Goal: Transaction & Acquisition: Subscribe to service/newsletter

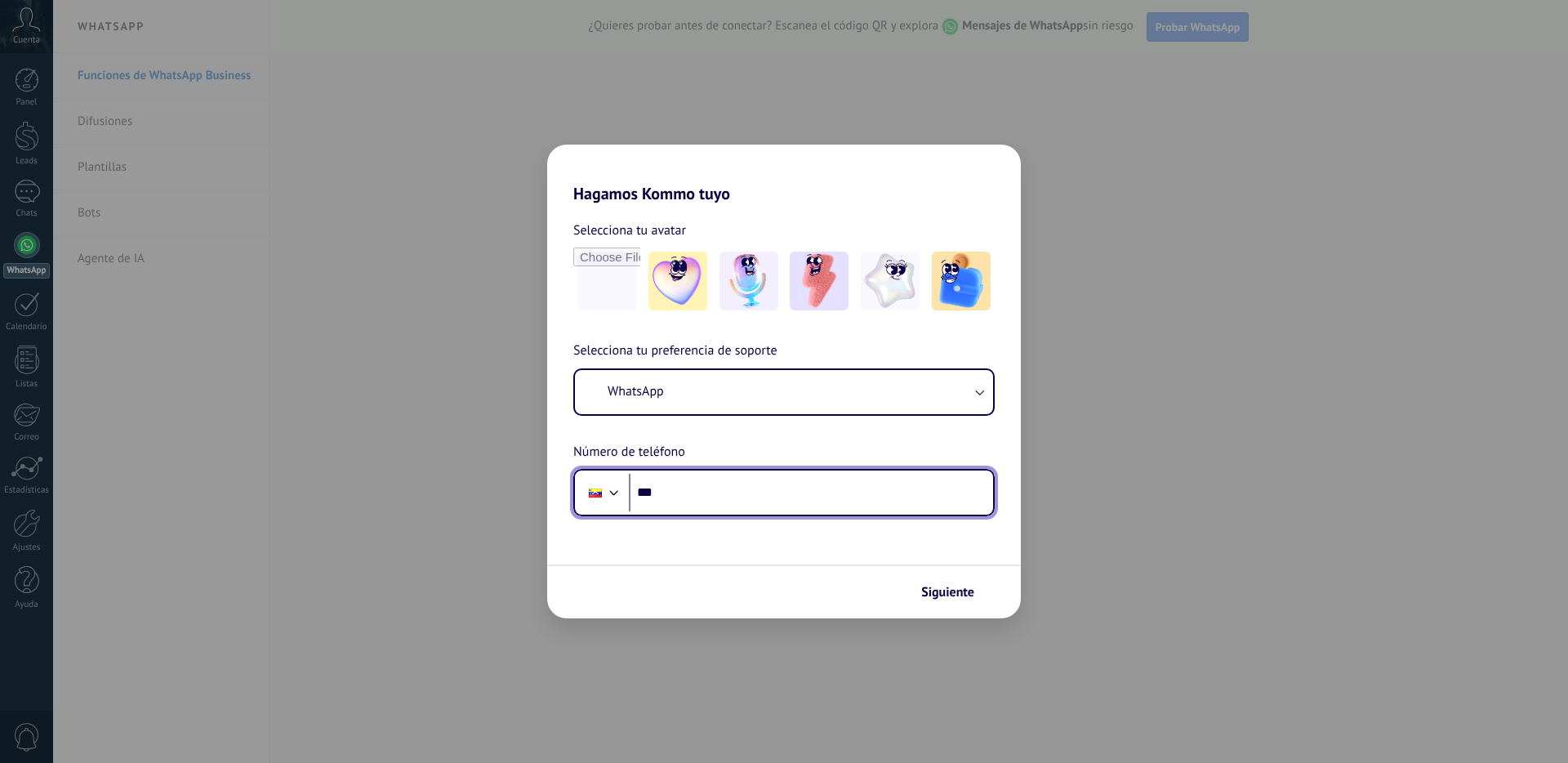
click at [700, 494] on input "***" at bounding box center [811, 492] width 364 height 38
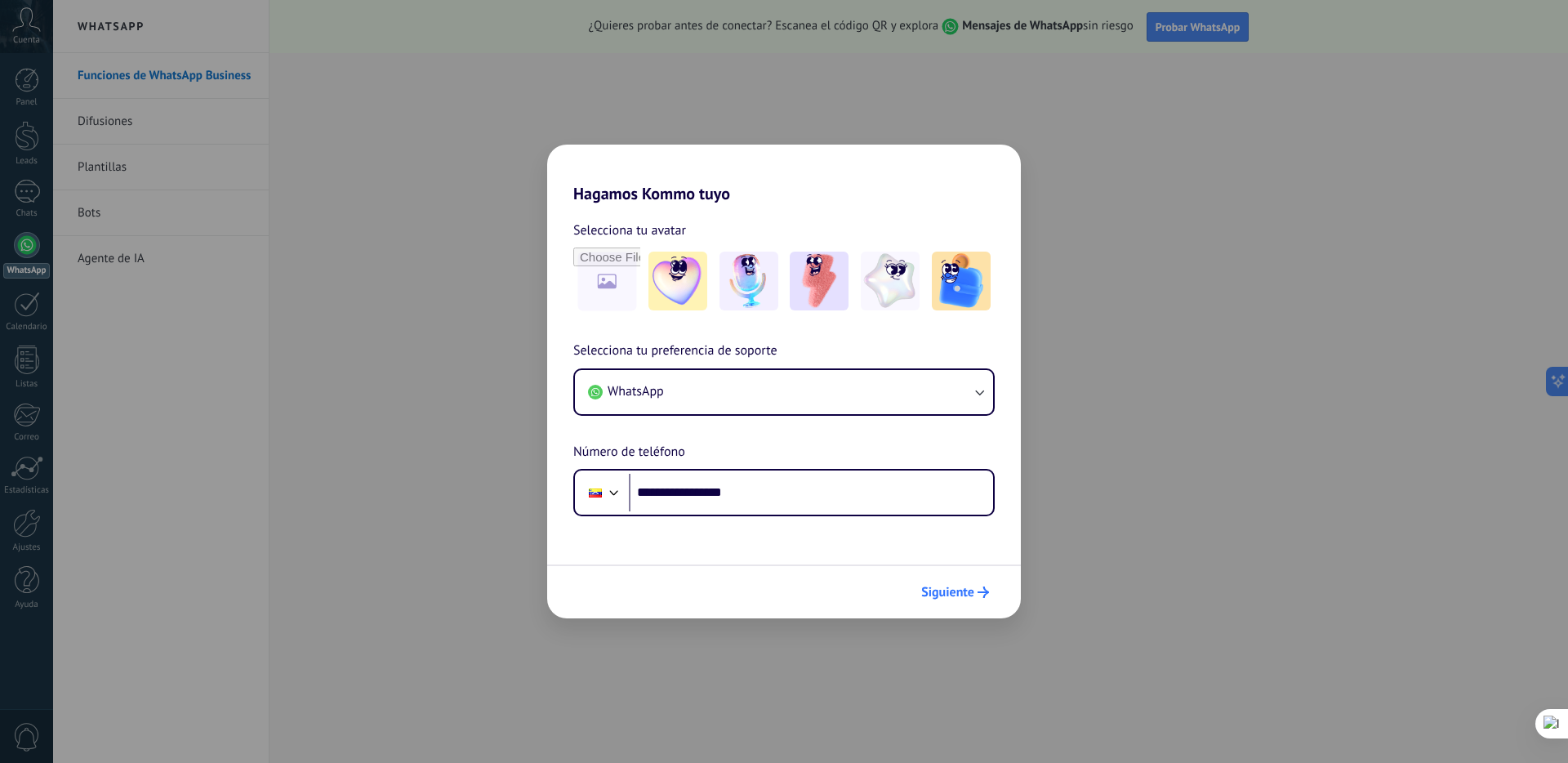
click at [970, 594] on span "Siguiente" at bounding box center [947, 592] width 53 height 11
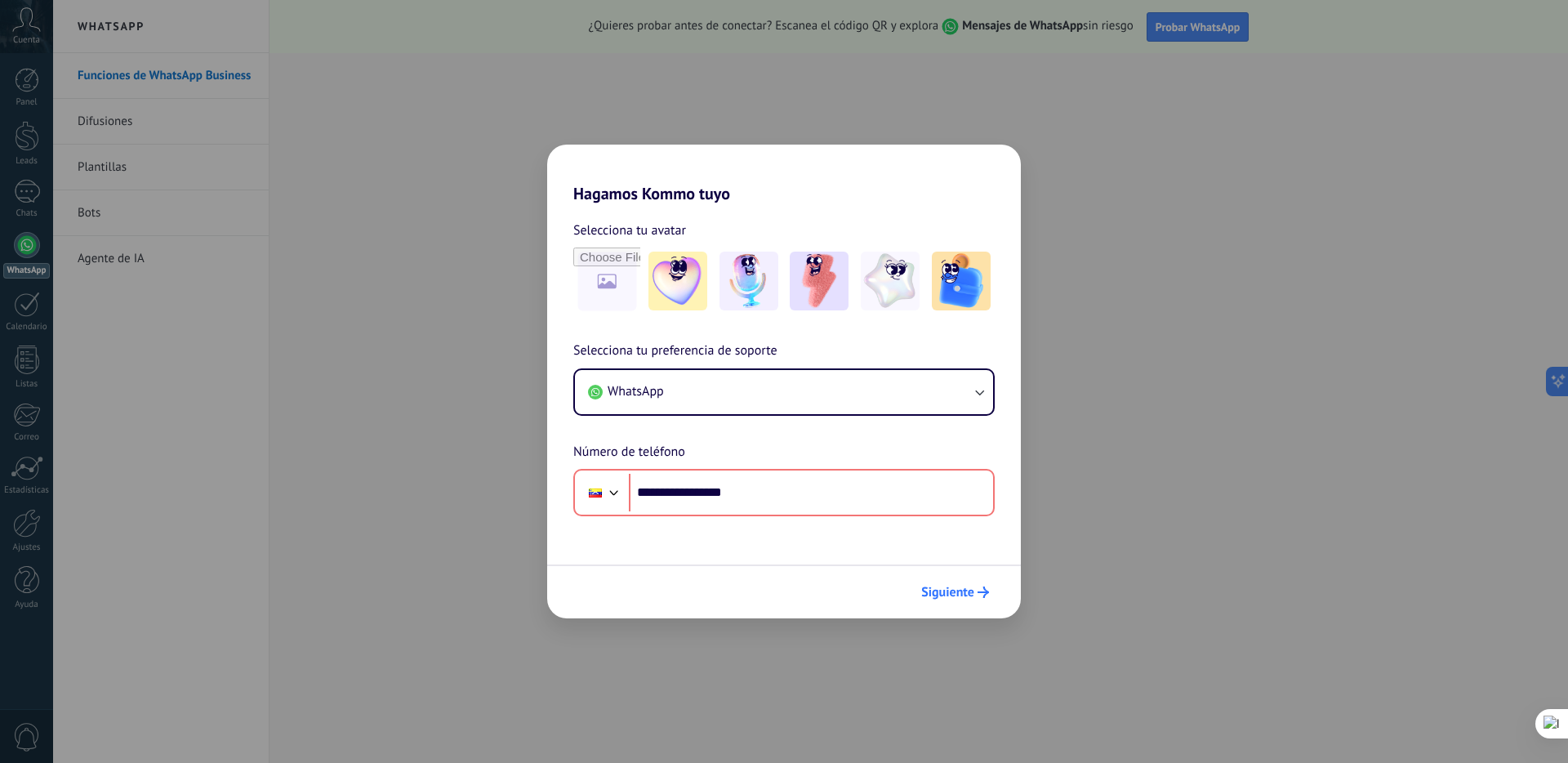
click at [964, 593] on span "Siguiente" at bounding box center [947, 592] width 53 height 11
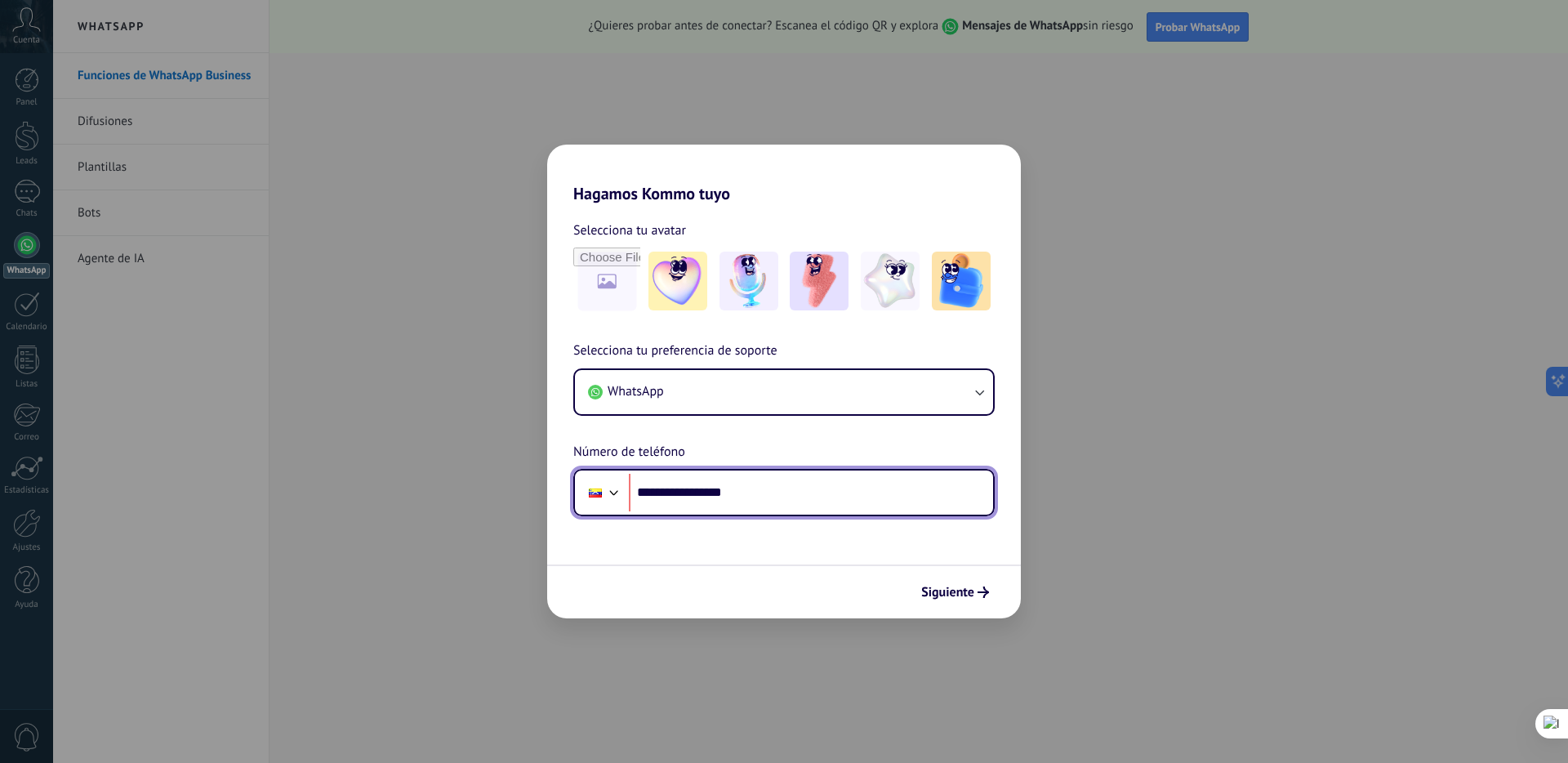
click at [738, 492] on input "**********" at bounding box center [811, 492] width 364 height 38
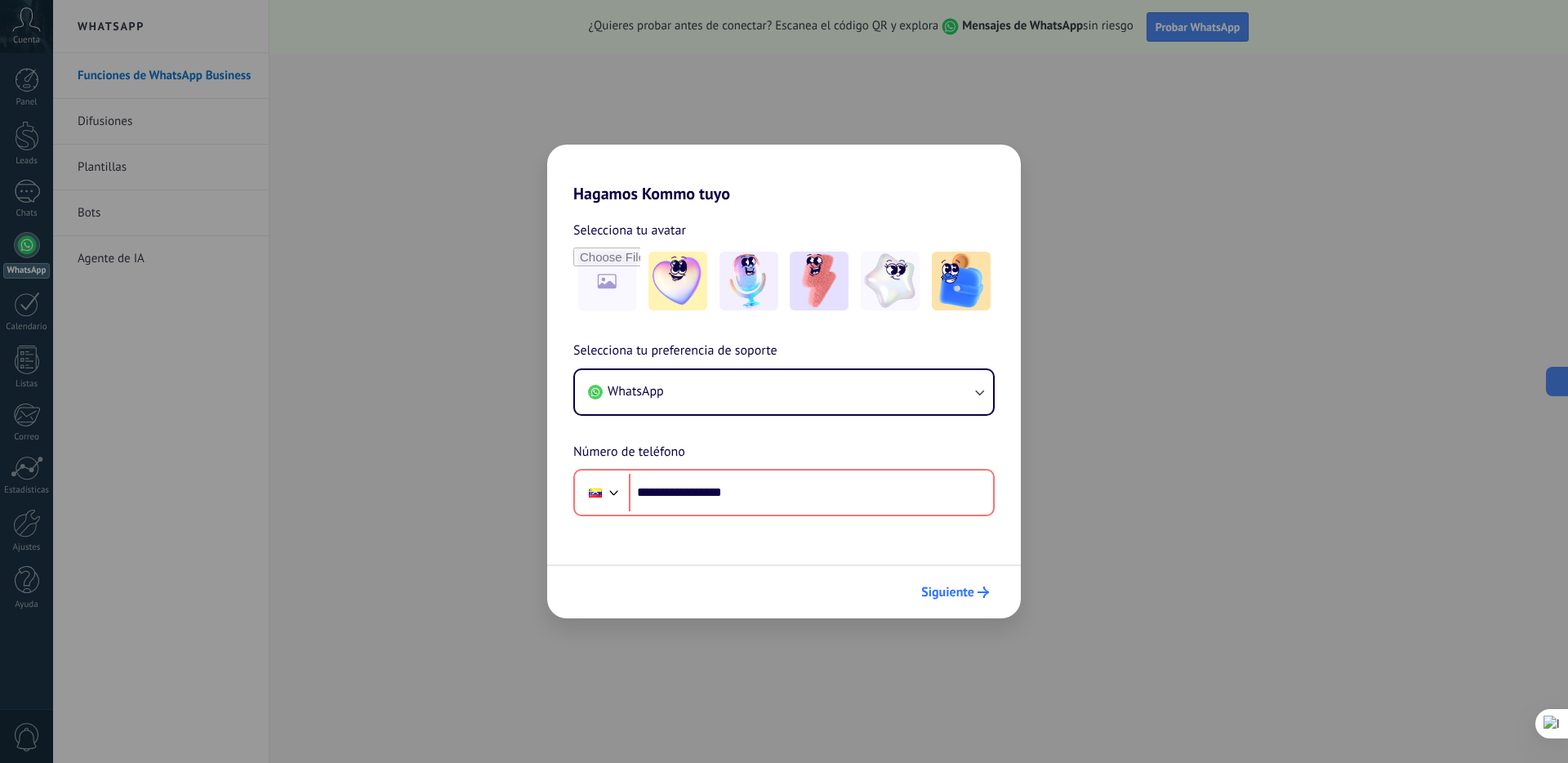
click at [941, 589] on span "Siguiente" at bounding box center [947, 592] width 53 height 11
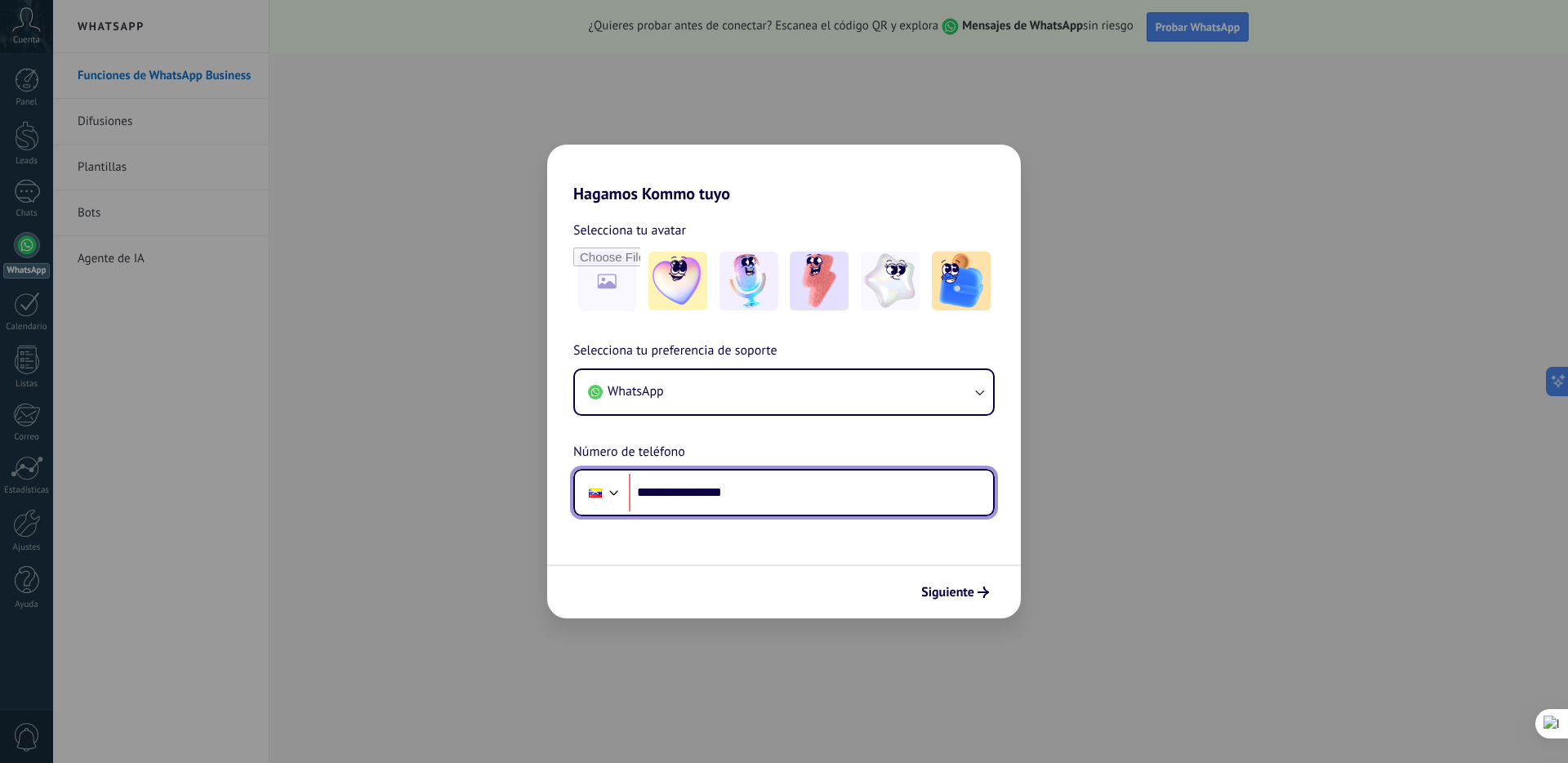
drag, startPoint x: 811, startPoint y: 494, endPoint x: 652, endPoint y: 496, distance: 159.0
click at [652, 496] on input "**********" at bounding box center [811, 492] width 364 height 38
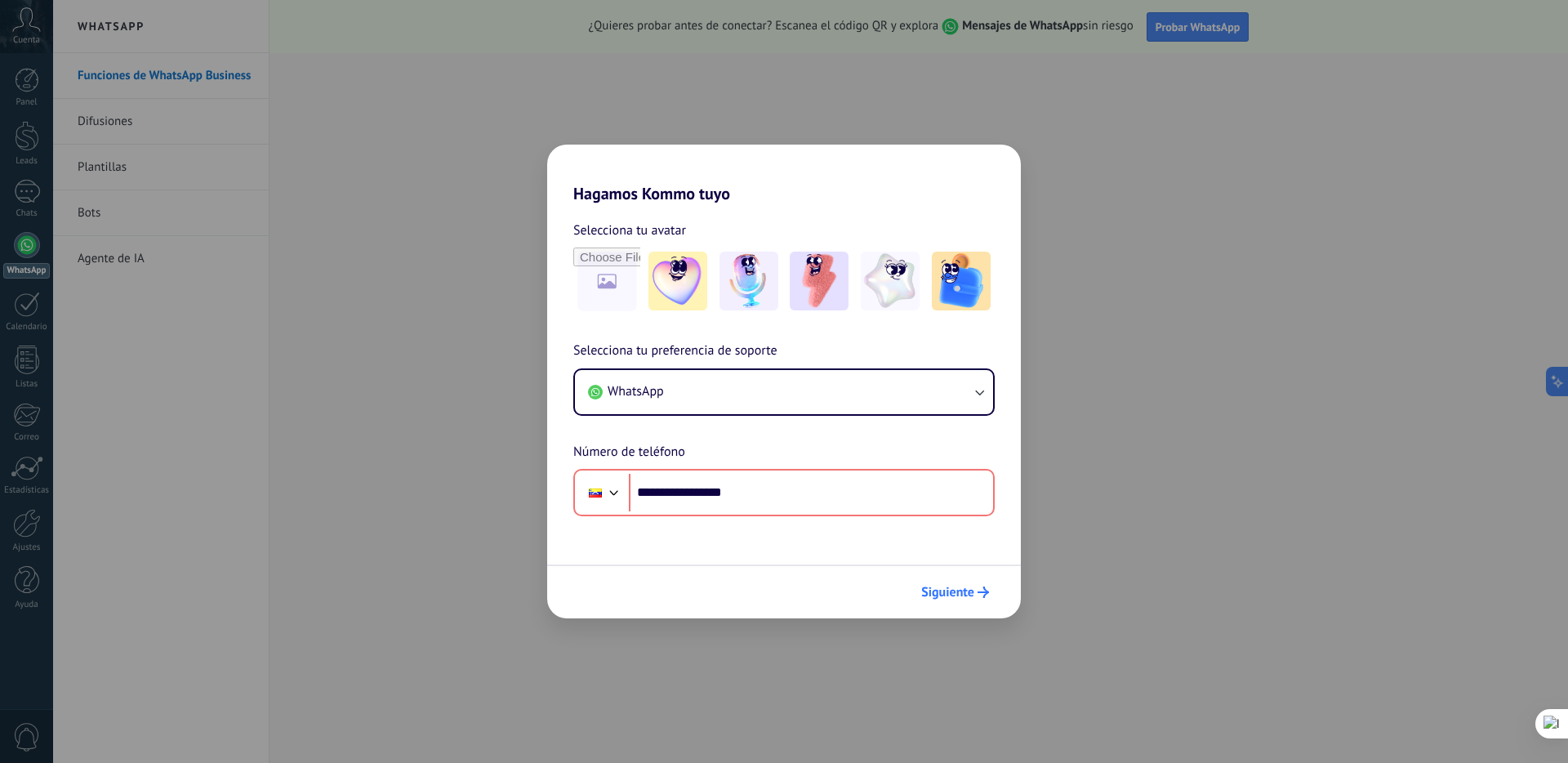
click at [947, 587] on span "Siguiente" at bounding box center [947, 592] width 53 height 11
click at [976, 398] on icon "button" at bounding box center [978, 391] width 16 height 16
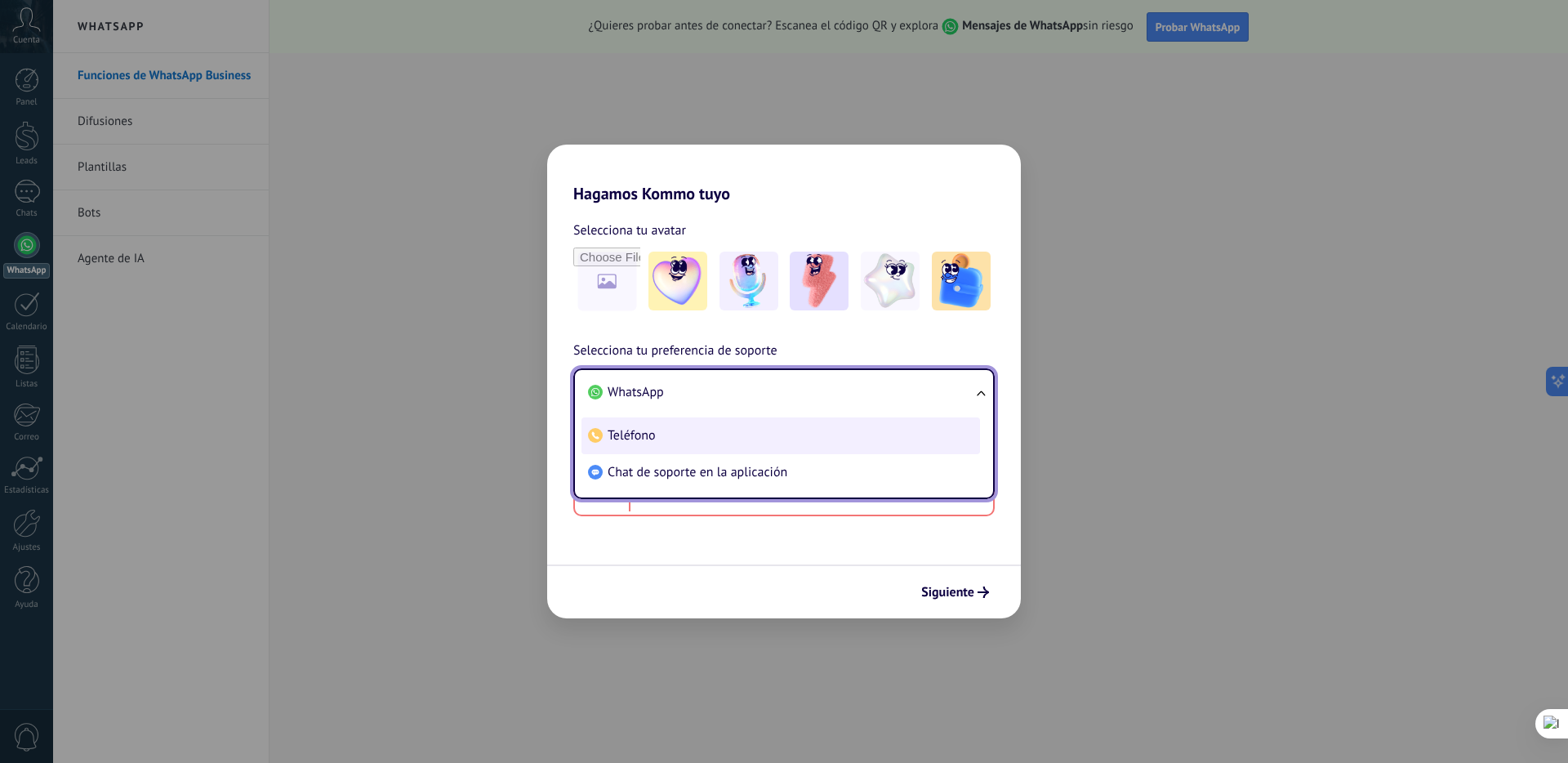
click at [858, 448] on li "Teléfono" at bounding box center [780, 435] width 398 height 37
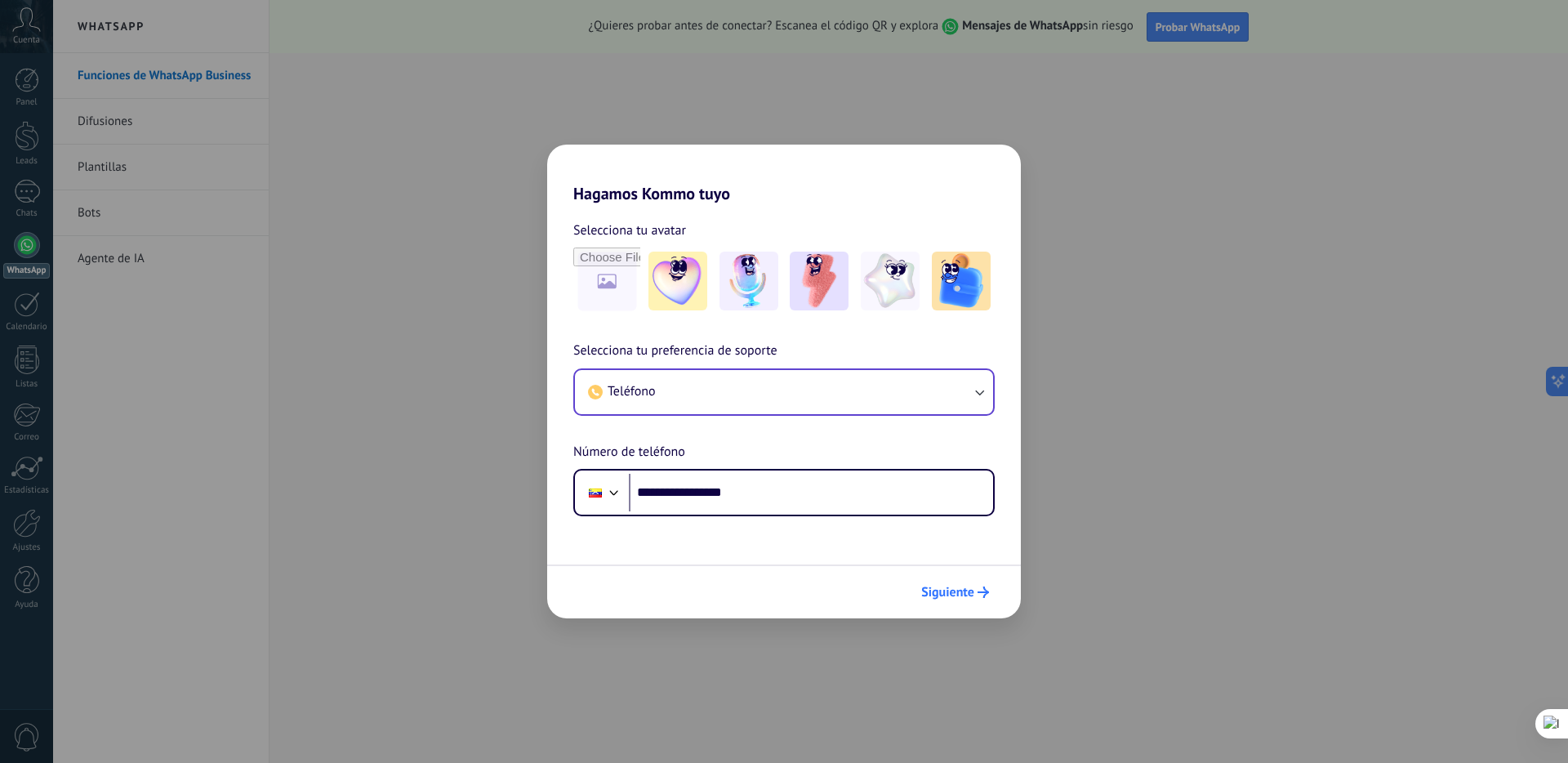
click at [979, 594] on icon "submit" at bounding box center [983, 592] width 11 height 11
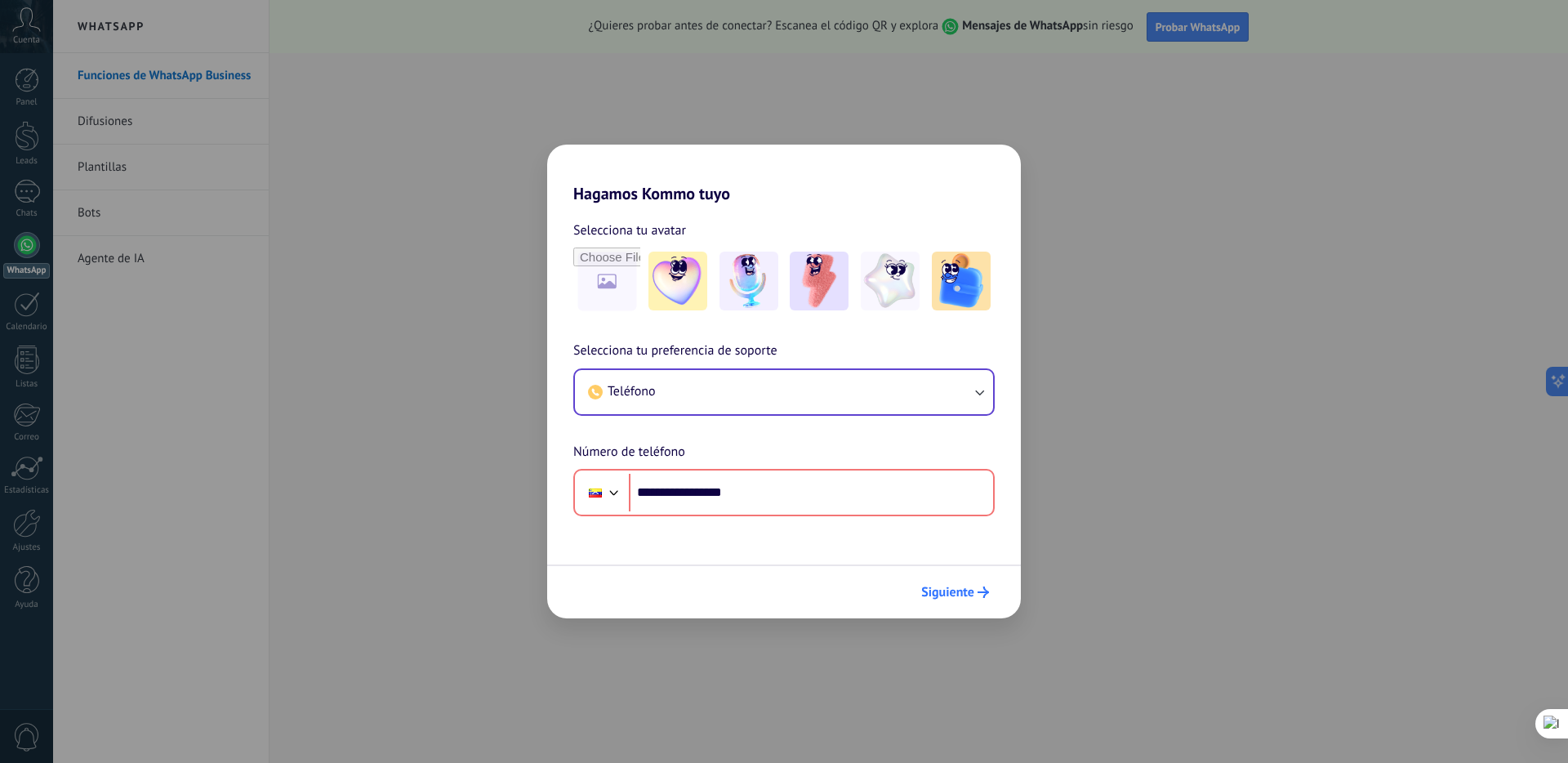
click at [979, 594] on icon "submit" at bounding box center [983, 592] width 11 height 11
click at [963, 393] on button "Teléfono" at bounding box center [783, 391] width 418 height 44
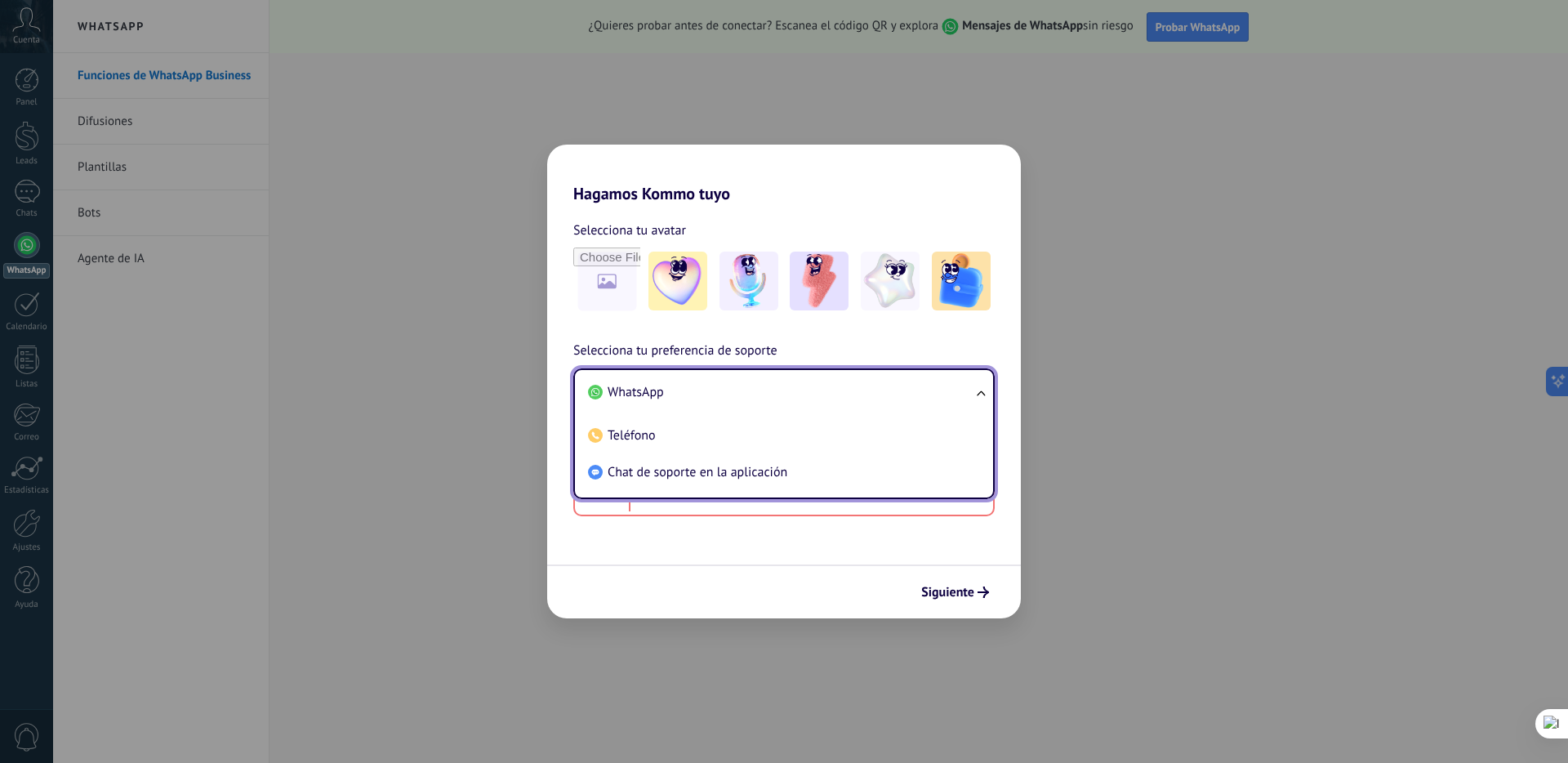
click at [894, 392] on li "WhatsApp" at bounding box center [780, 391] width 398 height 37
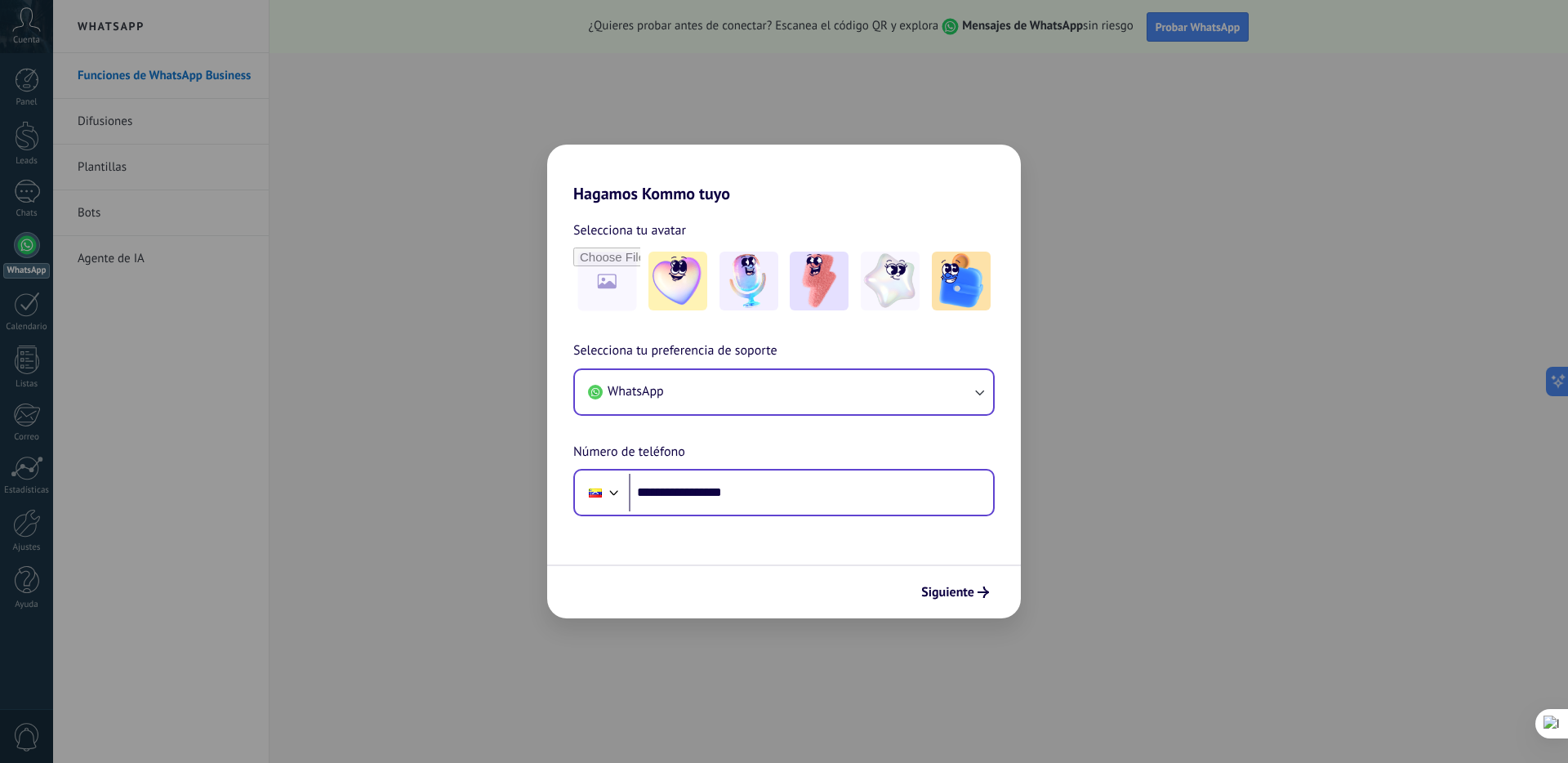
click at [976, 585] on button "Siguiente" at bounding box center [955, 591] width 82 height 27
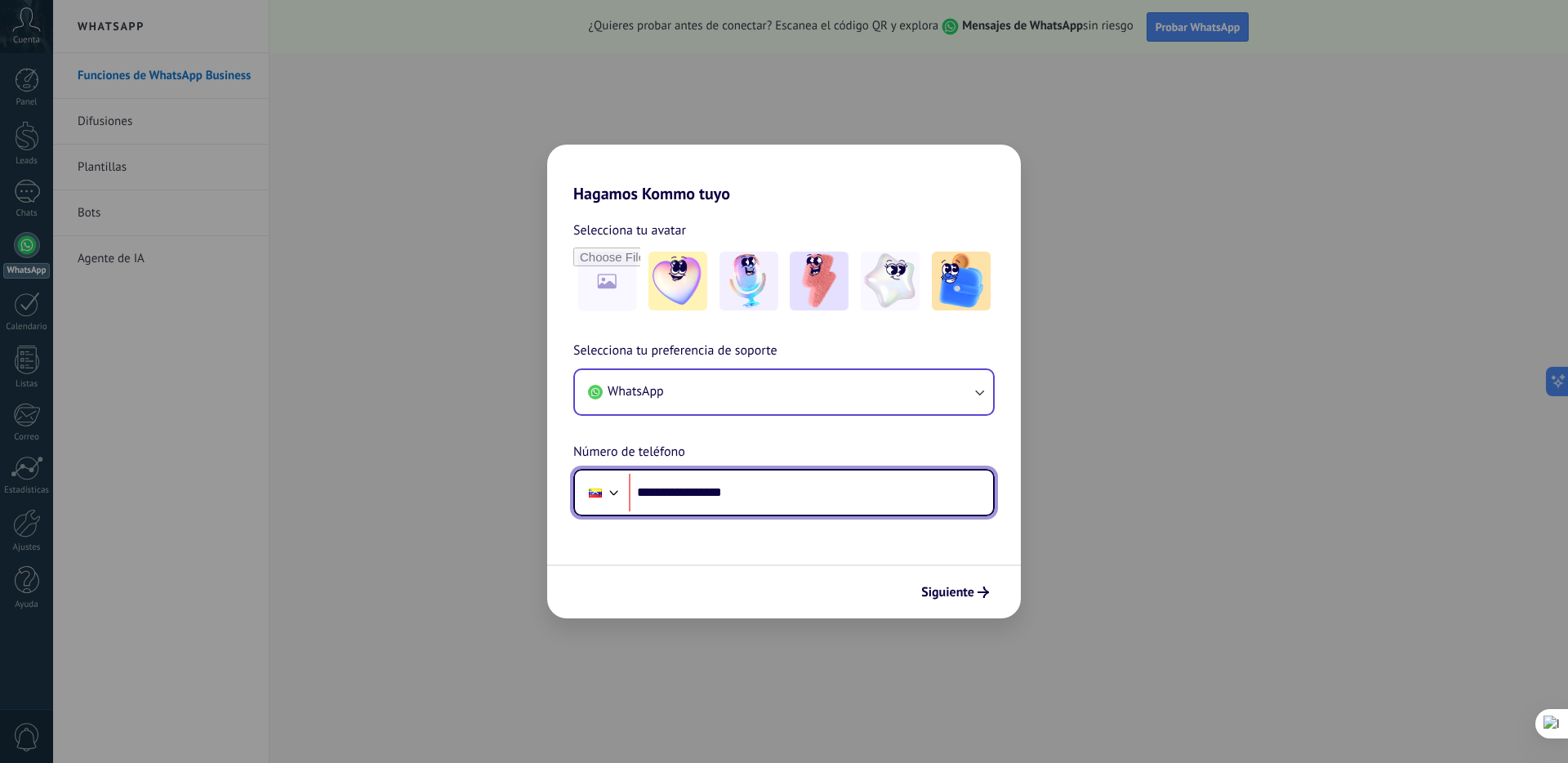
click at [691, 489] on input "**********" at bounding box center [811, 492] width 364 height 38
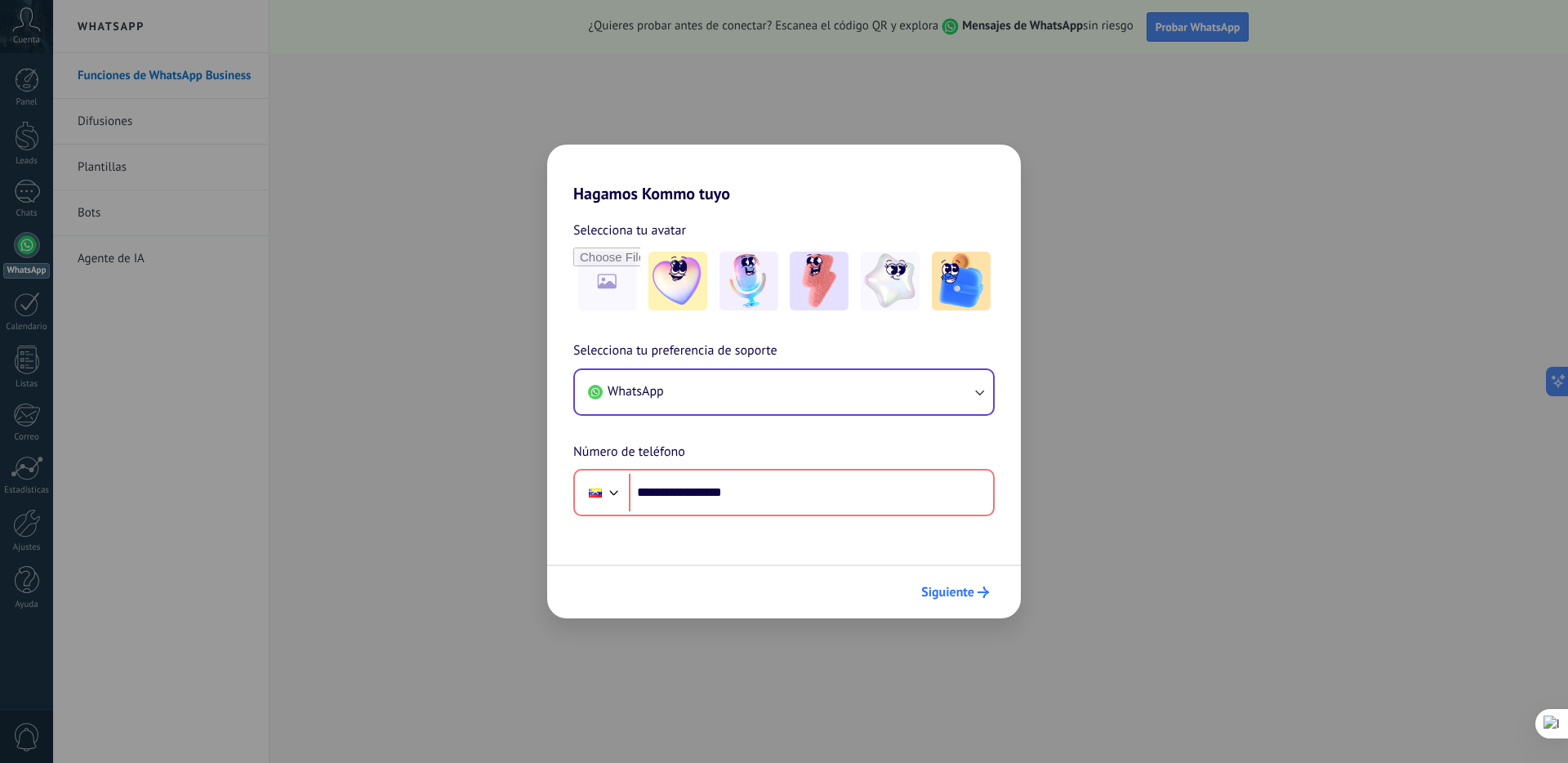
click at [968, 589] on span "Siguiente" at bounding box center [947, 592] width 53 height 11
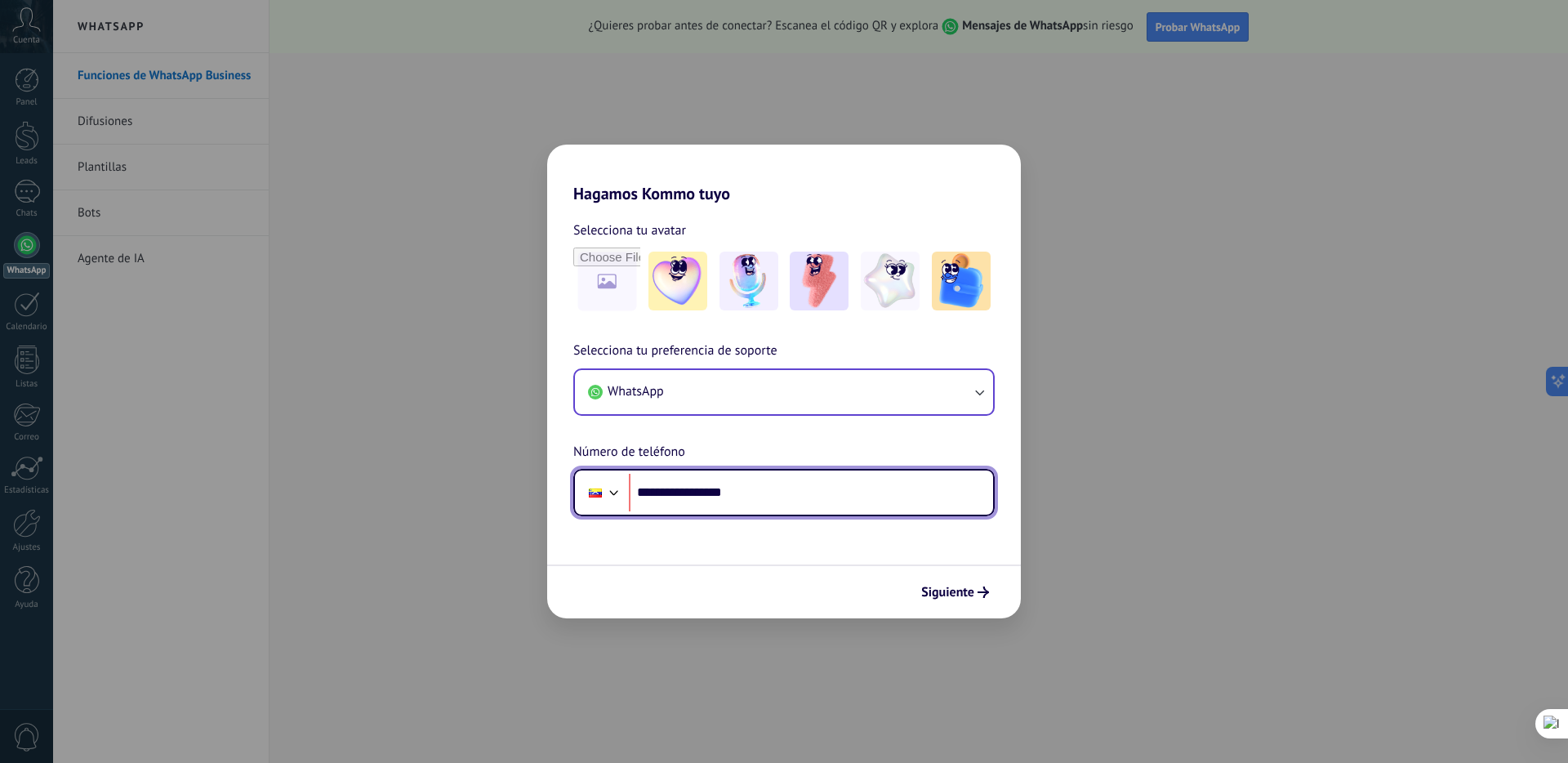
drag, startPoint x: 784, startPoint y: 497, endPoint x: 661, endPoint y: 488, distance: 123.3
click at [661, 488] on input "**********" at bounding box center [811, 492] width 364 height 38
type input "**********"
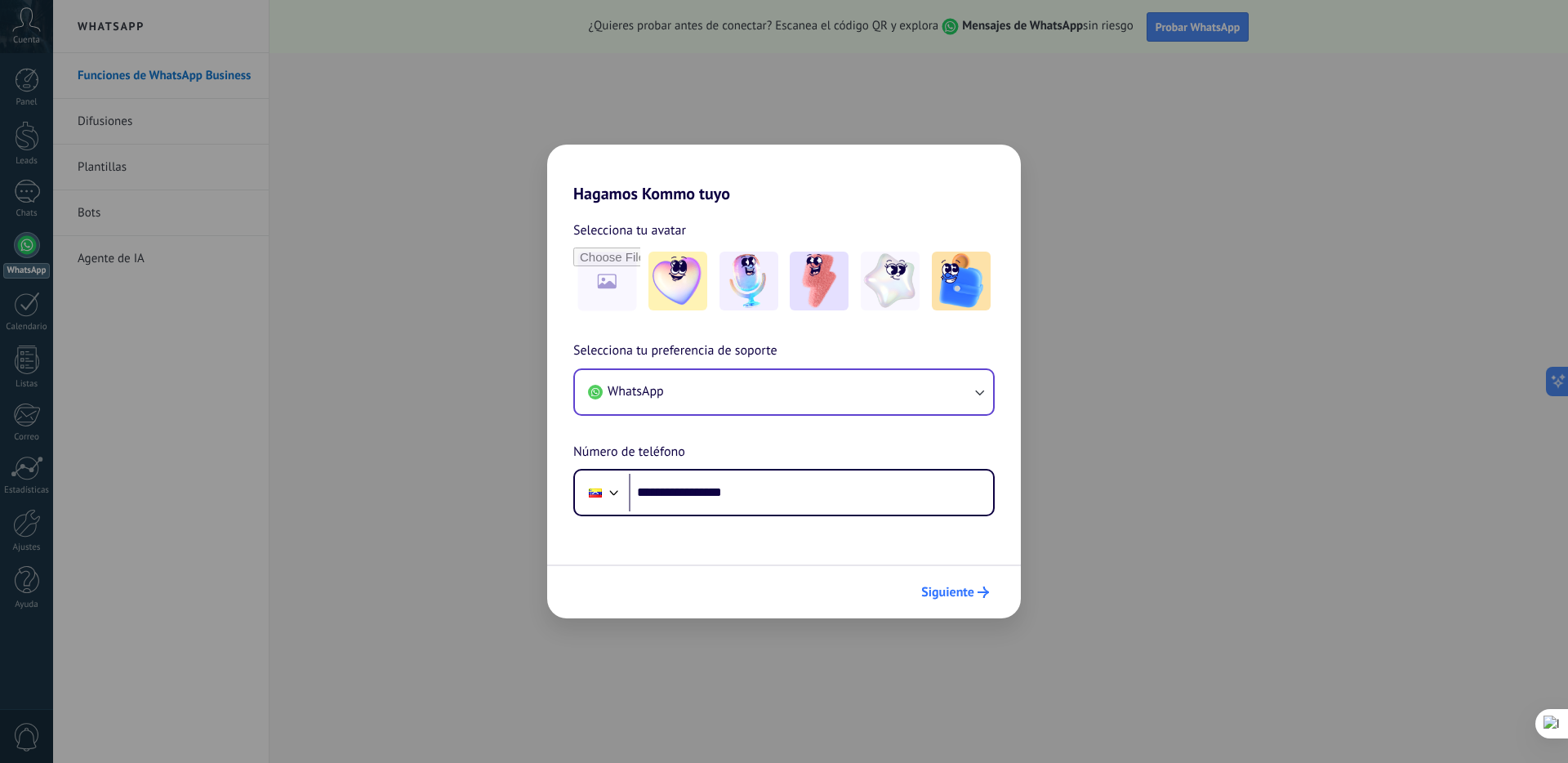
click at [964, 598] on span "Siguiente" at bounding box center [947, 592] width 53 height 11
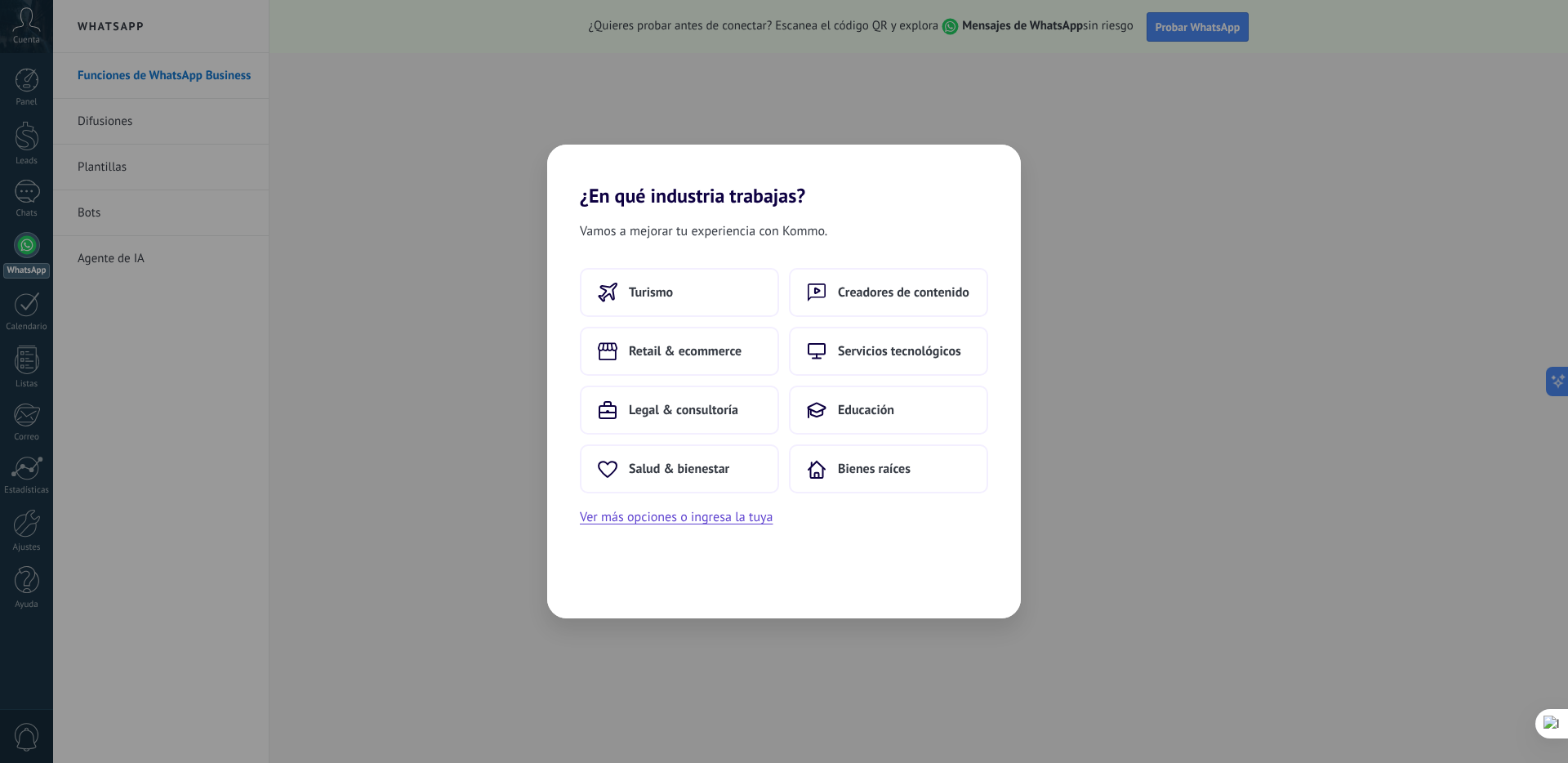
click at [964, 598] on div "Vamos a mejorar tu experiencia con Kommo. Turismo Creadores de contenido Retail…" at bounding box center [784, 412] width 474 height 410
click at [753, 360] on button "Retail & ecommerce" at bounding box center [679, 351] width 199 height 49
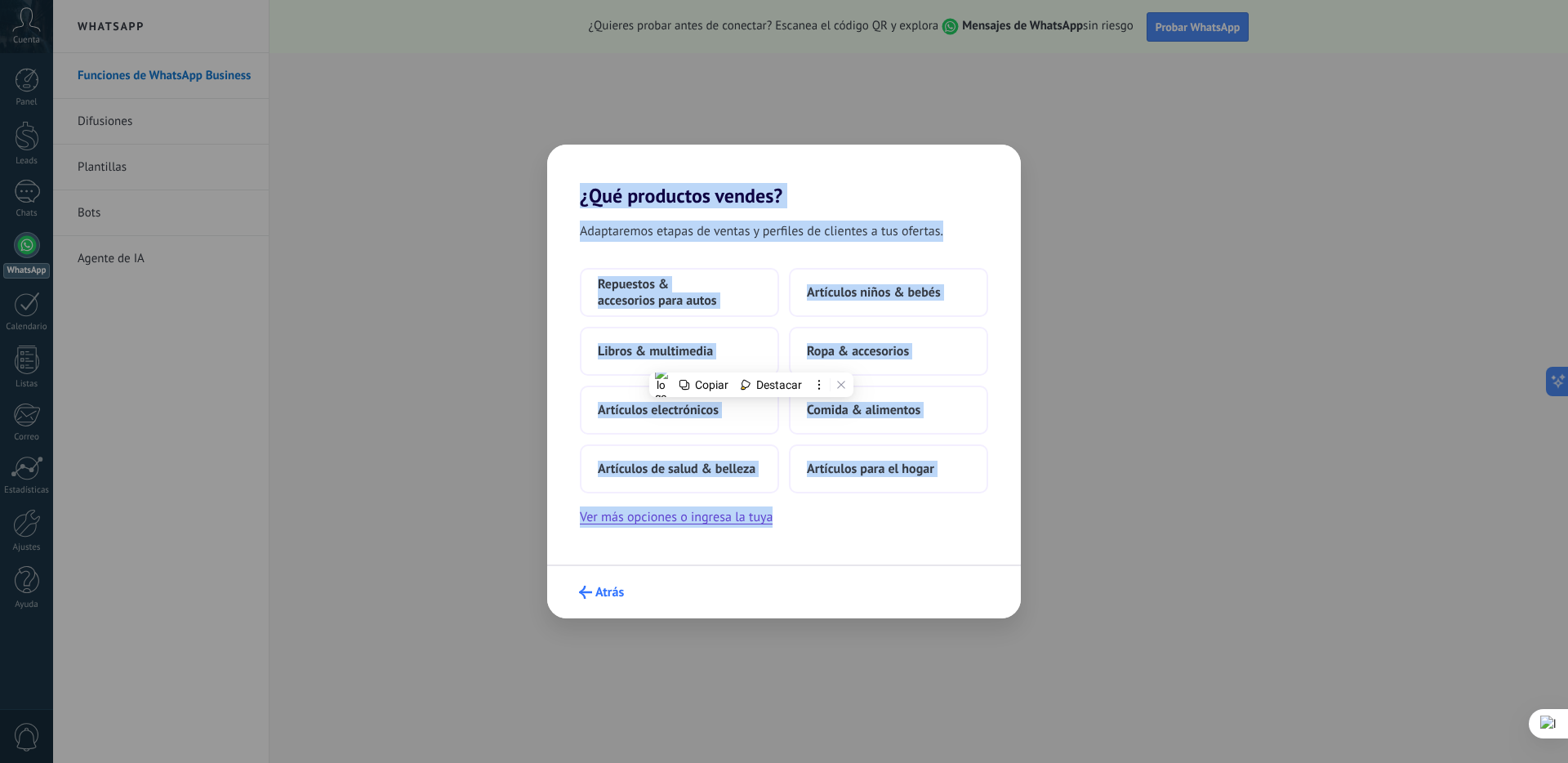
click at [605, 593] on span "Atrás" at bounding box center [609, 592] width 28 height 11
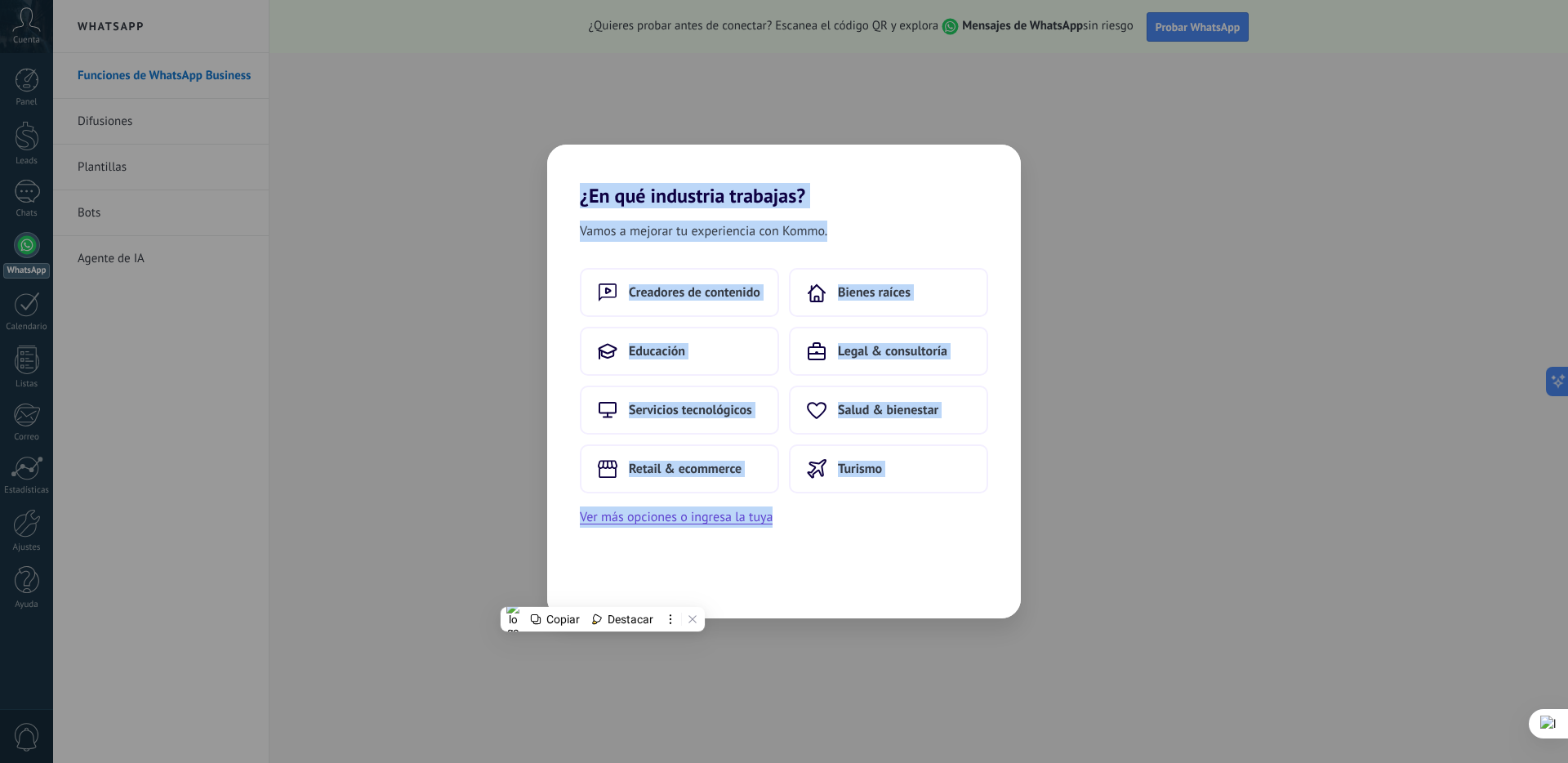
click at [605, 593] on div "Vamos a mejorar tu experiencia con Kommo. Creadores de contenido Bienes raíces …" at bounding box center [784, 412] width 474 height 410
click at [651, 552] on div "Vamos a mejorar tu experiencia con Kommo. Creadores de contenido Bienes raíces …" at bounding box center [784, 412] width 474 height 410
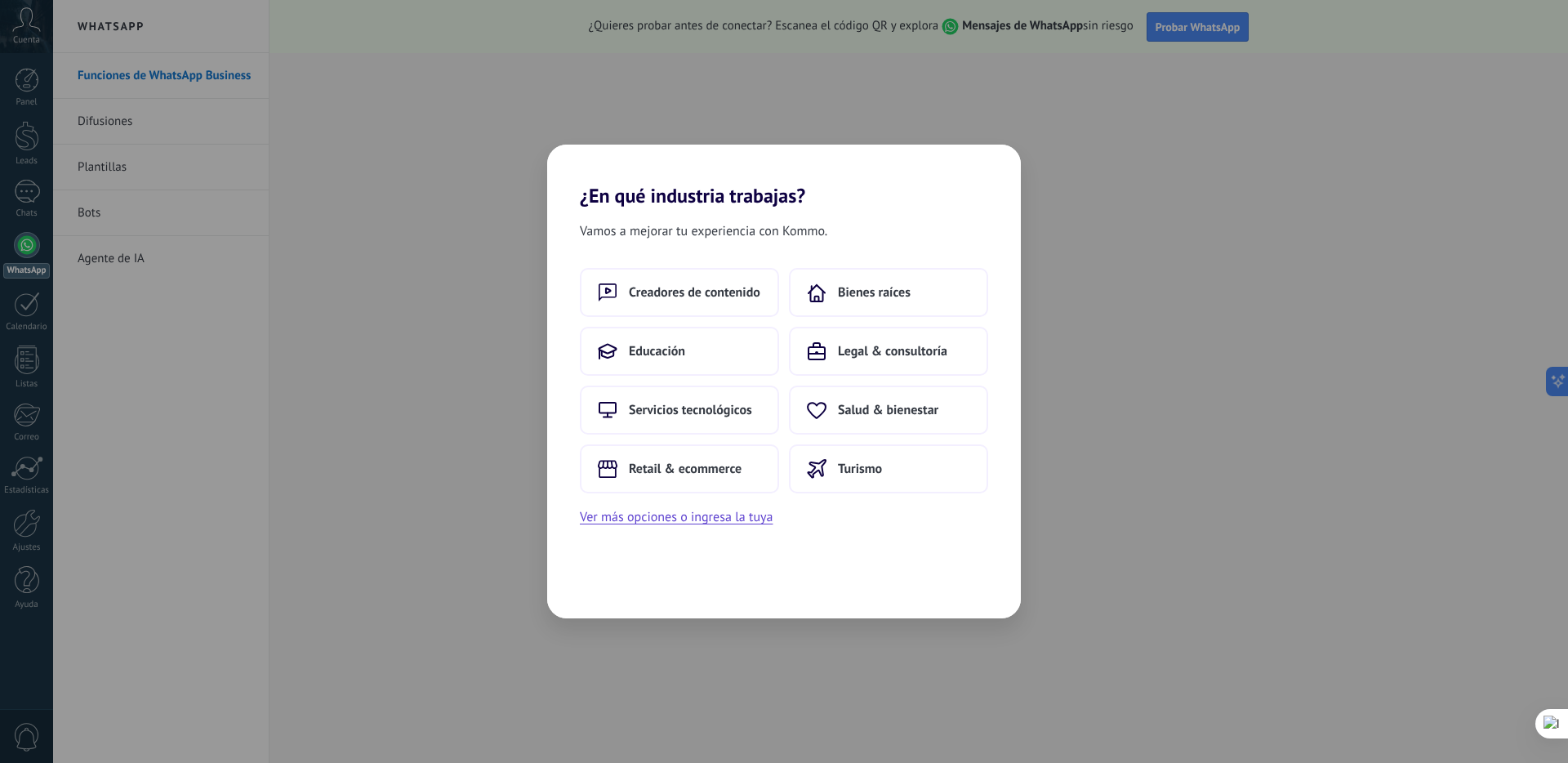
click at [344, 502] on div "¿En qué industria trabajas? Vamos a mejorar tu experiencia con Kommo. Creadores…" at bounding box center [784, 381] width 1568 height 763
click at [697, 288] on span "Creadores de contenido" at bounding box center [694, 291] width 131 height 16
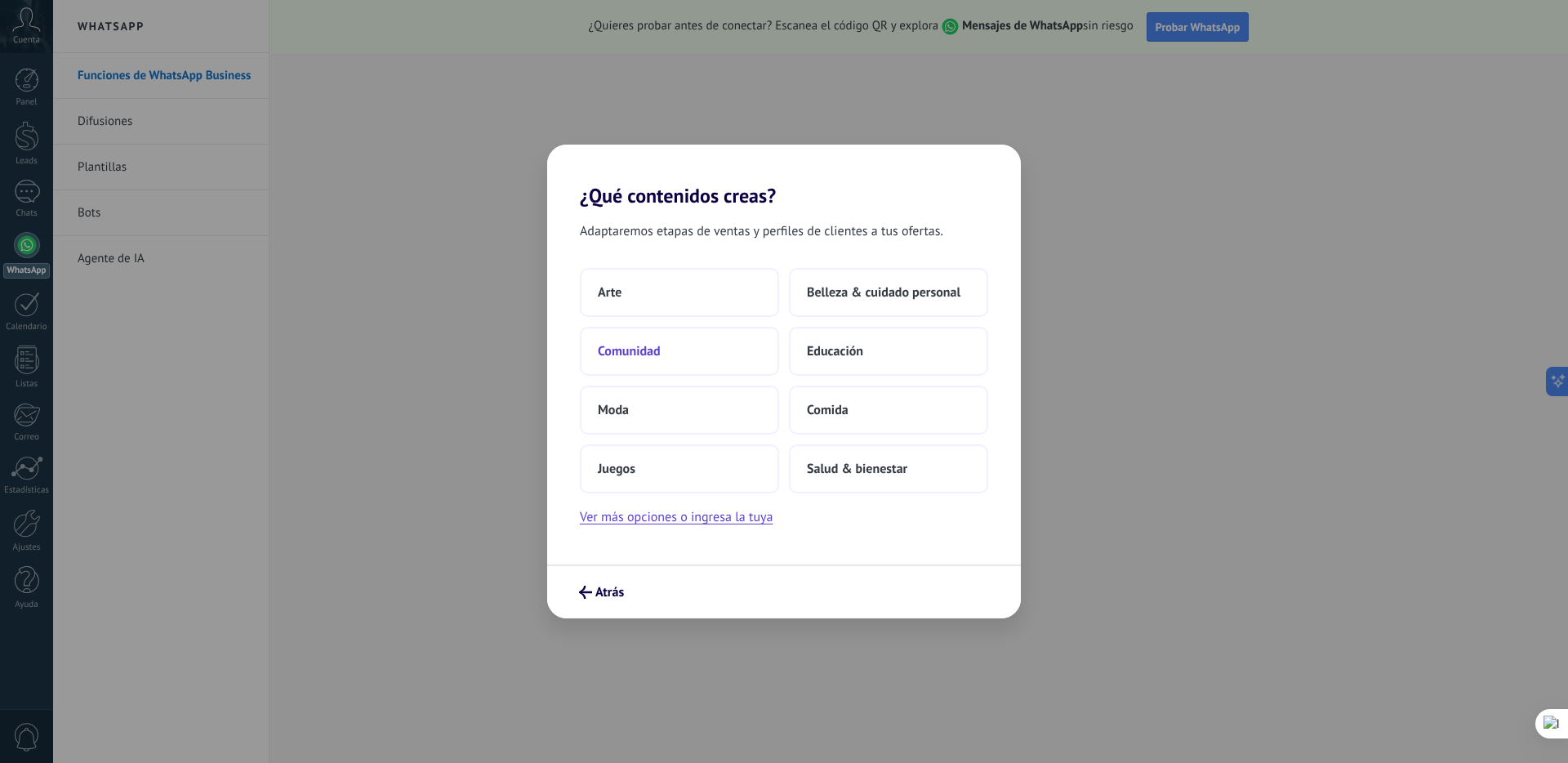
click at [666, 352] on button "Comunidad" at bounding box center [679, 351] width 199 height 49
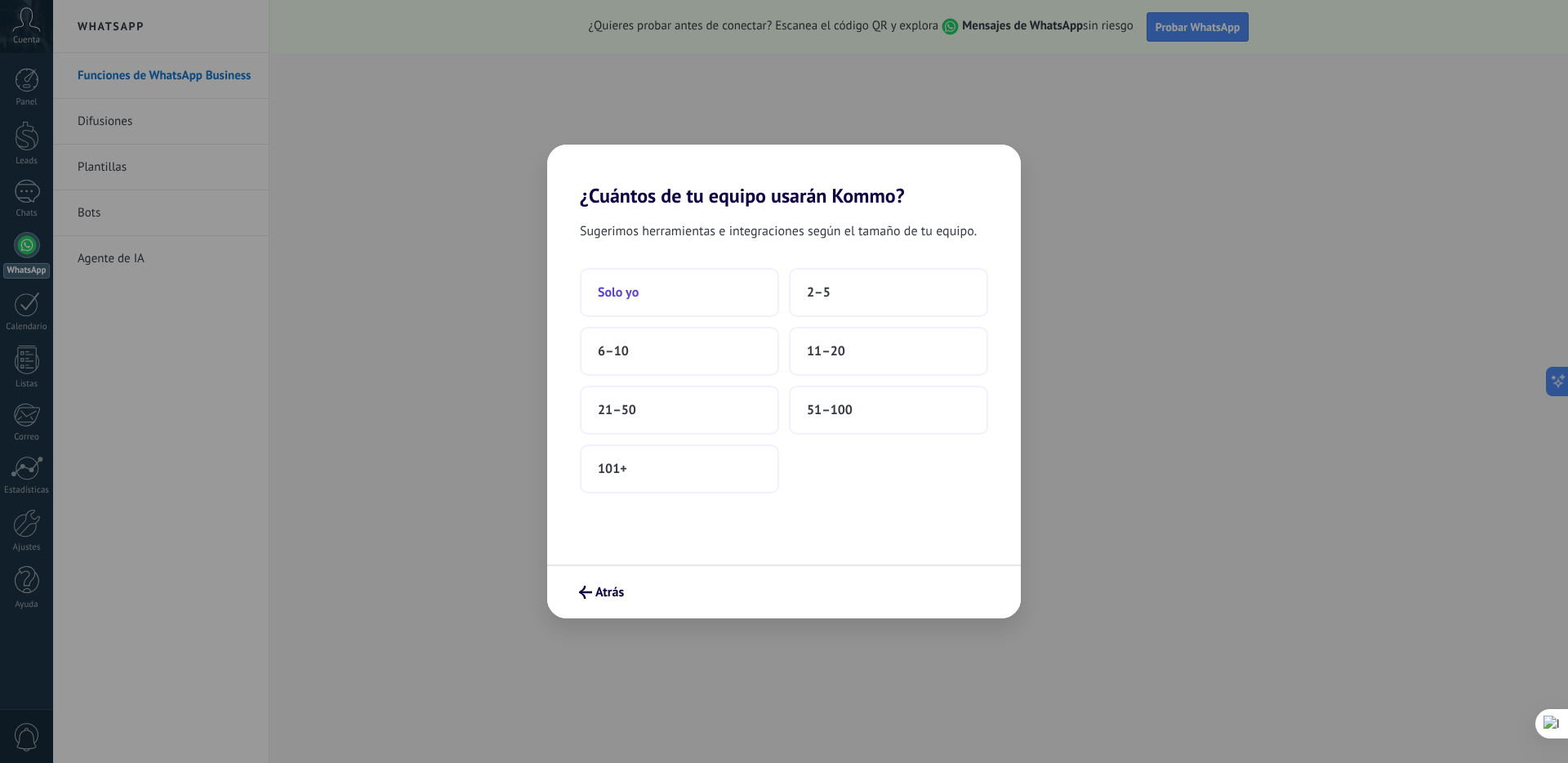
click at [662, 307] on button "Solo yo" at bounding box center [679, 292] width 199 height 49
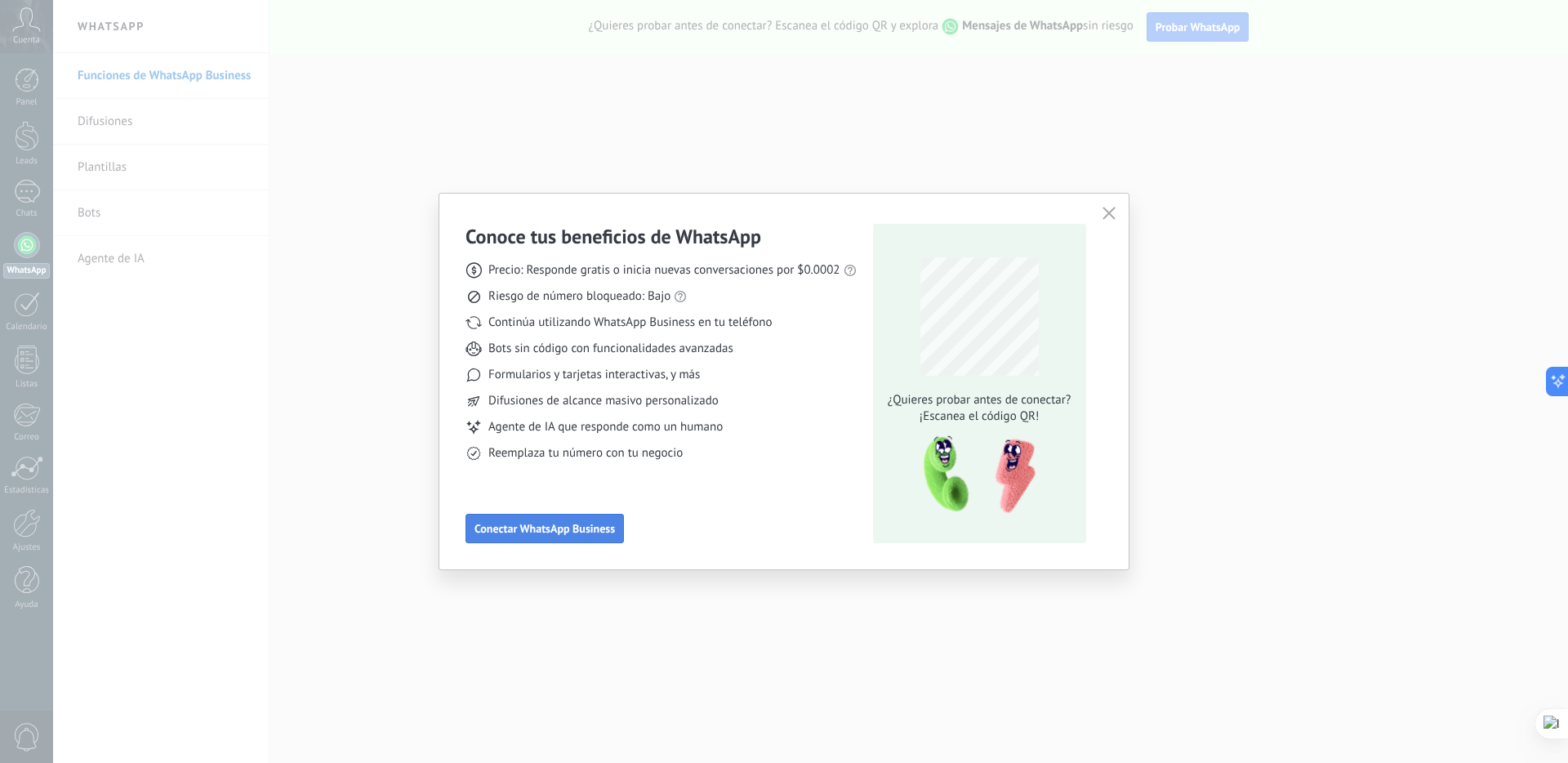
click at [561, 532] on span "Conectar WhatsApp Business" at bounding box center [544, 528] width 141 height 11
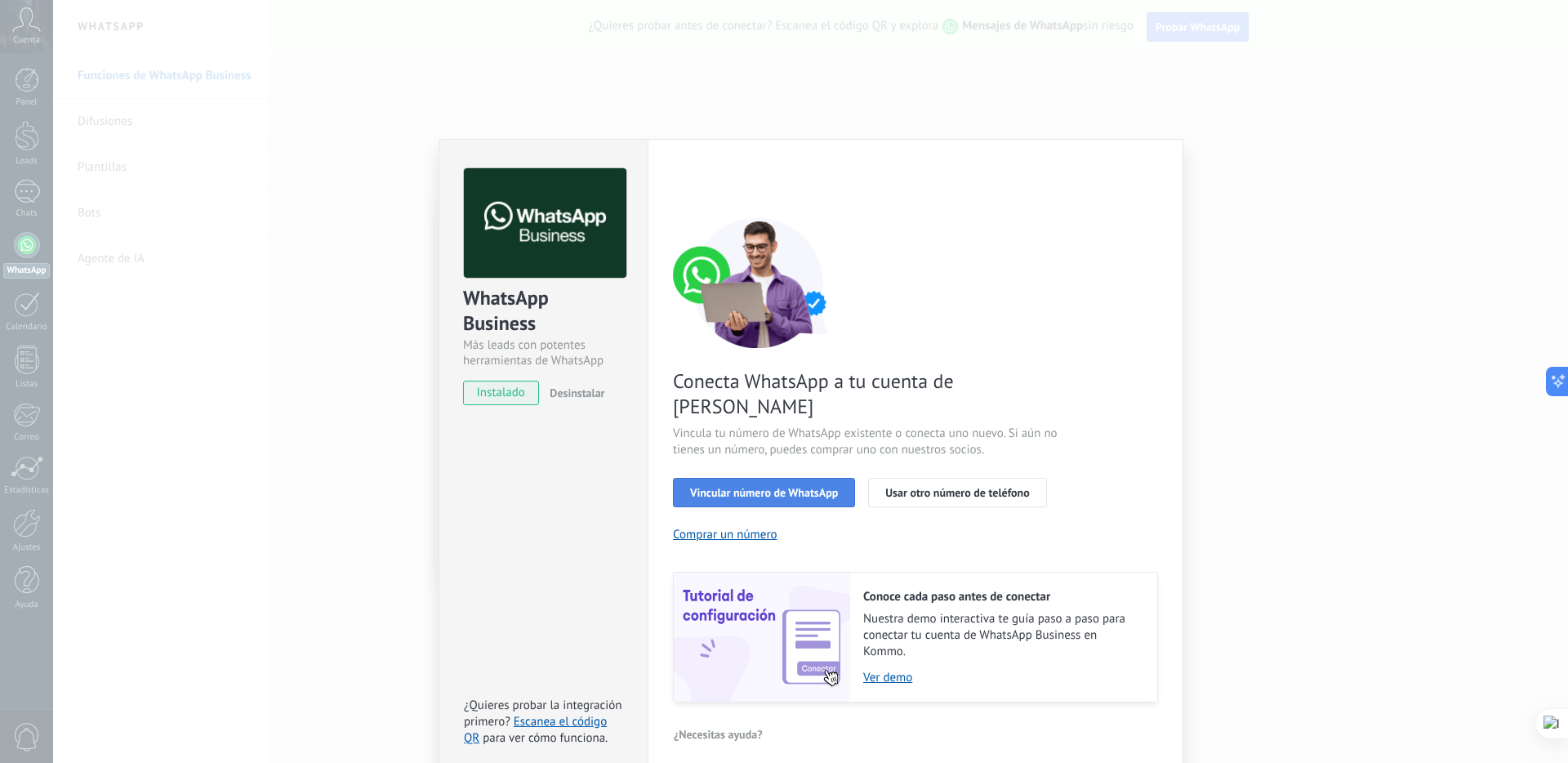
click at [756, 487] on span "Vincular número de WhatsApp" at bounding box center [764, 492] width 148 height 11
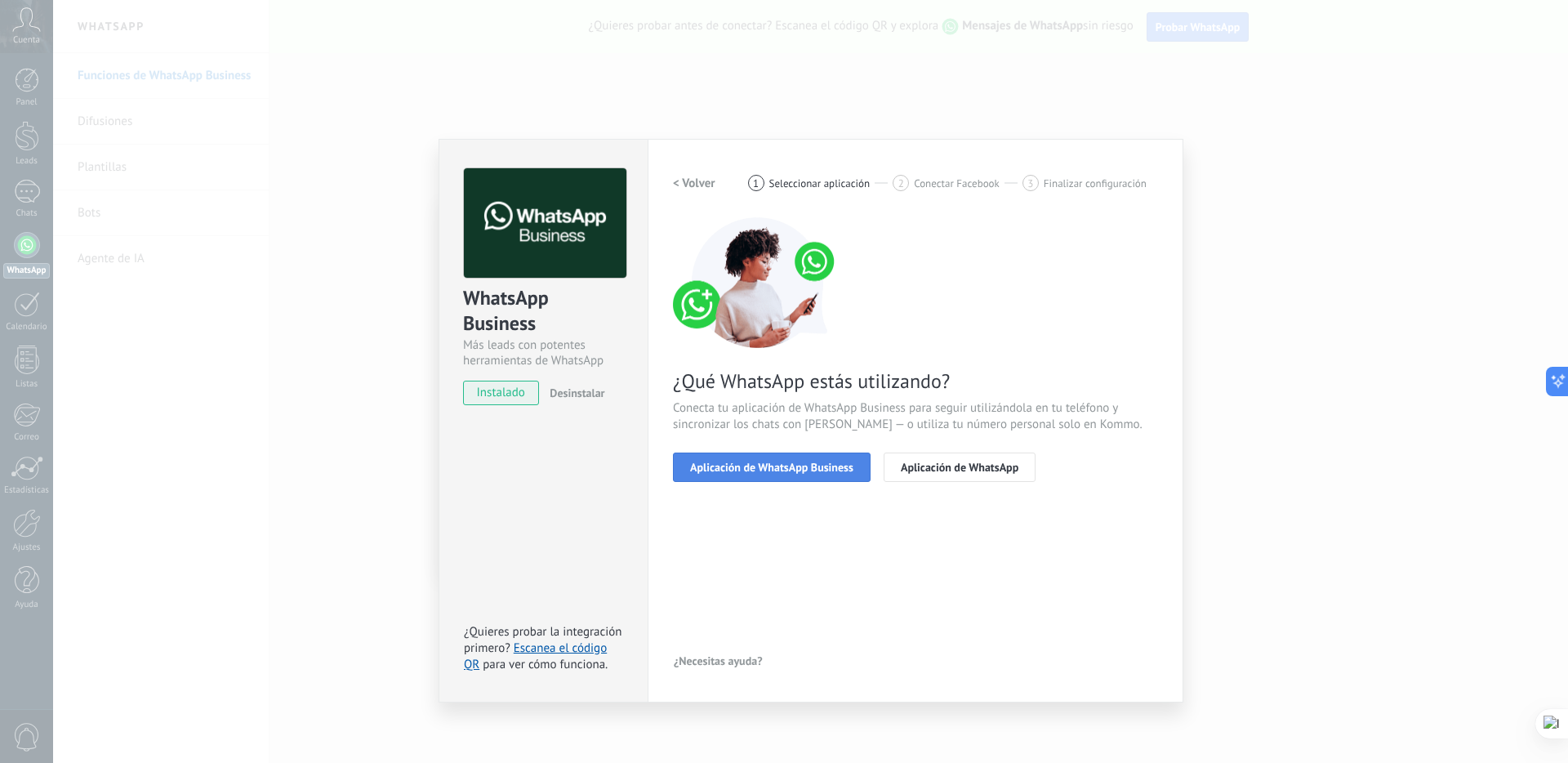
click at [829, 472] on span "Aplicación de WhatsApp Business" at bounding box center [772, 467] width 163 height 11
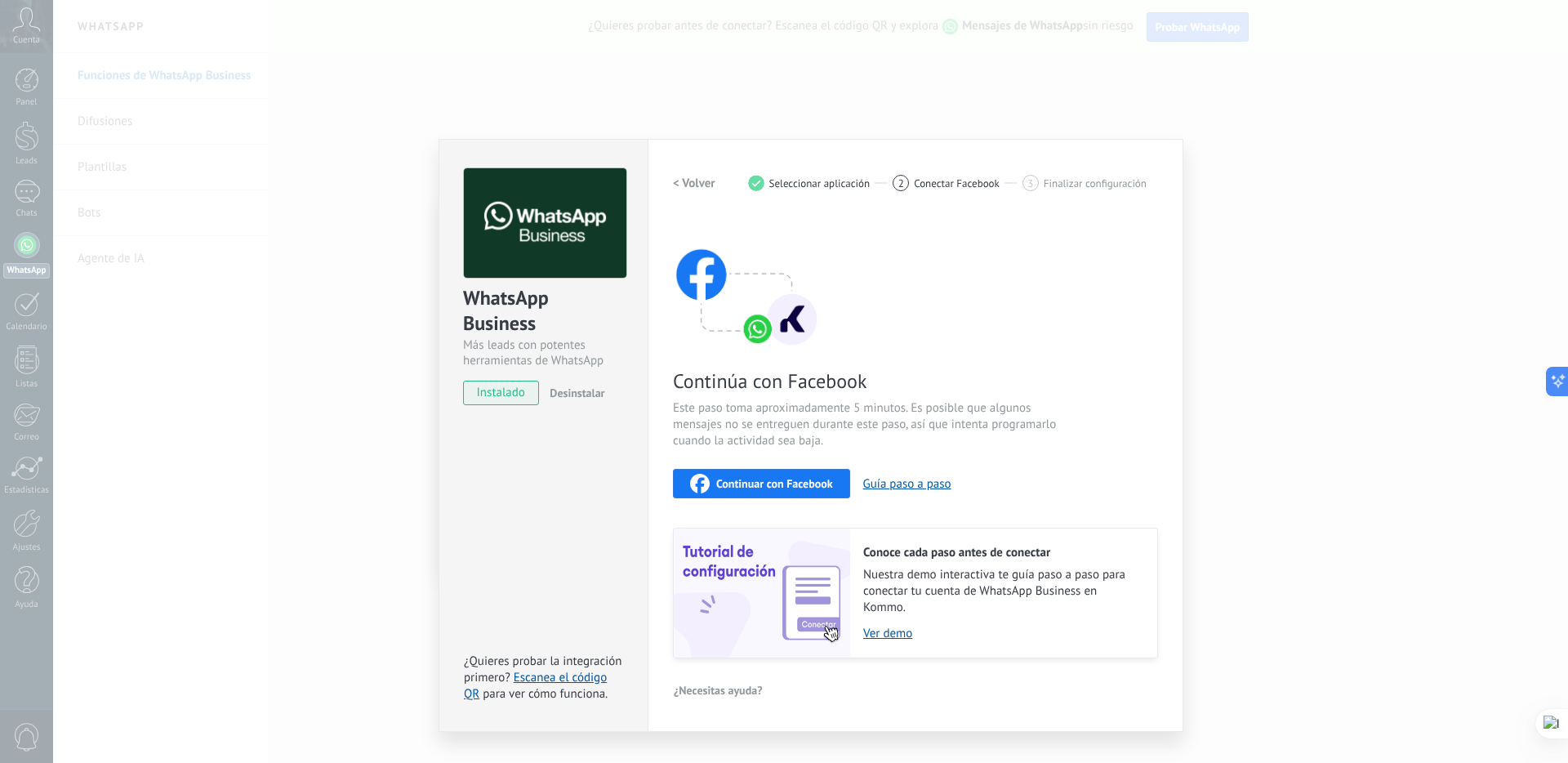
click at [526, 396] on span "instalado" at bounding box center [501, 392] width 75 height 25
click at [760, 484] on span "Continuar con Facebook" at bounding box center [775, 483] width 117 height 11
click at [945, 186] on span "Conectar Facebook" at bounding box center [957, 183] width 86 height 12
click at [547, 684] on link "Escanea el código QR" at bounding box center [535, 686] width 142 height 32
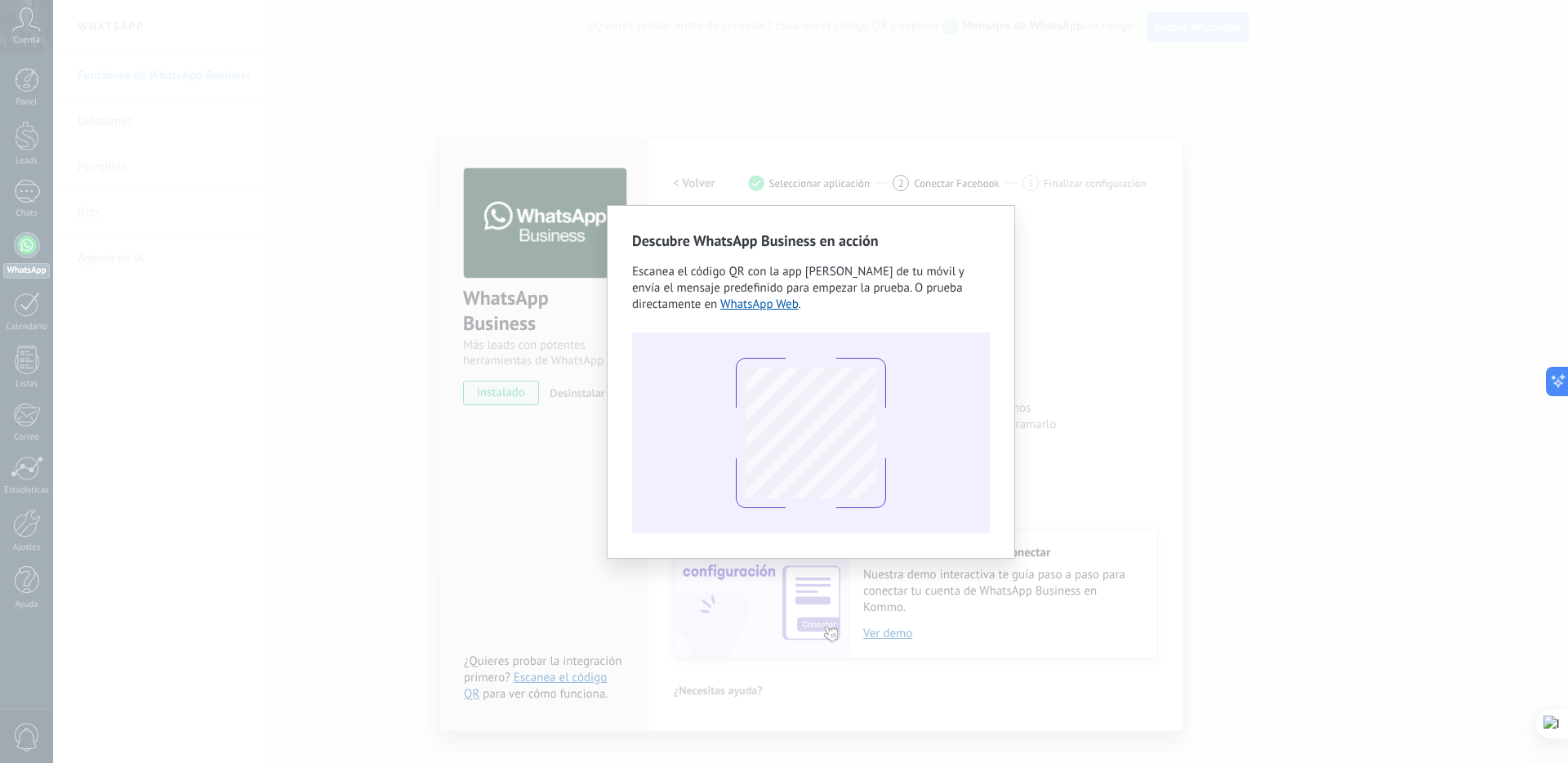
click at [530, 492] on div "Descubre WhatsApp Business en acción Escanea el código QR con la app [PERSON_NA…" at bounding box center [810, 381] width 1515 height 763
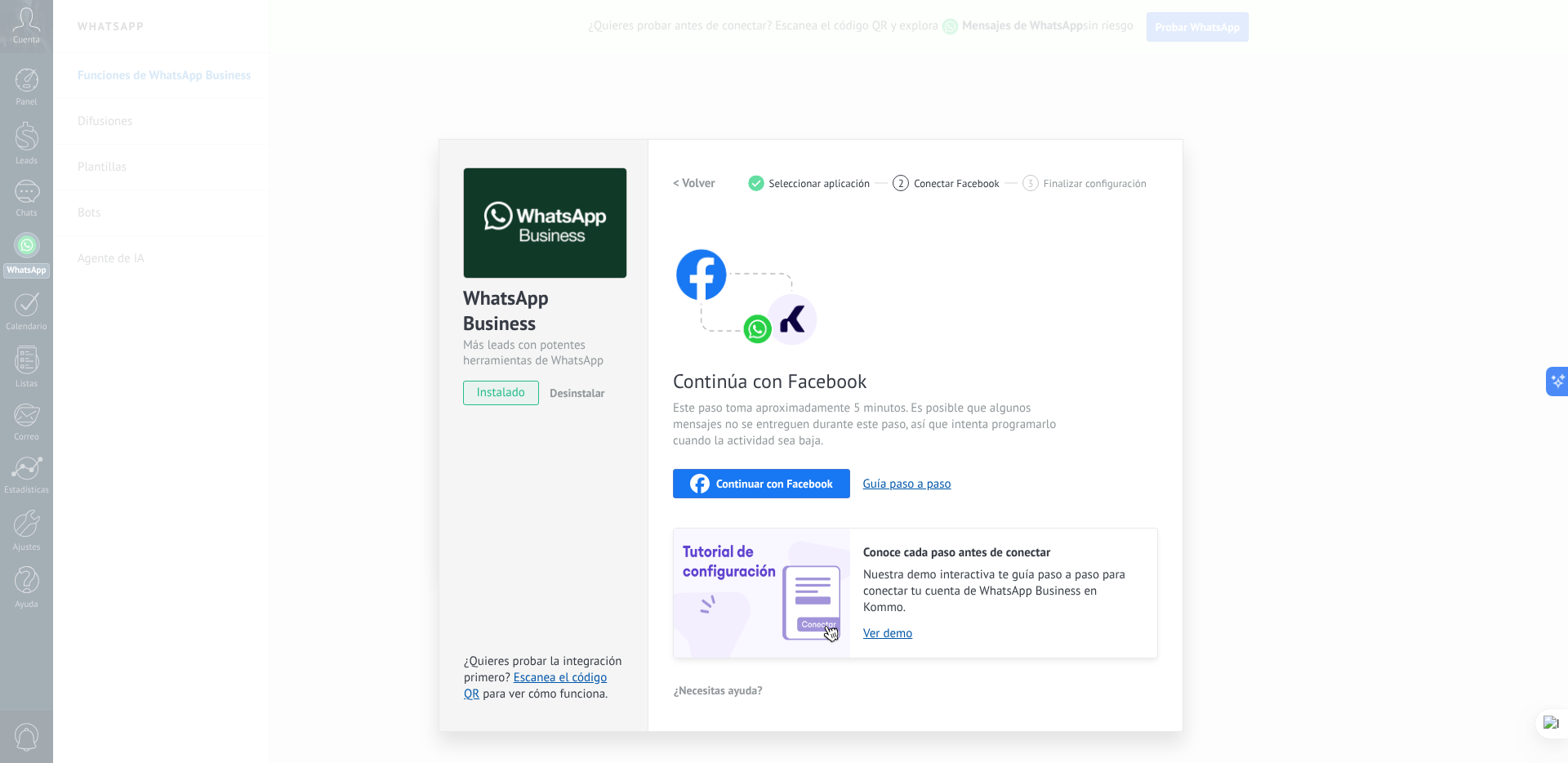
click at [437, 456] on div "WhatsApp Business Más leads con potentes herramientas de WhatsApp instalado Des…" at bounding box center [810, 381] width 1515 height 763
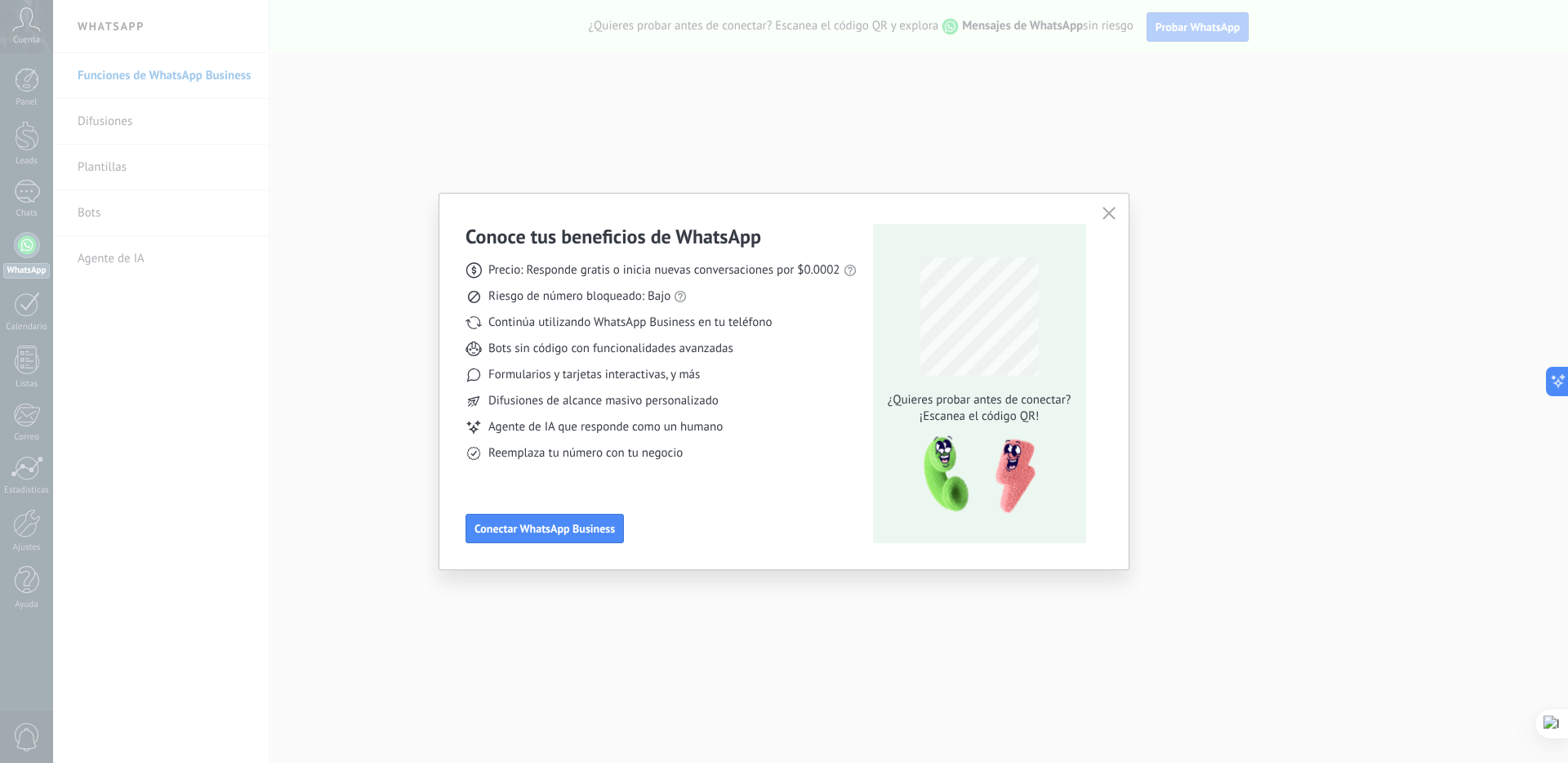
click at [355, 446] on div "Conoce tus beneficios de WhatsApp Precio: Responde gratis o inicia nuevas conve…" at bounding box center [784, 381] width 1568 height 763
click at [1106, 210] on use "button" at bounding box center [1109, 212] width 12 height 12
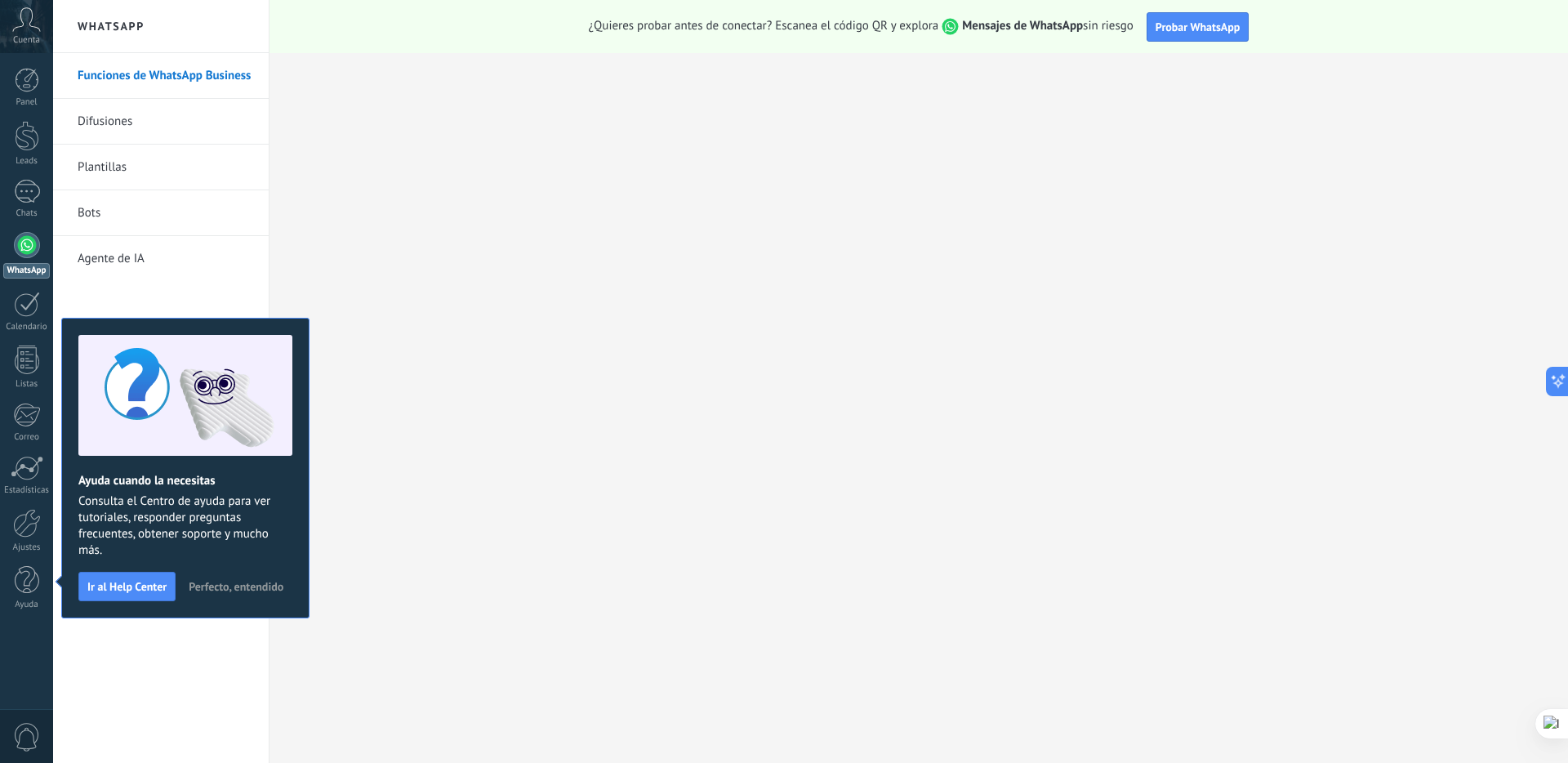
click at [127, 125] on link "Difusiones" at bounding box center [164, 122] width 175 height 45
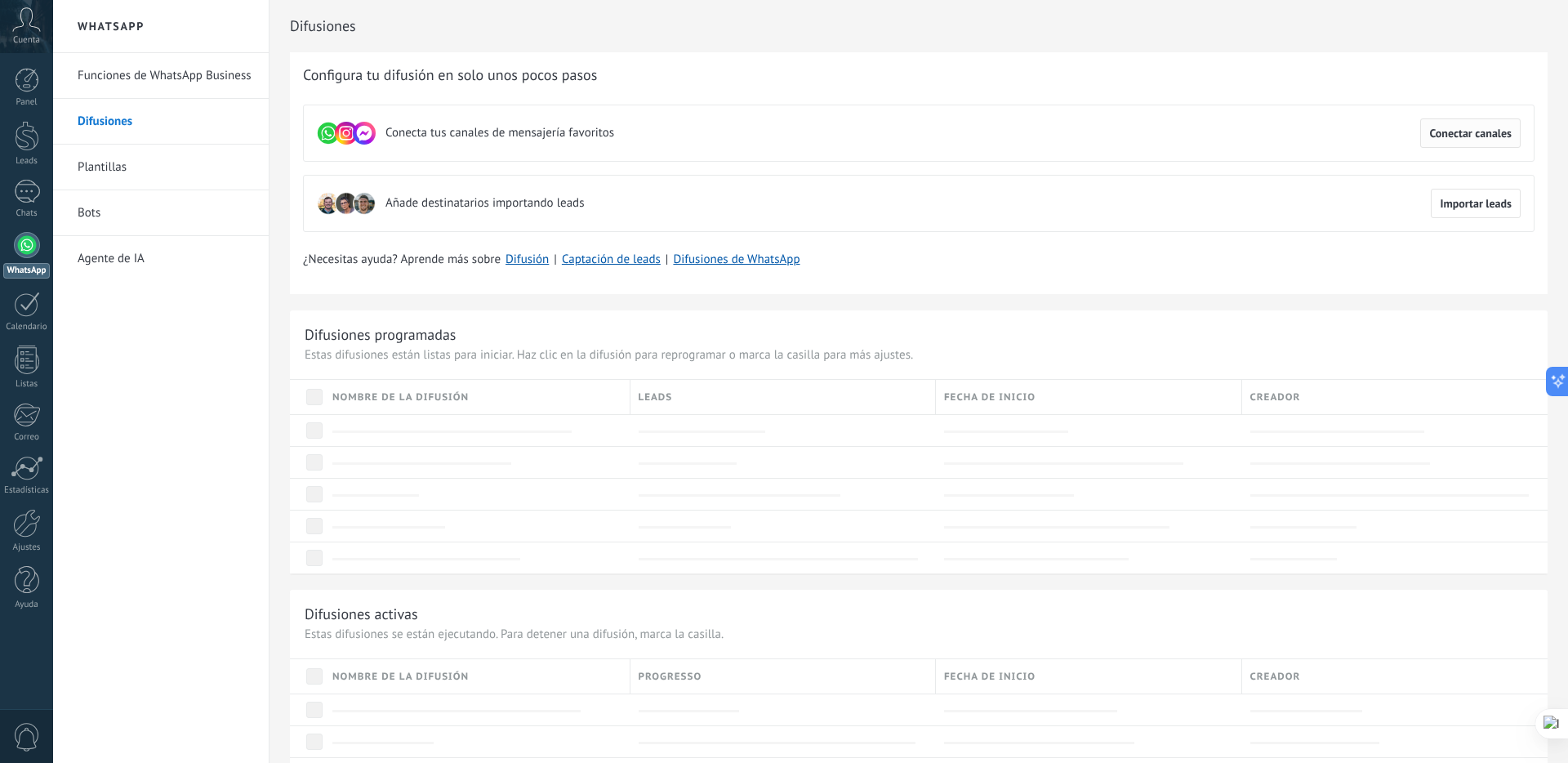
click at [1485, 139] on span "Conectar canales" at bounding box center [1470, 133] width 82 height 11
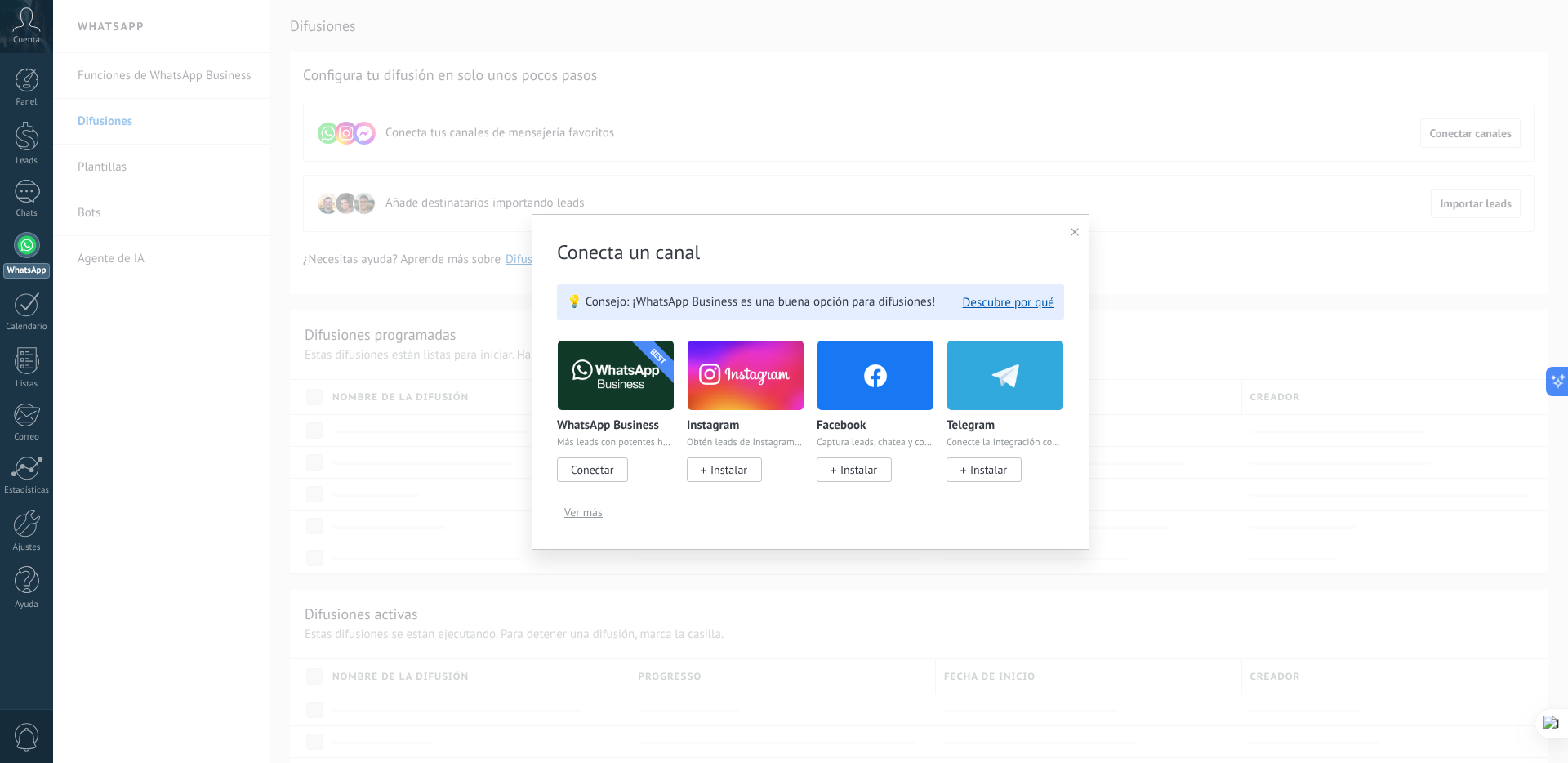
click at [594, 471] on span "Conectar" at bounding box center [592, 470] width 42 height 15
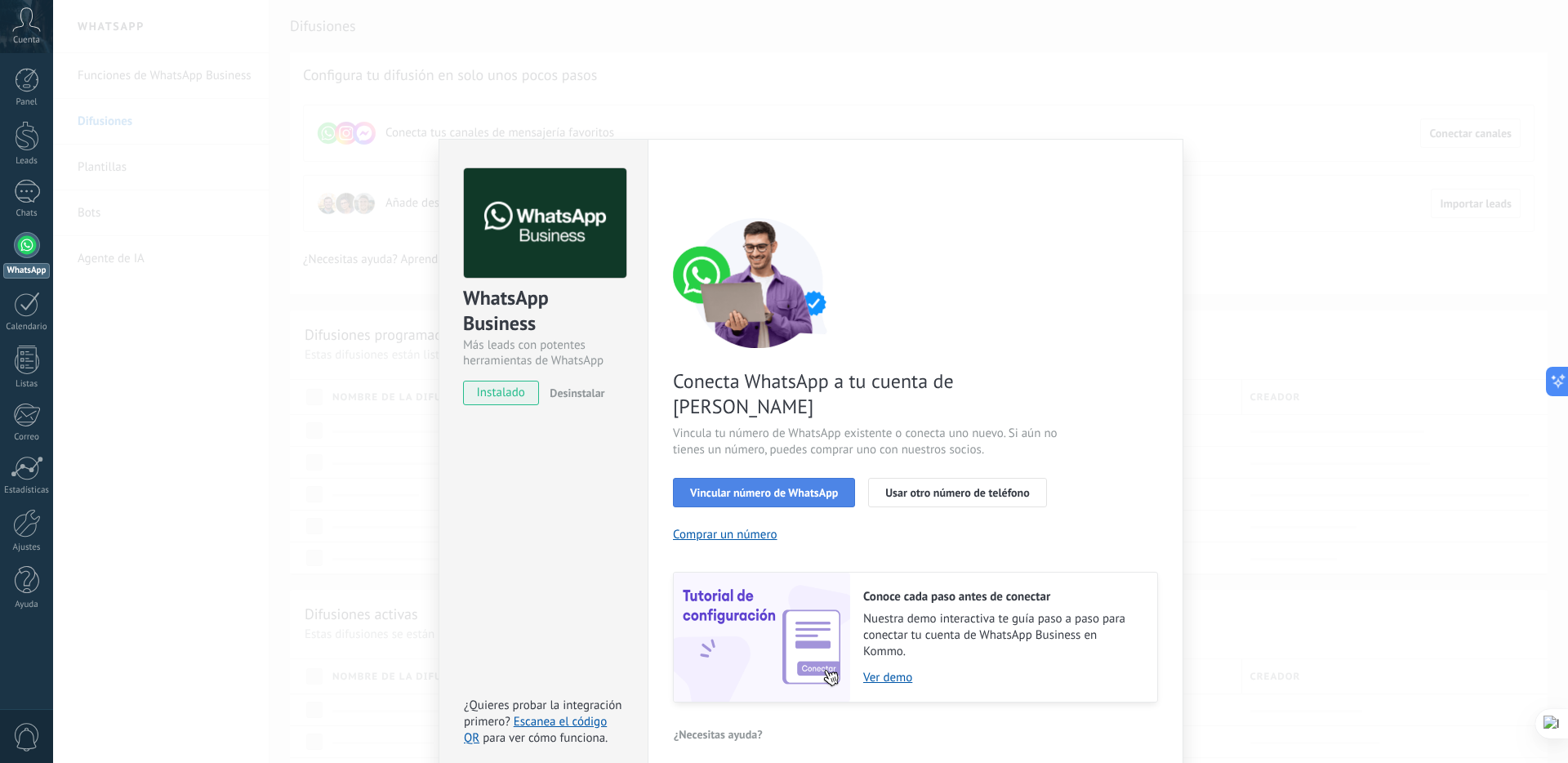
click at [797, 487] on span "Vincular número de WhatsApp" at bounding box center [764, 492] width 148 height 11
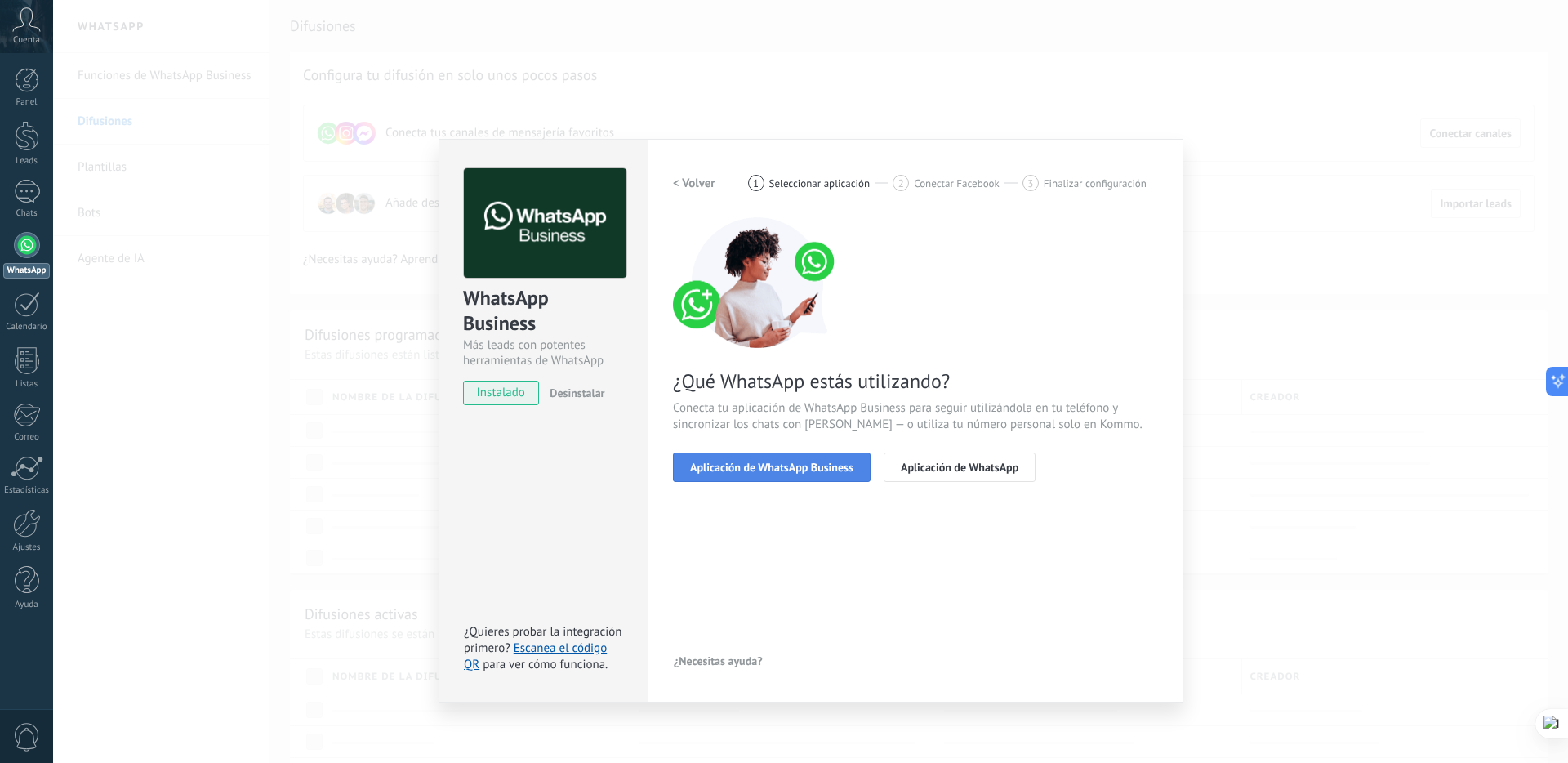
click at [817, 464] on span "Aplicación de WhatsApp Business" at bounding box center [772, 467] width 163 height 11
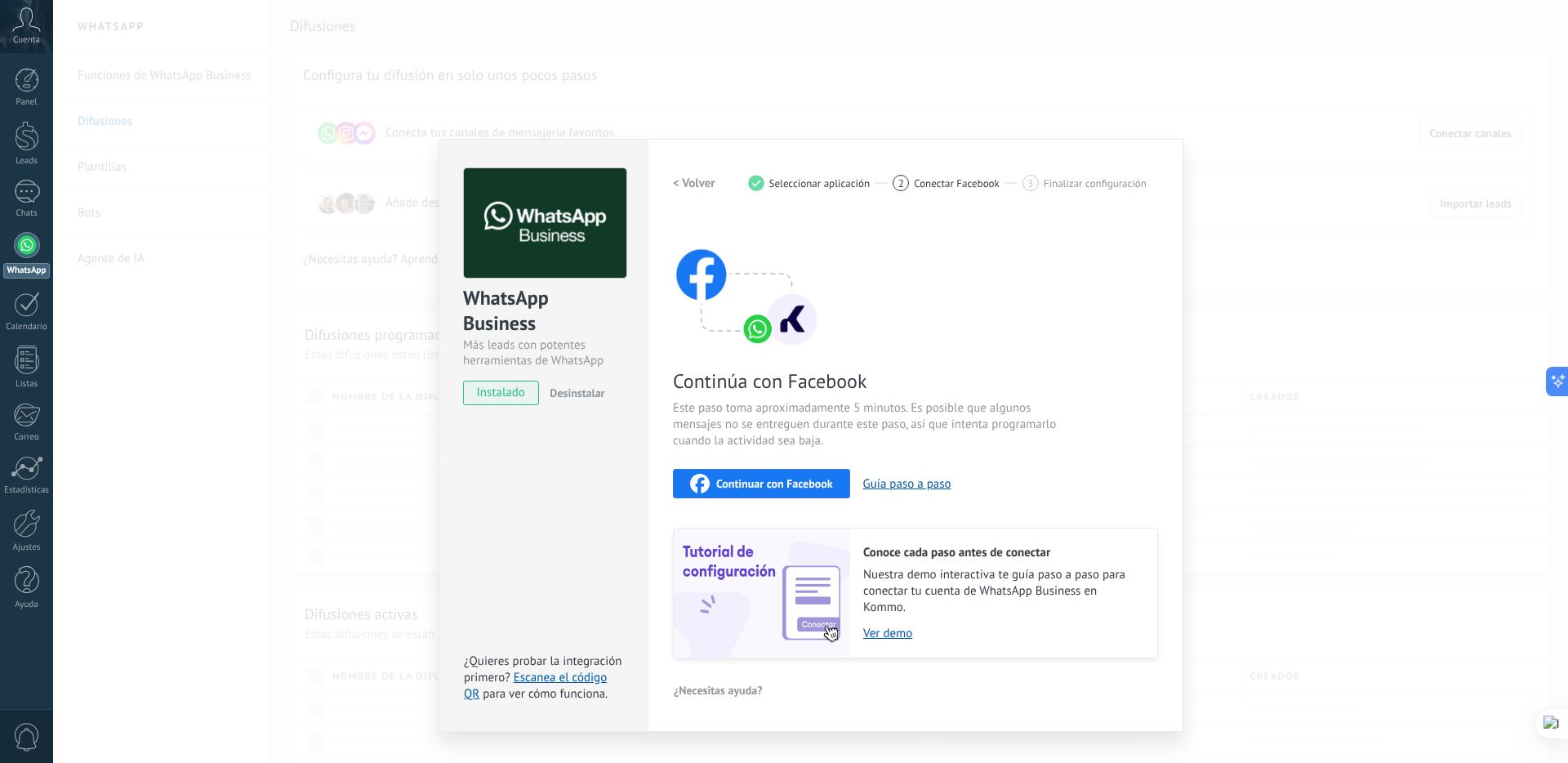
click at [790, 489] on span "Continuar con Facebook" at bounding box center [775, 483] width 117 height 11
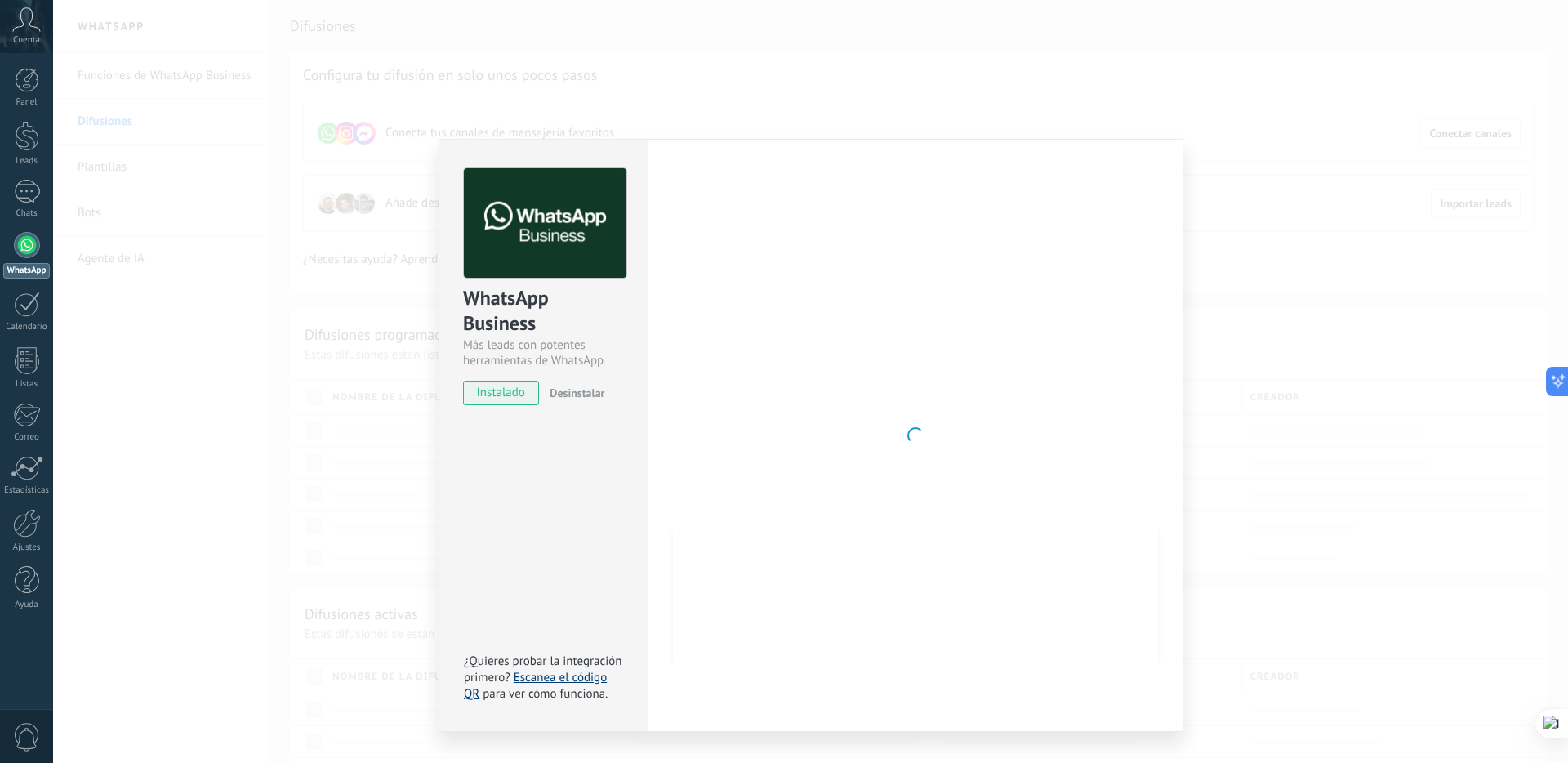
click at [565, 675] on link "Escanea el código QR" at bounding box center [535, 686] width 142 height 32
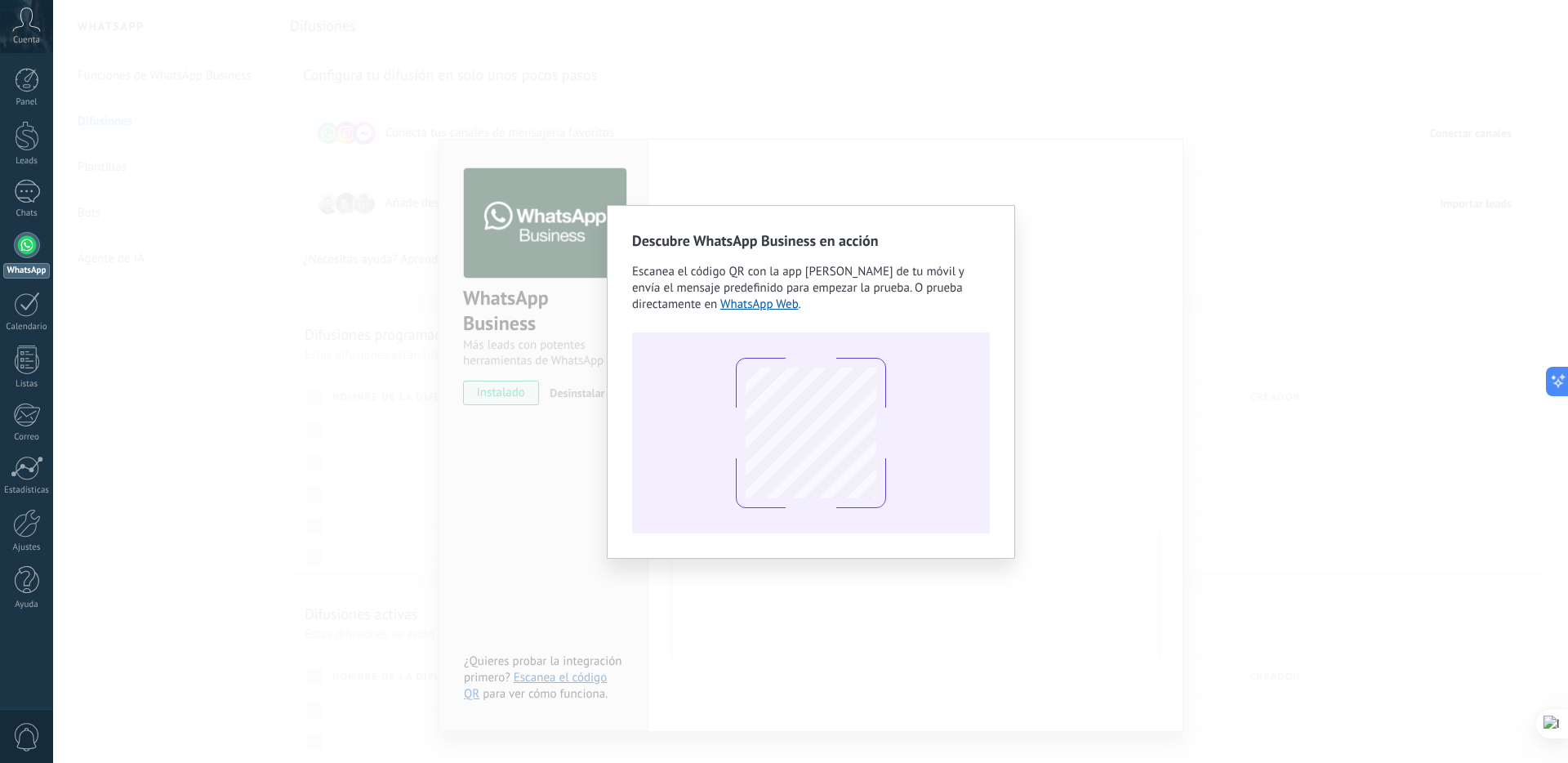
click at [1003, 517] on div "Descubre WhatsApp Business en acción Escanea el código QR con la app [PERSON_NA…" at bounding box center [810, 381] width 409 height 354
click at [1059, 447] on div "Descubre WhatsApp Business en acción Escanea el código QR con la app [PERSON_NA…" at bounding box center [810, 381] width 1515 height 763
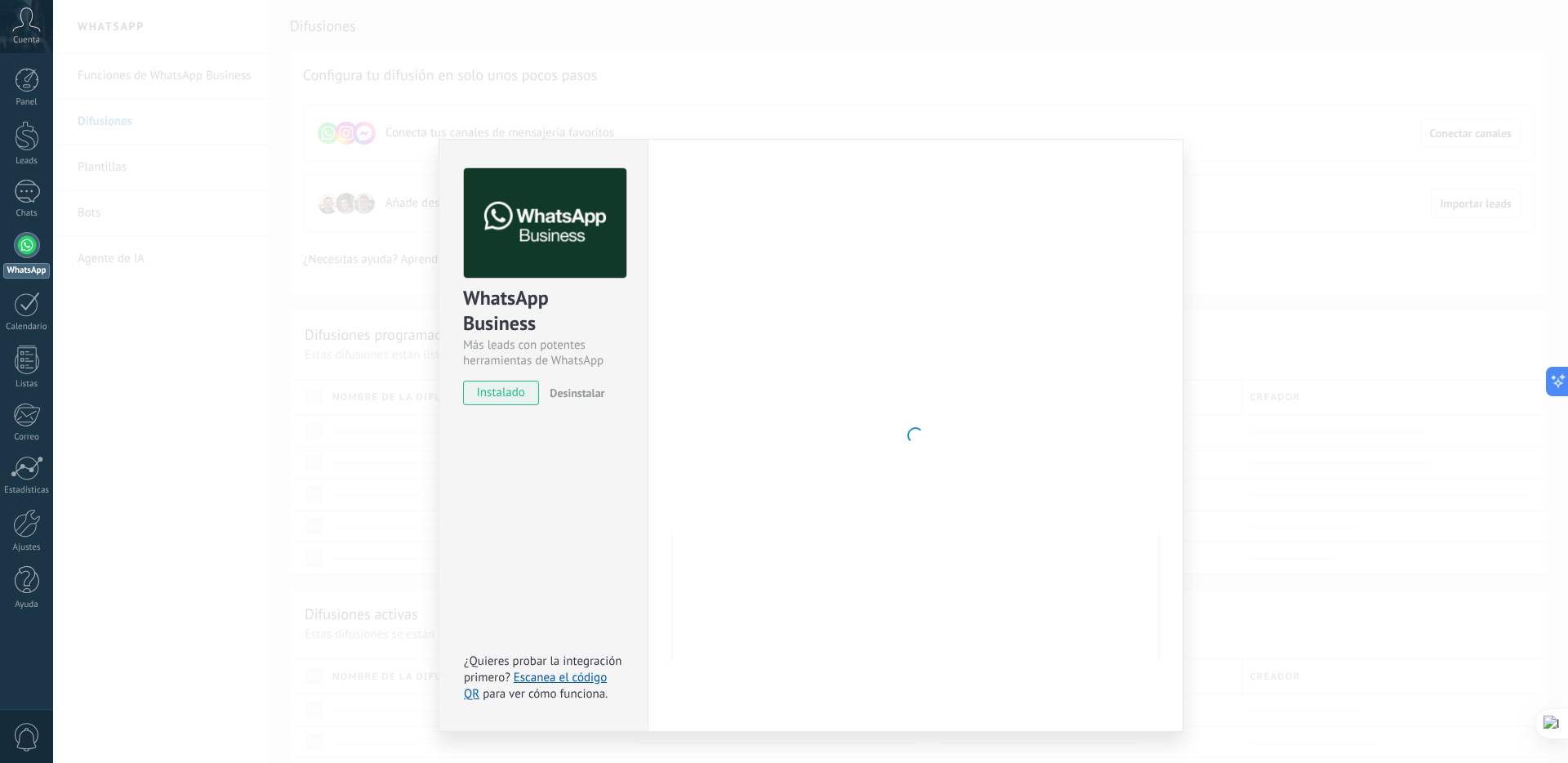
click at [431, 435] on div "WhatsApp Business Más leads con potentes herramientas de WhatsApp instalado Des…" at bounding box center [810, 381] width 1515 height 763
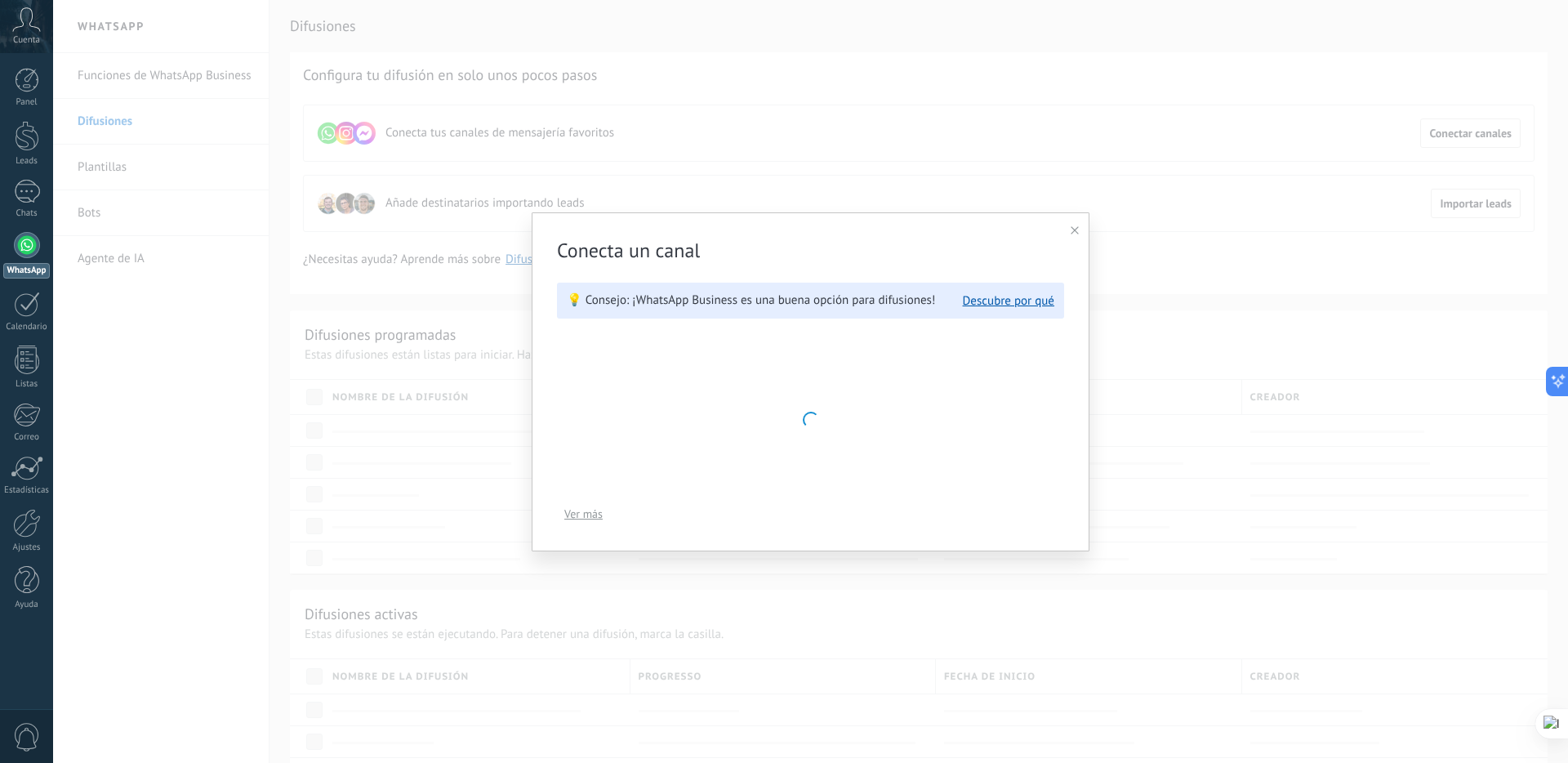
click at [1239, 108] on div at bounding box center [810, 381] width 1515 height 763
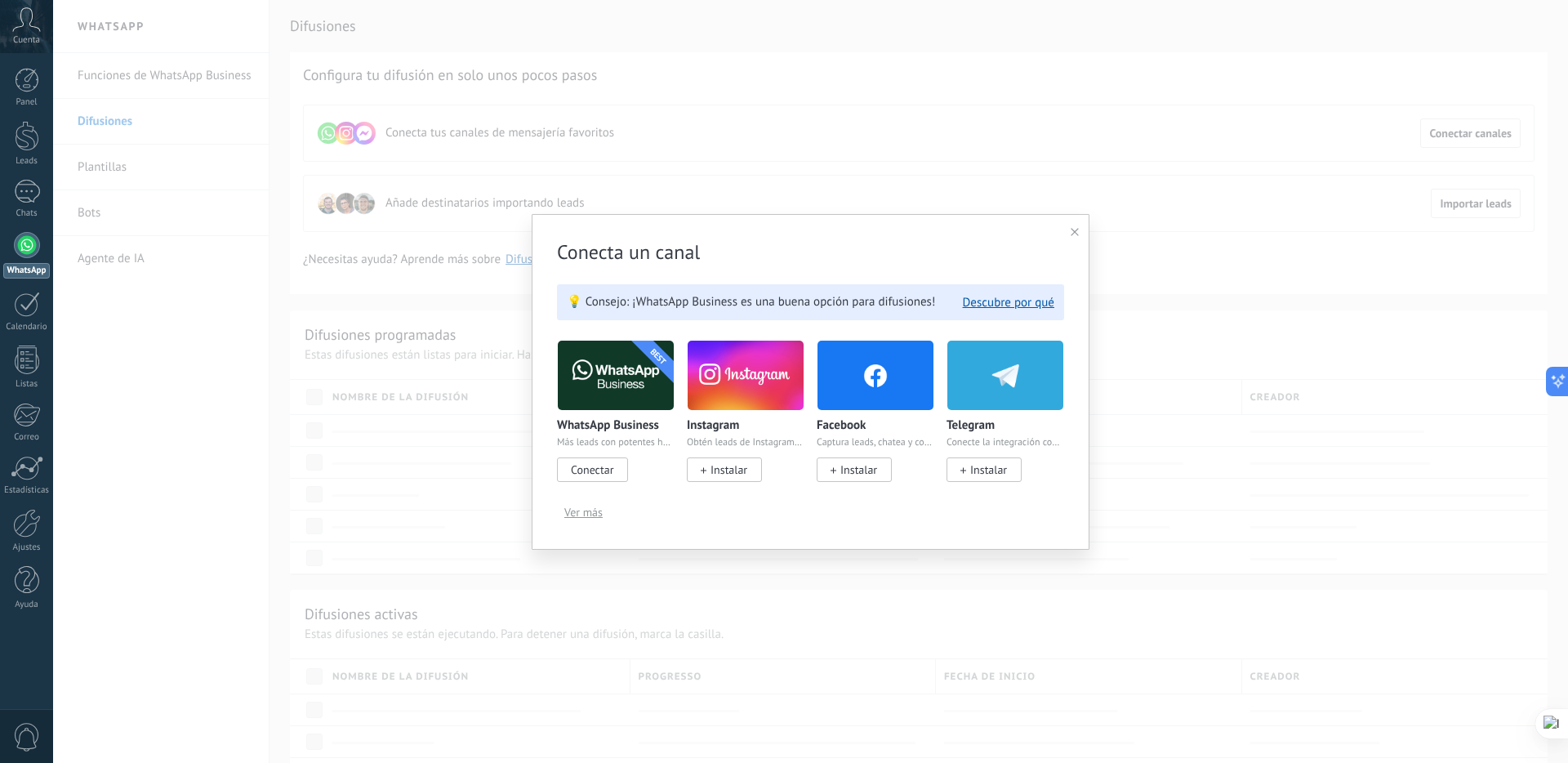
click at [981, 466] on span "Instalar" at bounding box center [988, 470] width 37 height 15
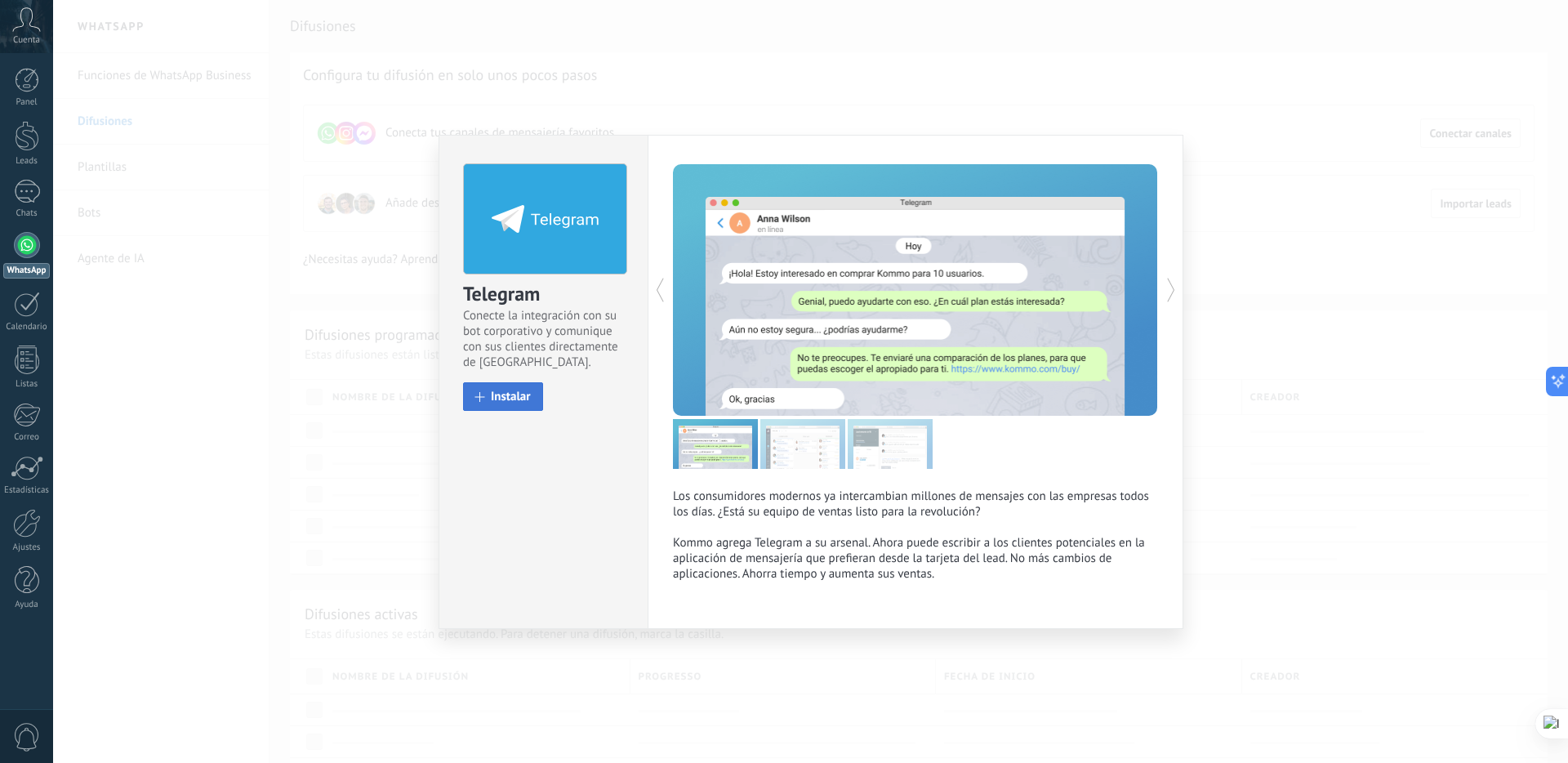
click at [500, 397] on span "Instalar" at bounding box center [510, 396] width 40 height 12
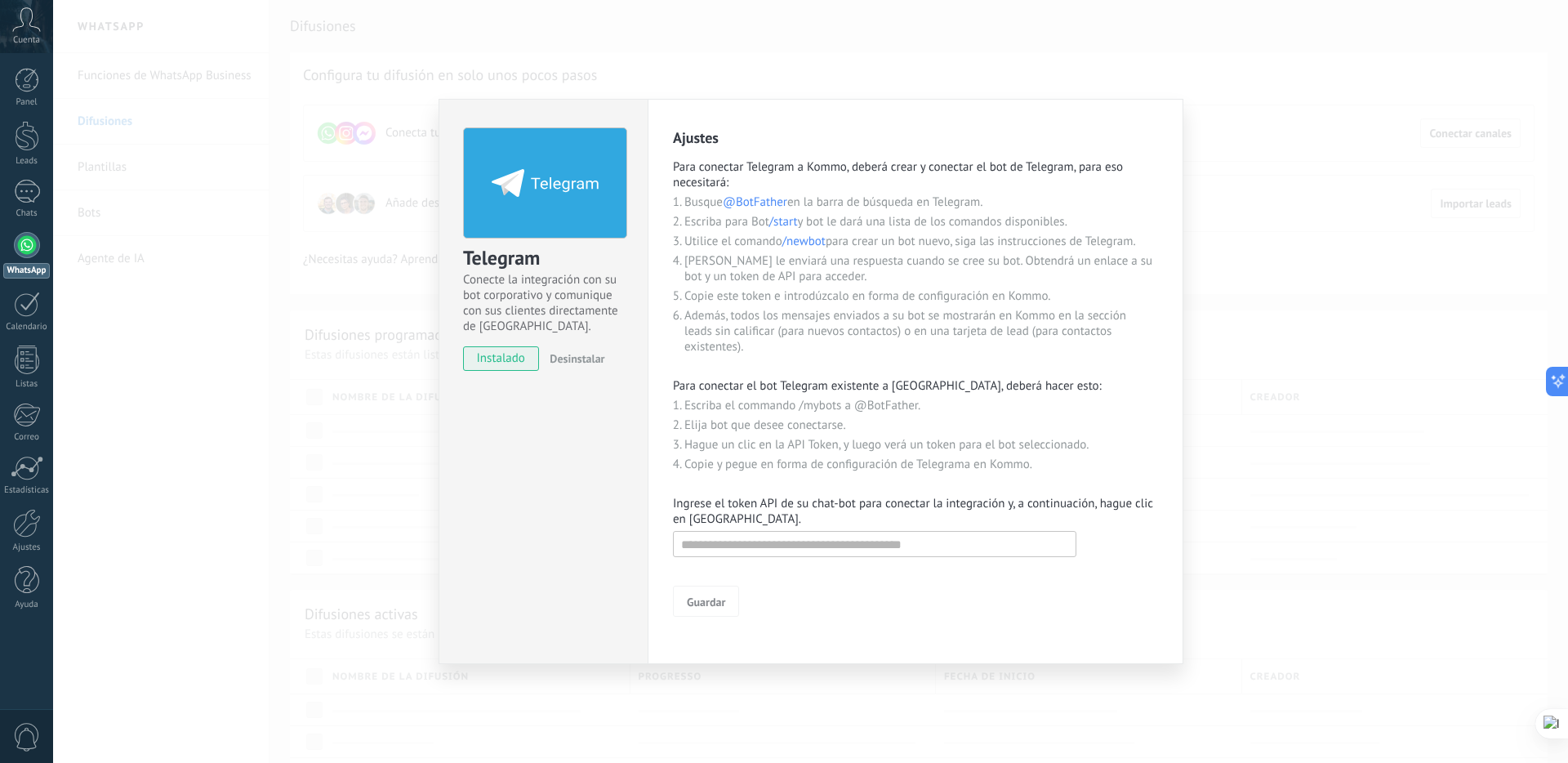
click at [1256, 226] on div "Telegram Conecte la integración con su bot corporativo y comunique con sus clie…" at bounding box center [810, 381] width 1515 height 763
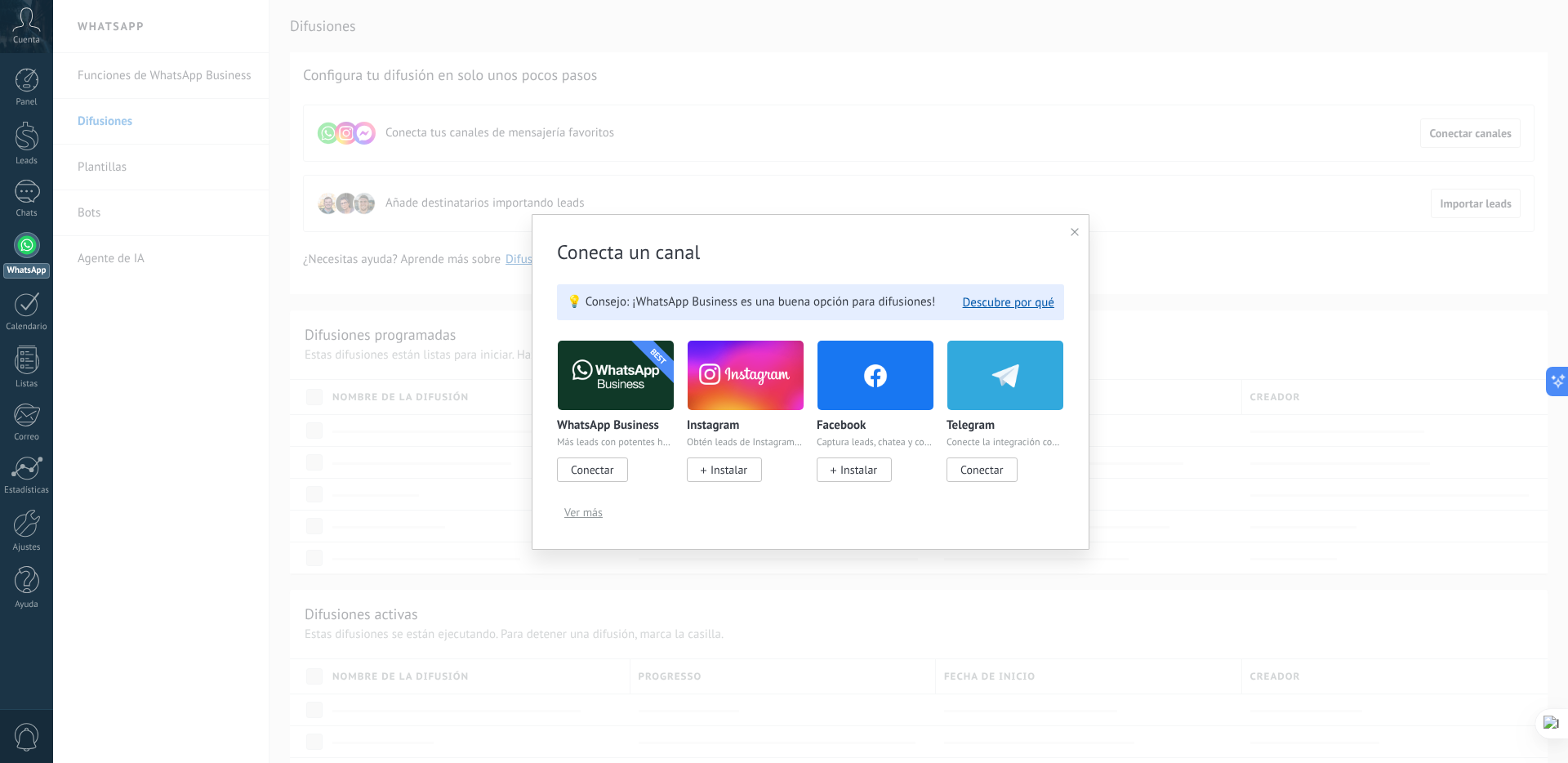
click at [883, 464] on span "Instalar" at bounding box center [855, 470] width 75 height 25
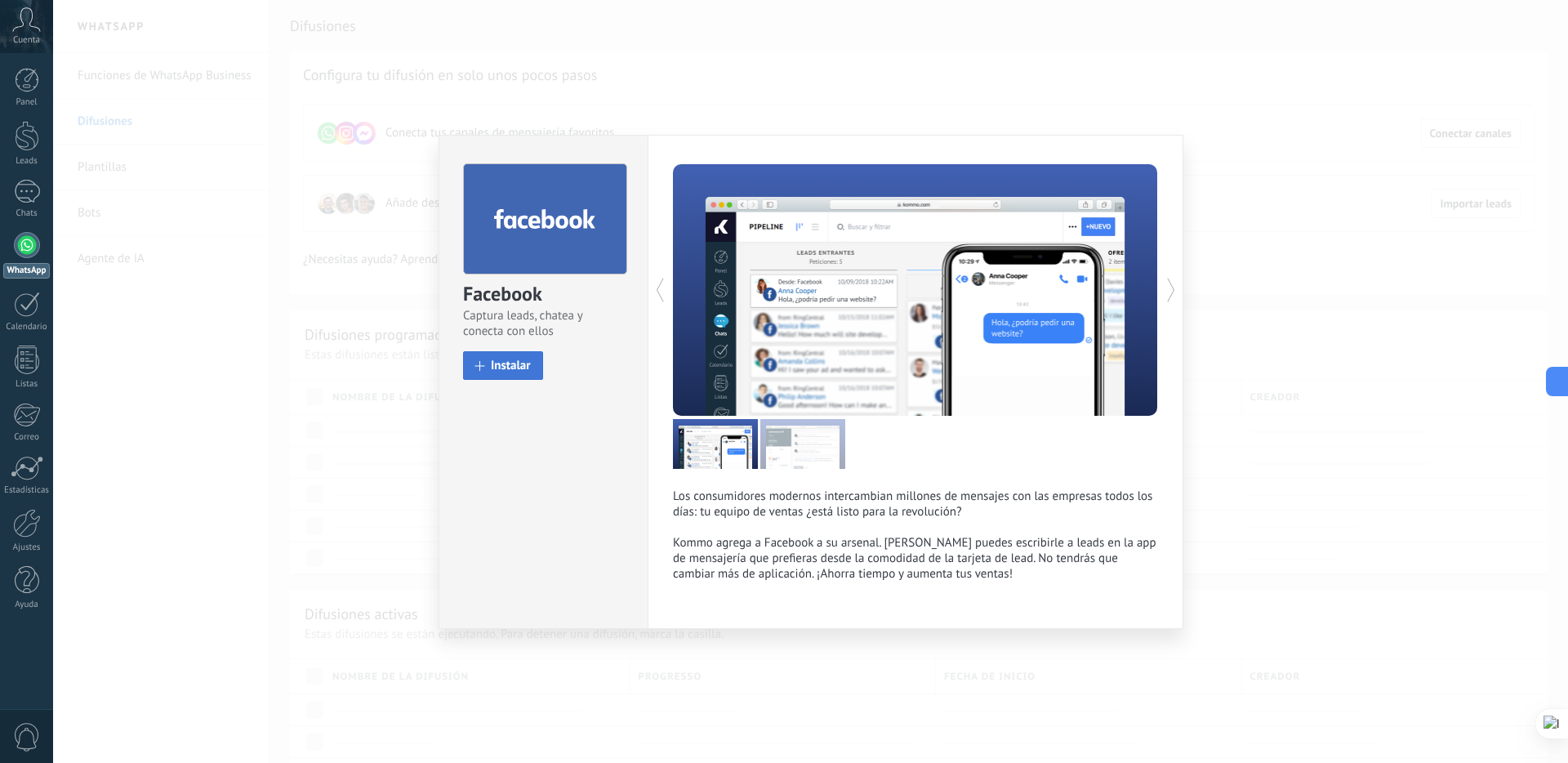
click at [538, 359] on button "Instalar" at bounding box center [503, 365] width 80 height 28
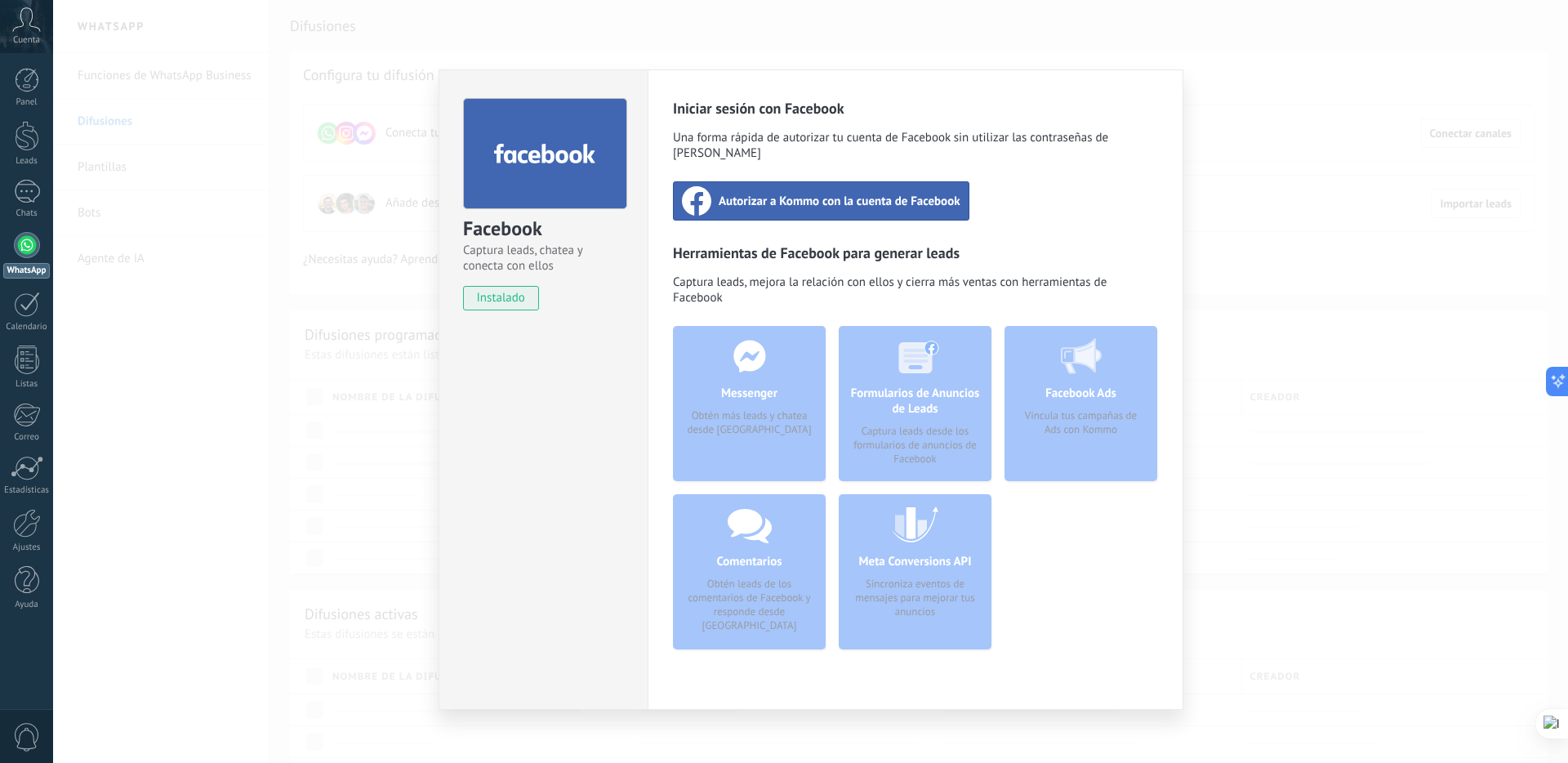
click at [769, 192] on span "Autorizar a Kommo con la cuenta de Facebook" at bounding box center [840, 200] width 242 height 16
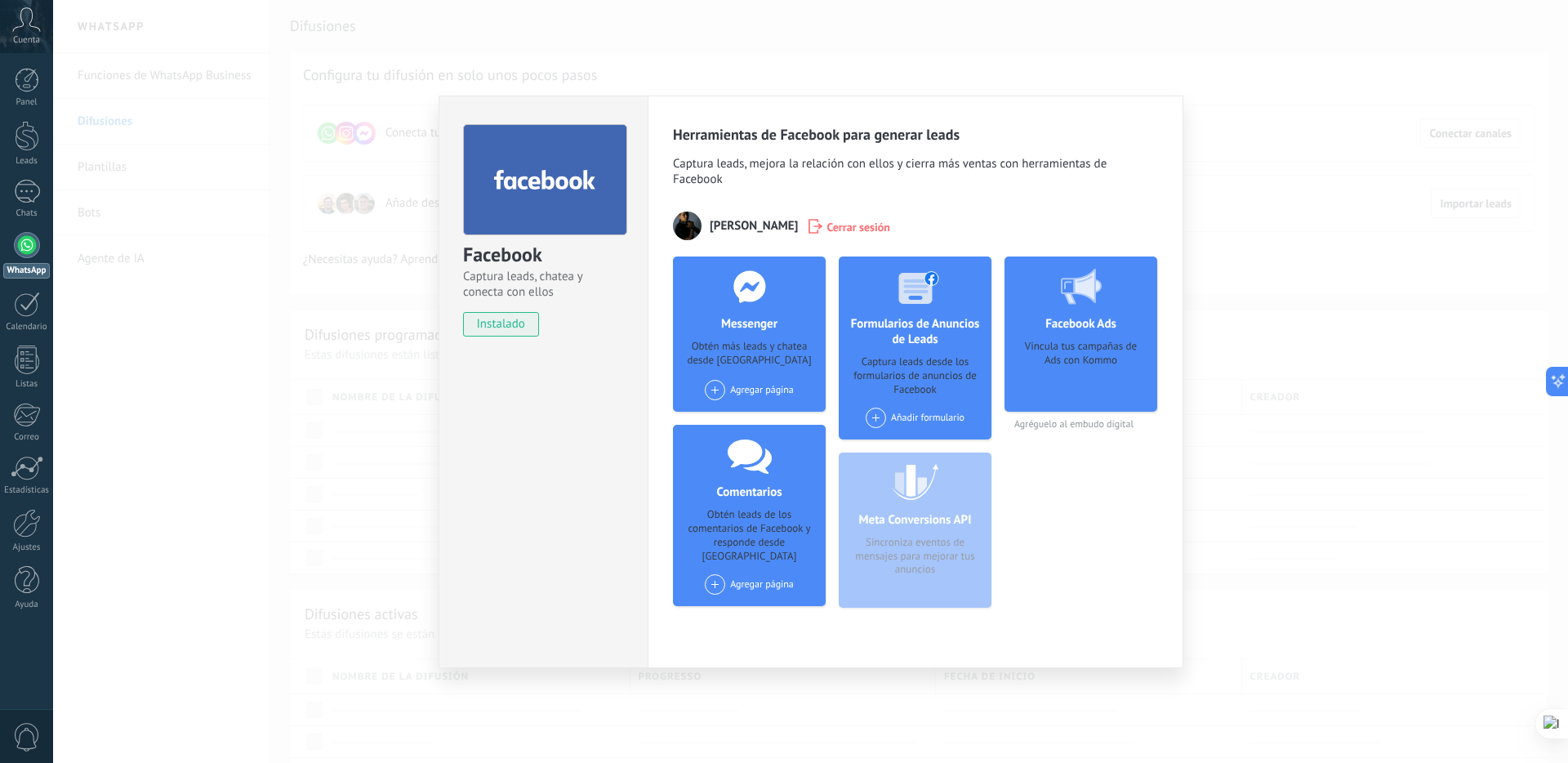
click at [408, 430] on div "Facebook Captura leads, chatea y conecta con ellos instalado Desinstalar Herram…" at bounding box center [810, 381] width 1515 height 763
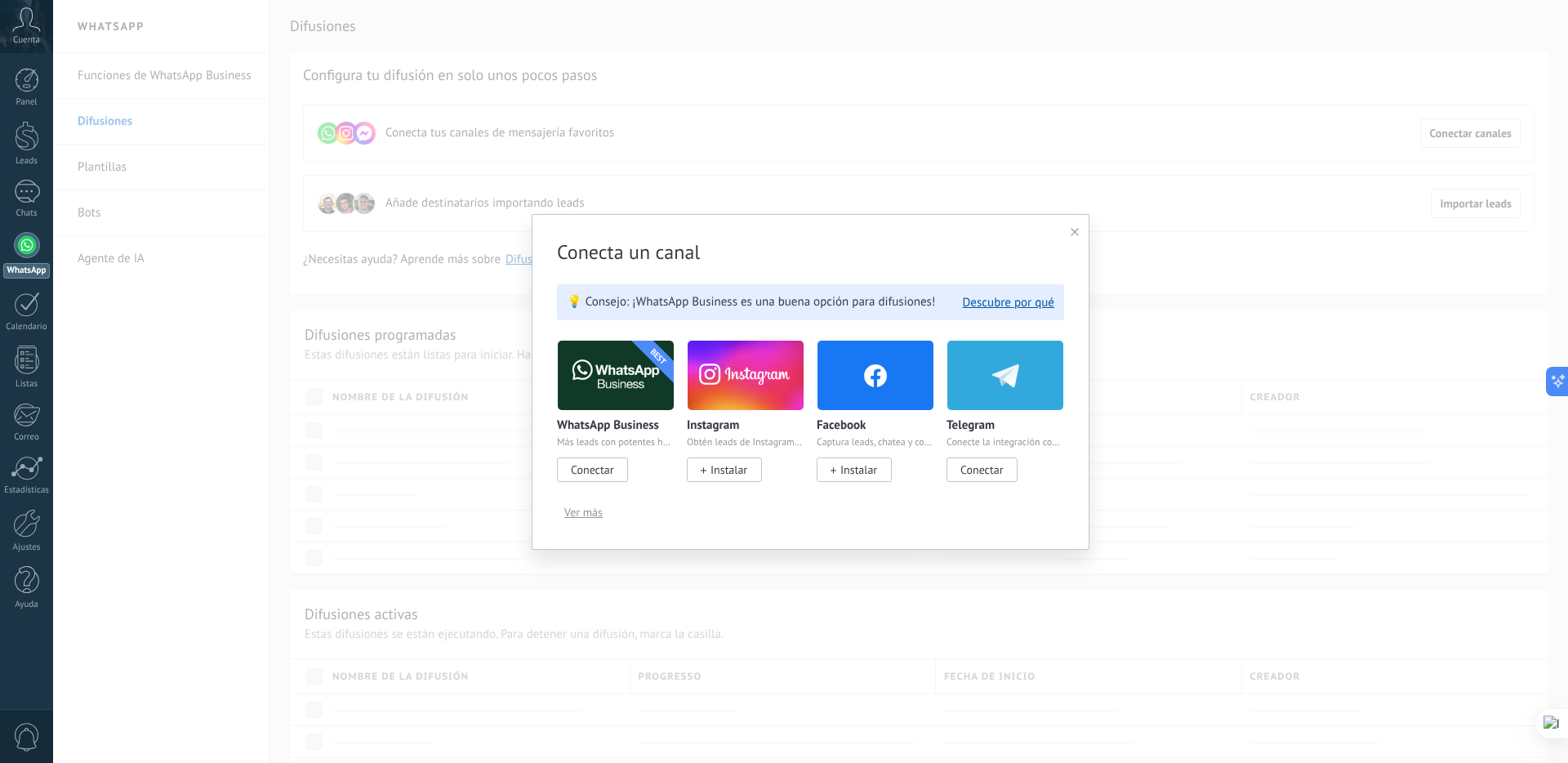
click at [709, 475] on span "Instalar" at bounding box center [725, 470] width 75 height 25
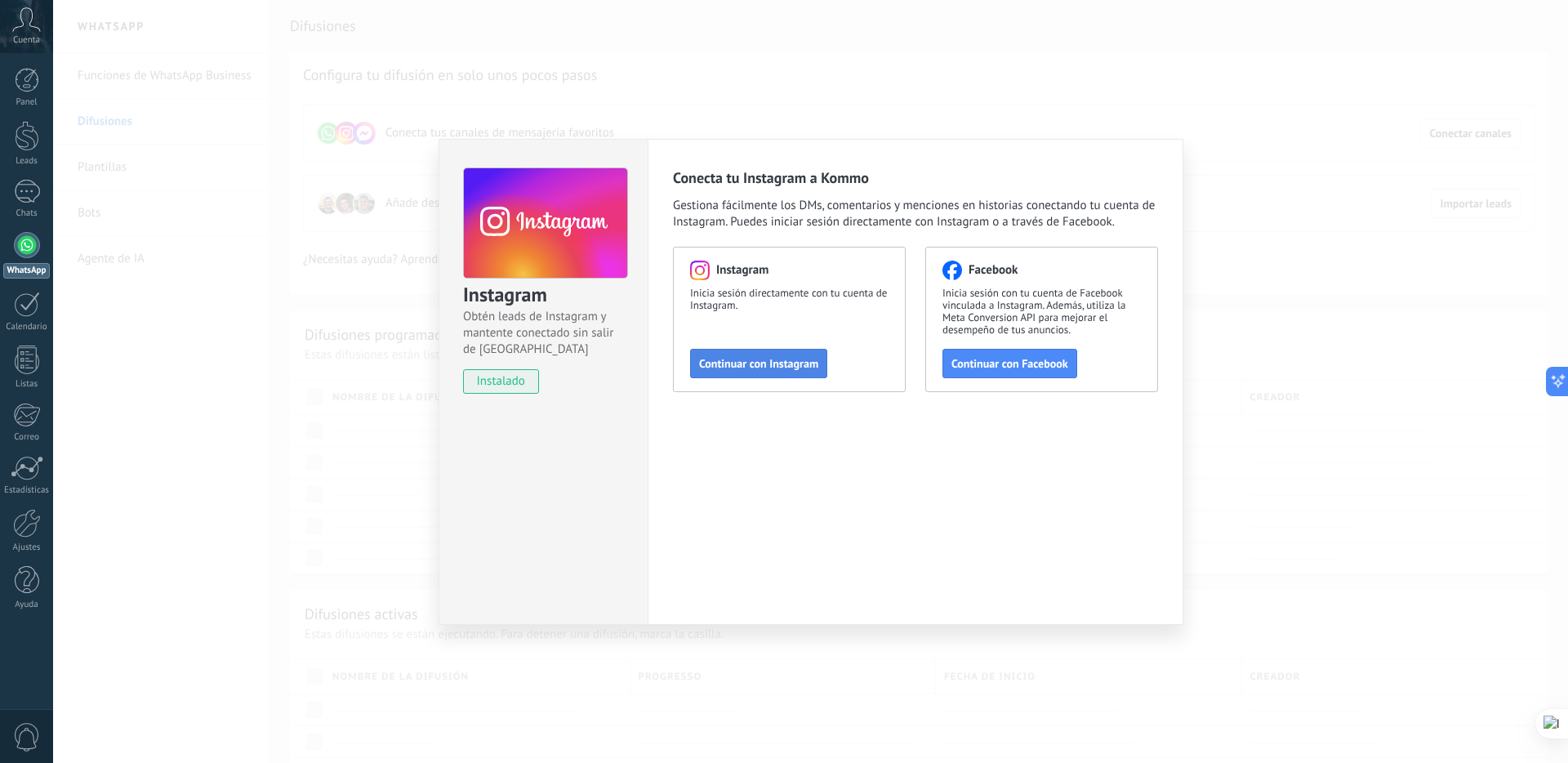
click at [792, 367] on span "Continuar con Instagram" at bounding box center [759, 363] width 119 height 11
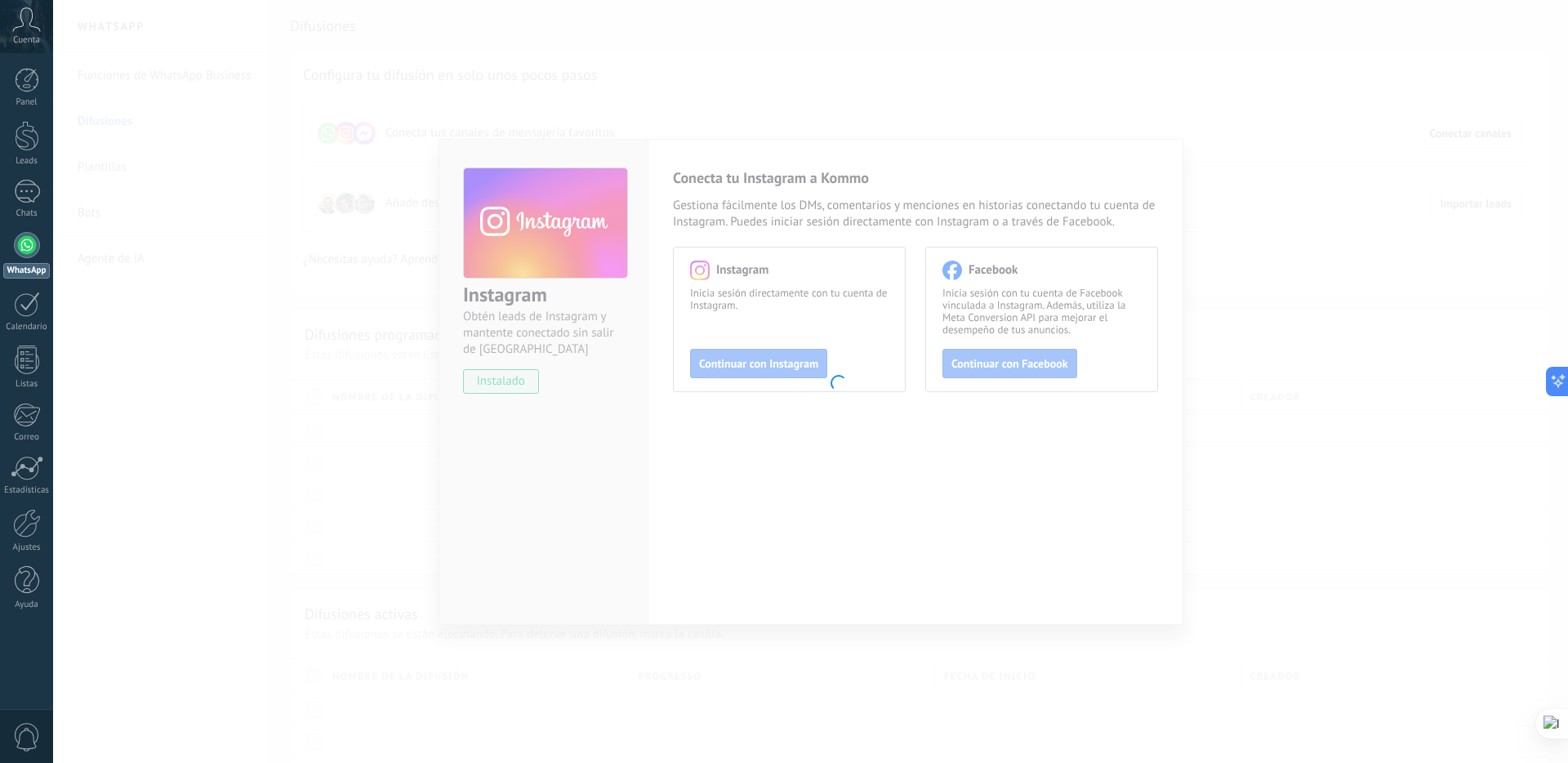
click at [731, 333] on body ".abccls-1,.abccls-2{fill-rule:evenodd}.abccls-2{fill:#fff} .abfcls-1{fill:none}…" at bounding box center [784, 381] width 1568 height 763
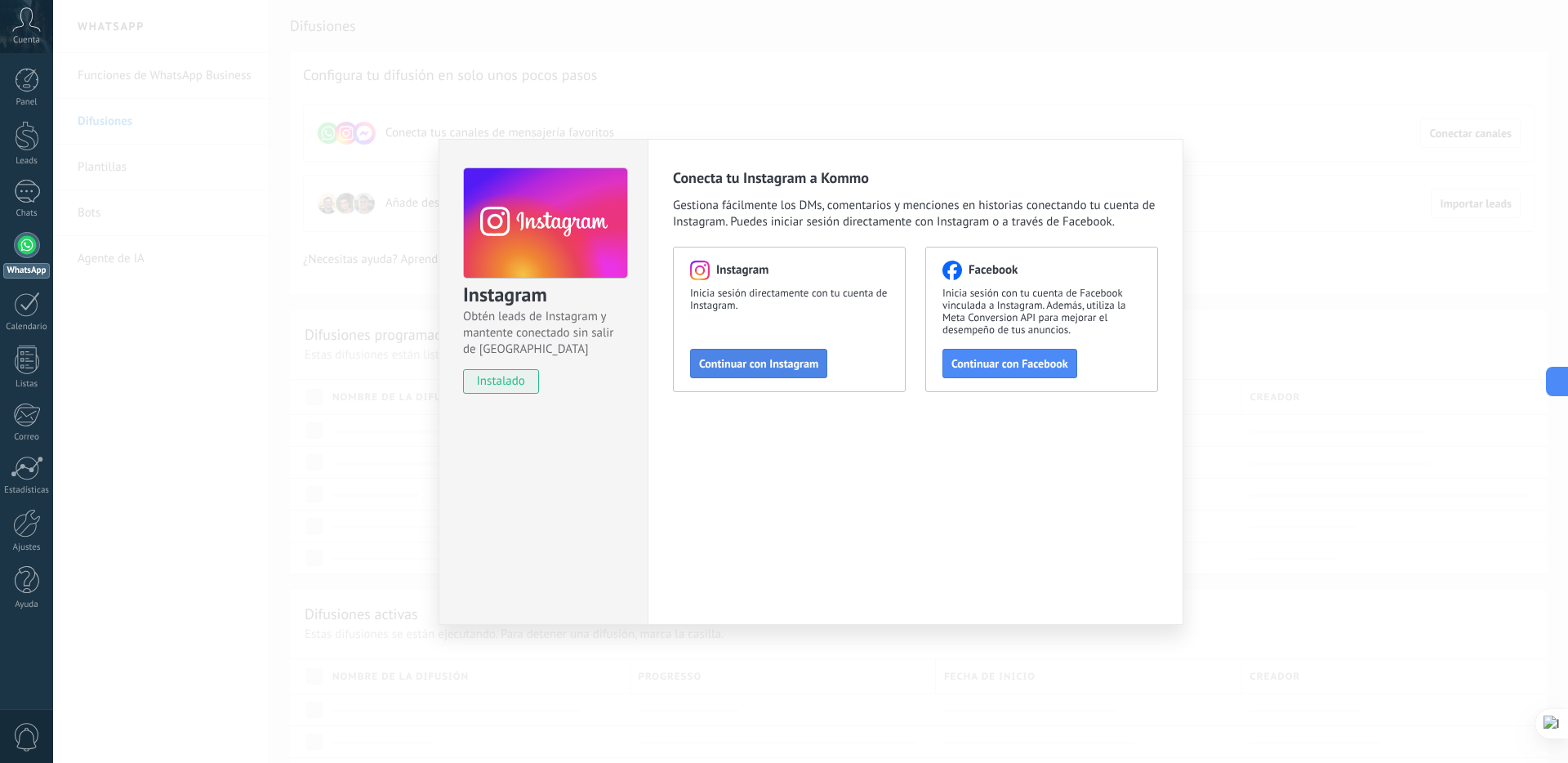
click at [726, 364] on span "Continuar con Instagram" at bounding box center [759, 363] width 119 height 11
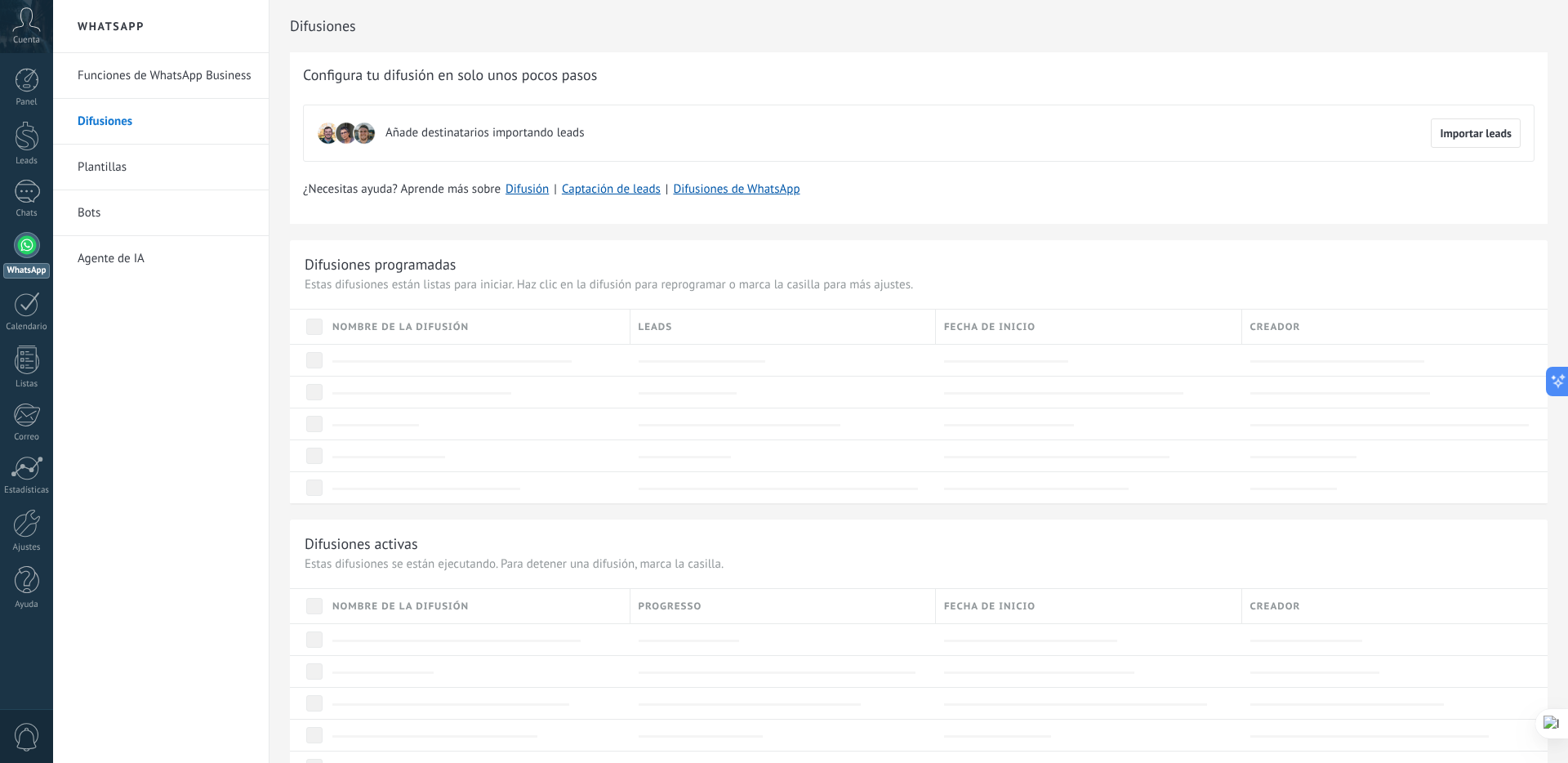
click at [33, 247] on div at bounding box center [27, 245] width 26 height 26
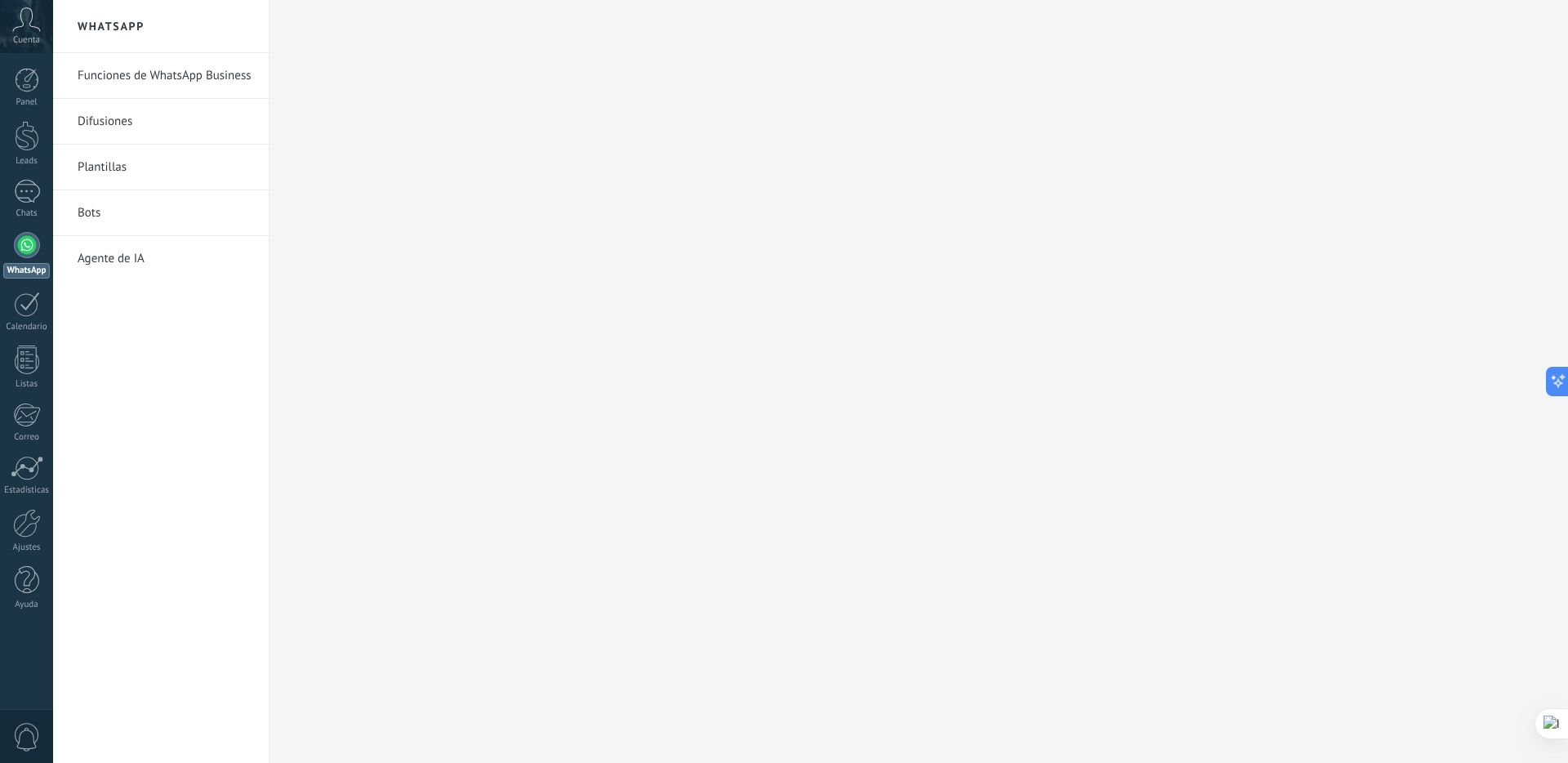
click at [186, 86] on link "Funciones de WhatsApp Business" at bounding box center [164, 75] width 175 height 45
click at [175, 112] on link "Difusiones" at bounding box center [164, 122] width 175 height 45
click at [158, 81] on link "Funciones de WhatsApp Business" at bounding box center [164, 75] width 175 height 45
click at [33, 233] on div at bounding box center [27, 245] width 26 height 26
click at [33, 191] on div at bounding box center [27, 191] width 26 height 24
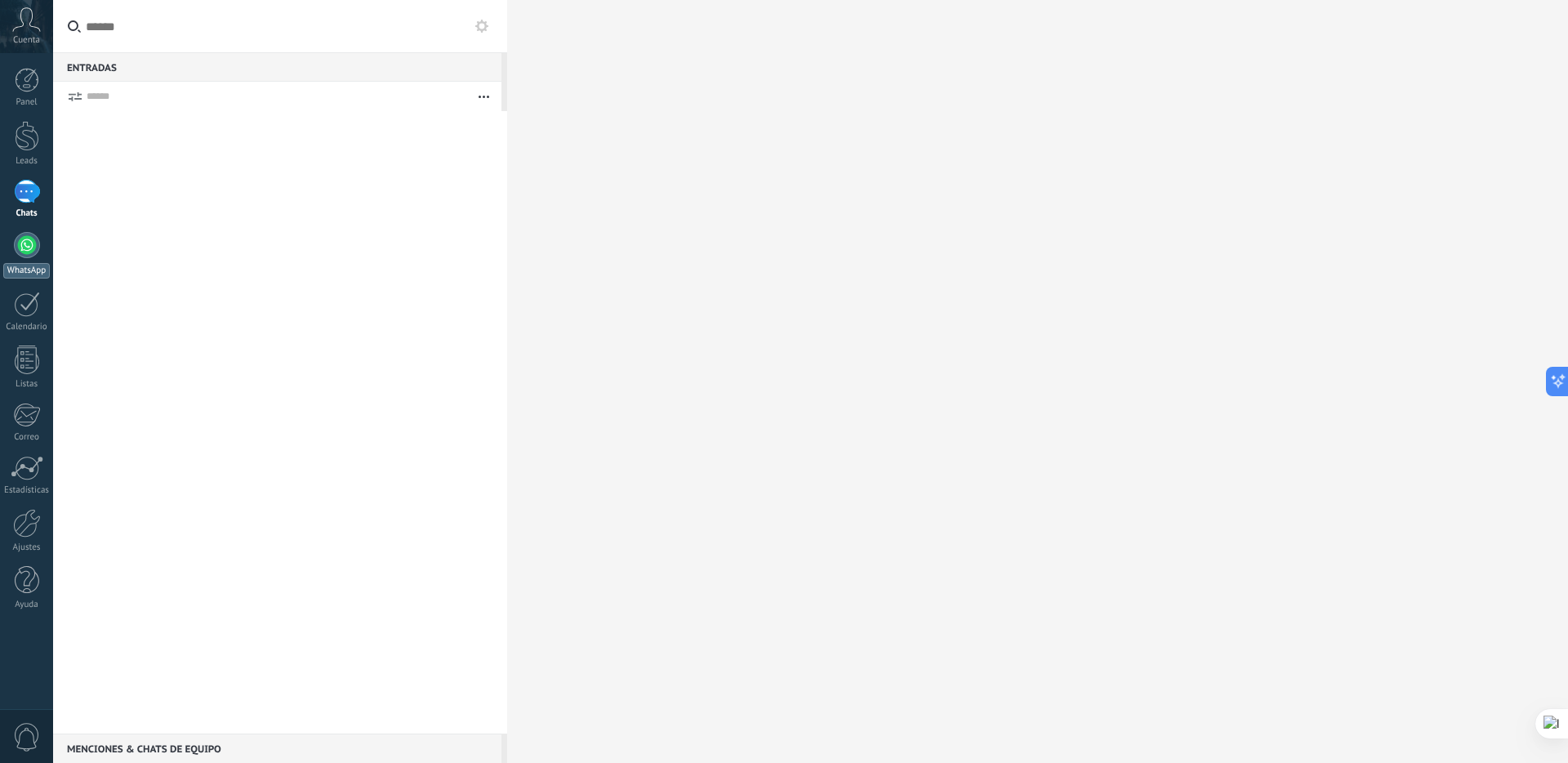
click at [21, 248] on div at bounding box center [27, 245] width 26 height 26
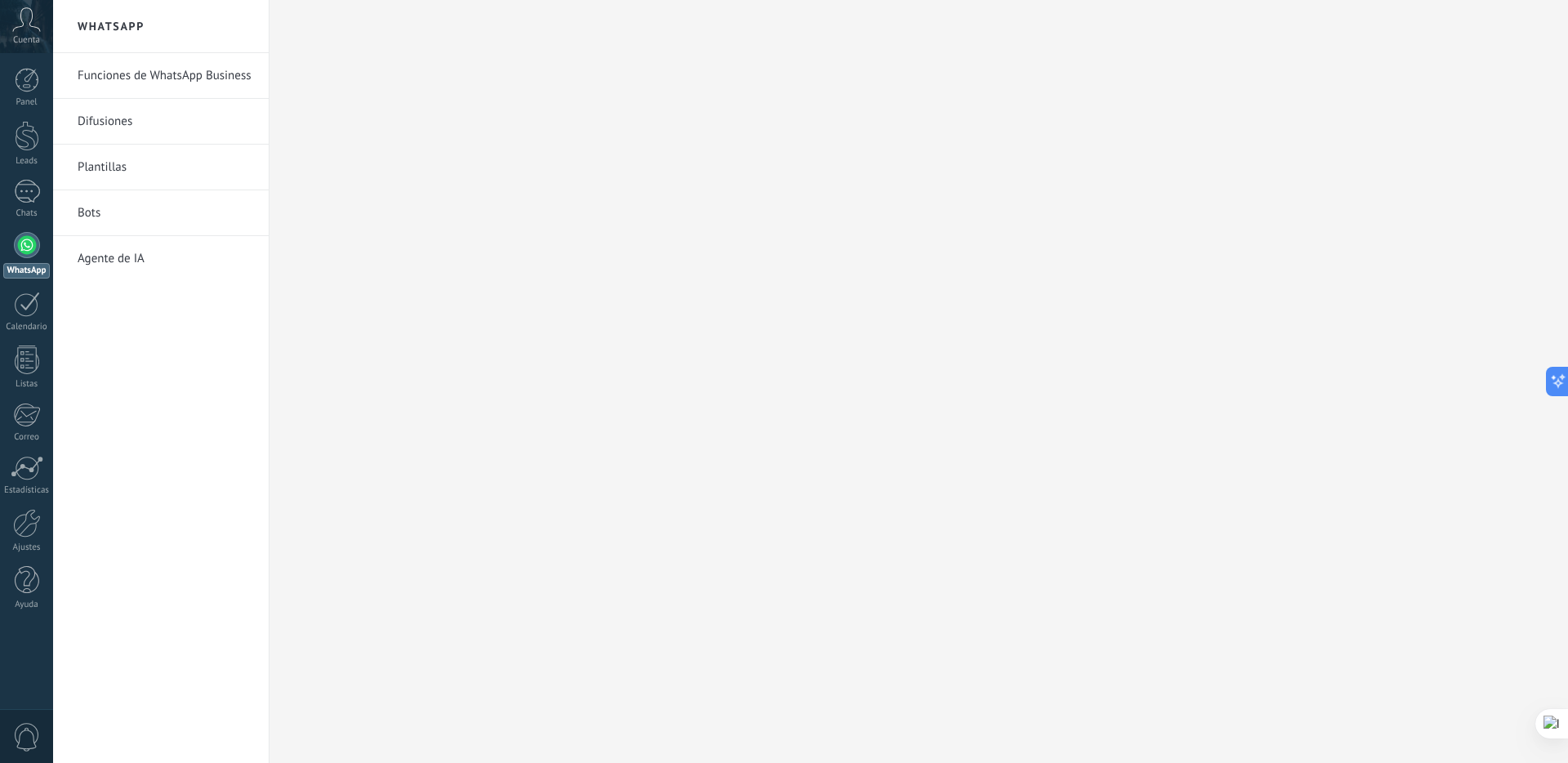
click at [120, 124] on link "Difusiones" at bounding box center [164, 122] width 175 height 45
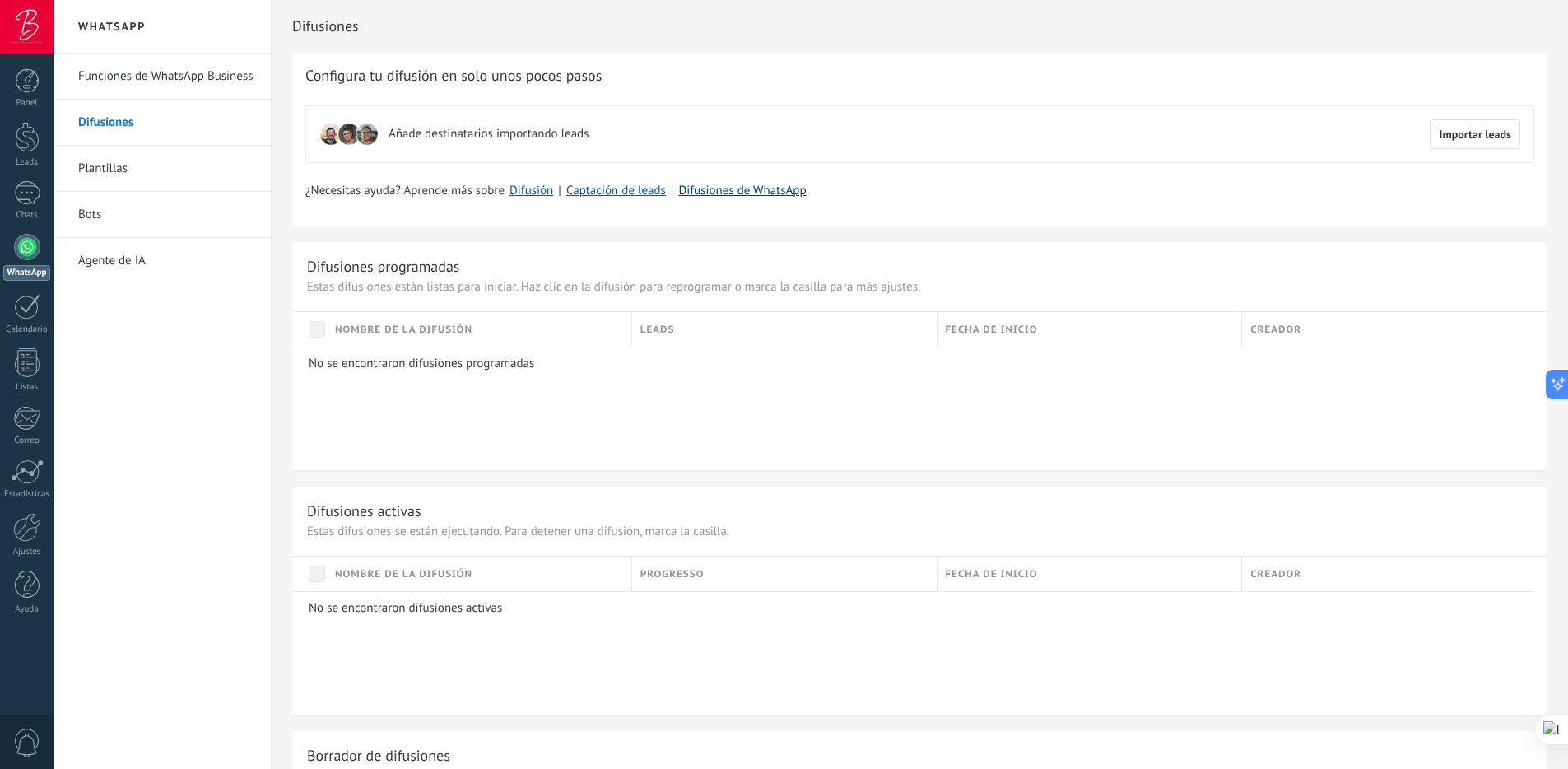
click at [751, 192] on link "Difusiones de WhatsApp" at bounding box center [742, 190] width 127 height 15
click at [1481, 140] on span "Importar leads" at bounding box center [1475, 134] width 72 height 11
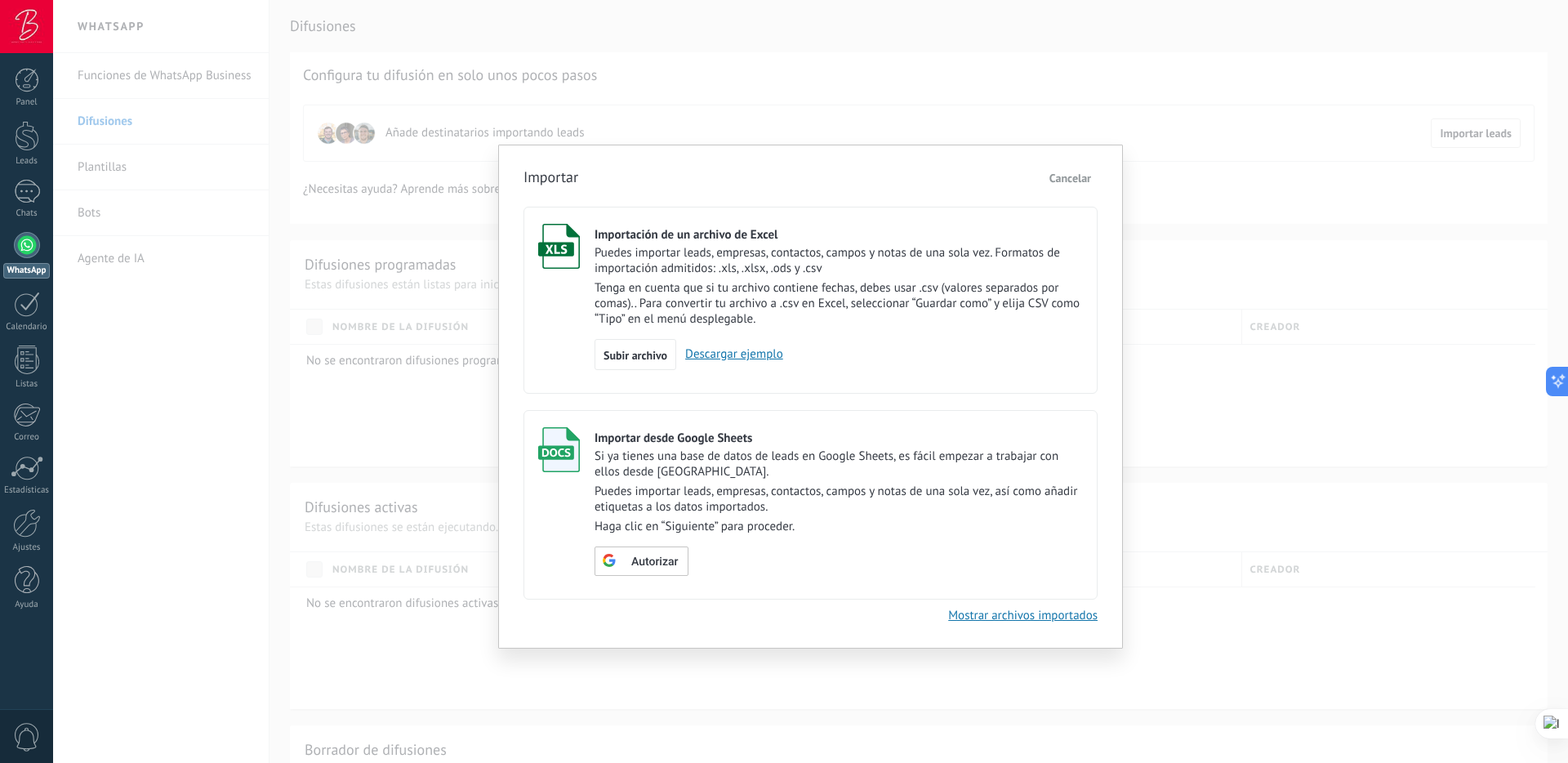
click at [1072, 179] on span "Cancelar" at bounding box center [1070, 178] width 42 height 15
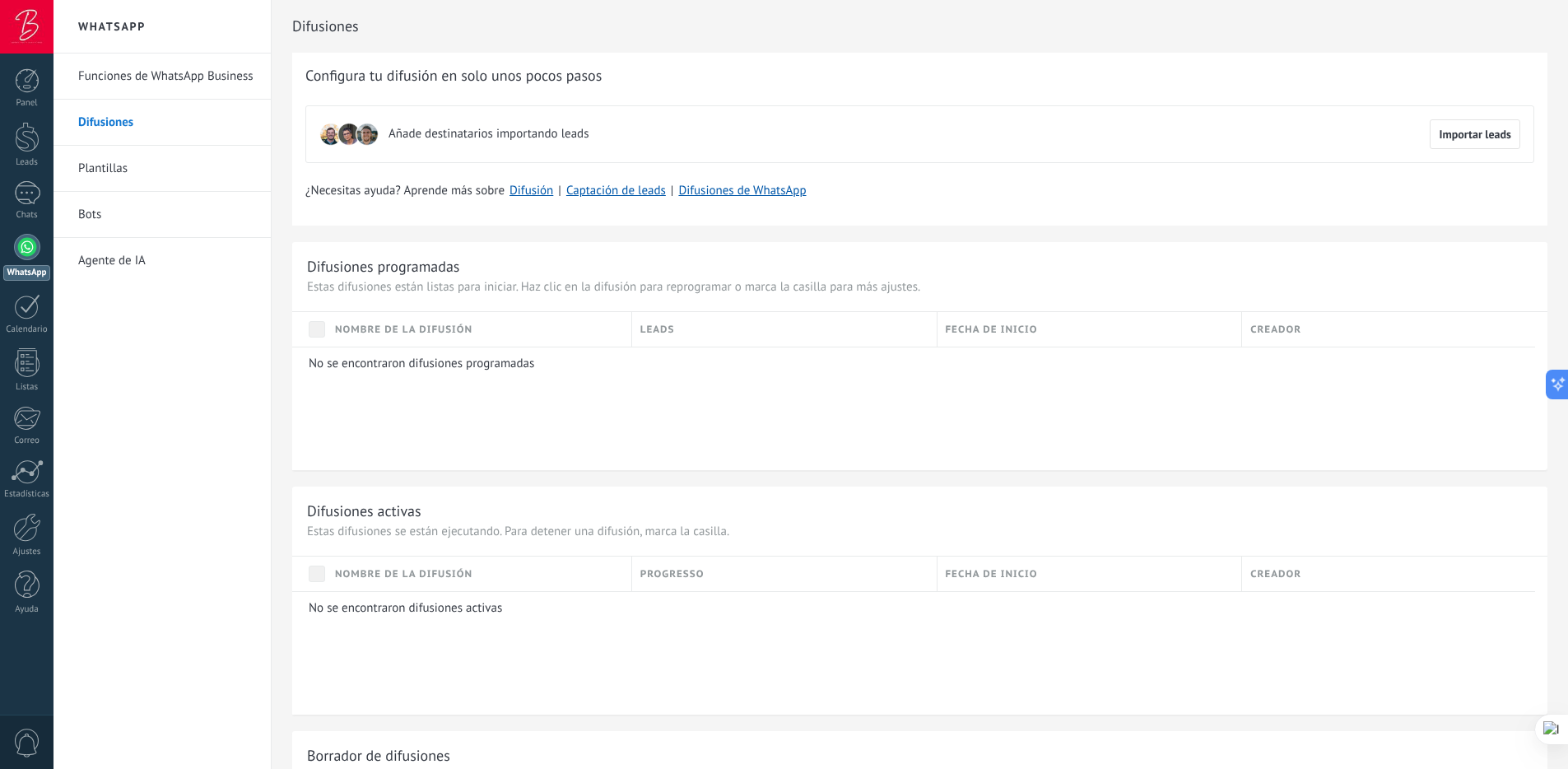
click at [195, 78] on link "Funciones de WhatsApp Business" at bounding box center [165, 76] width 176 height 46
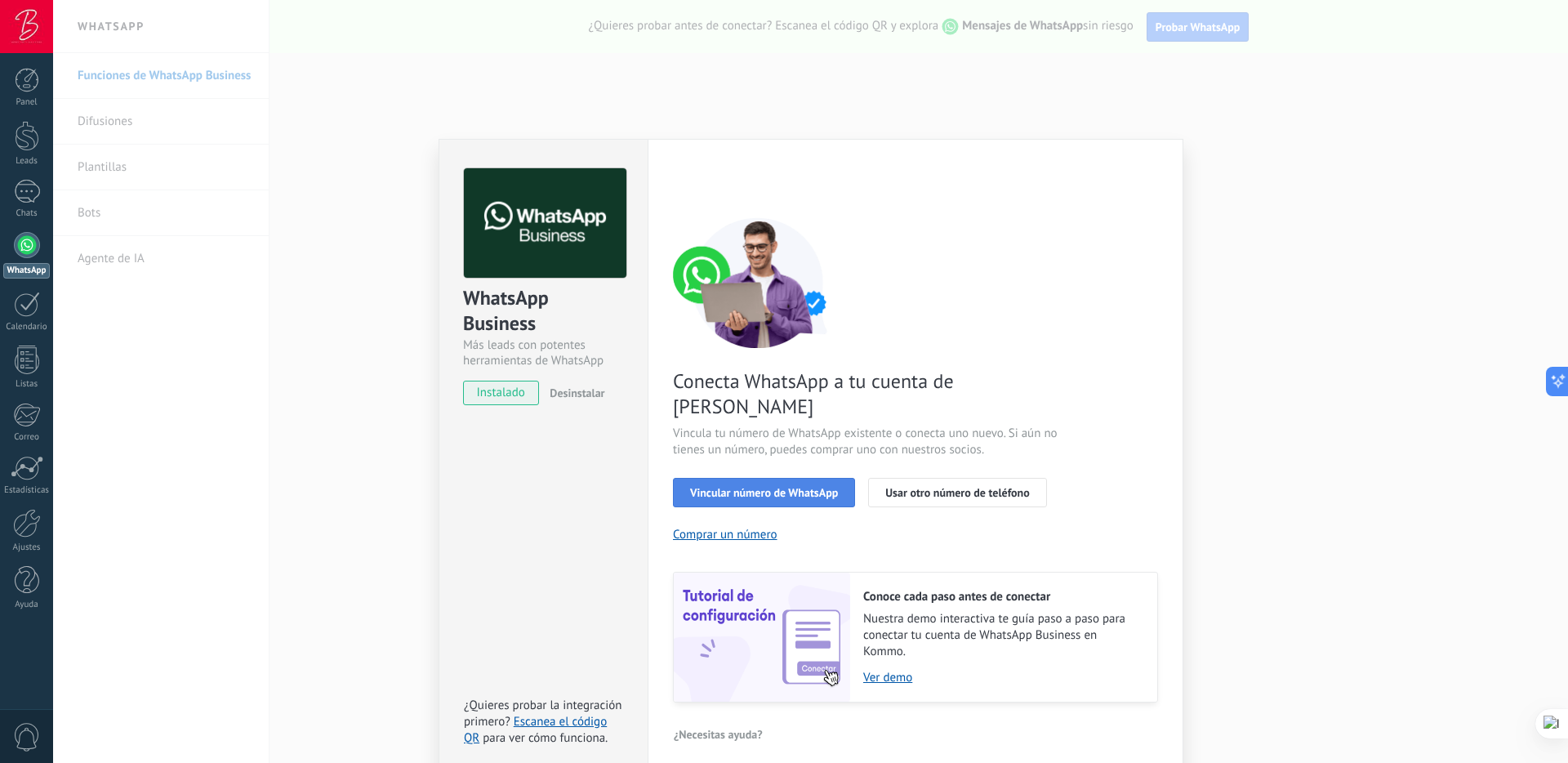
click at [789, 487] on span "Vincular número de WhatsApp" at bounding box center [764, 492] width 148 height 11
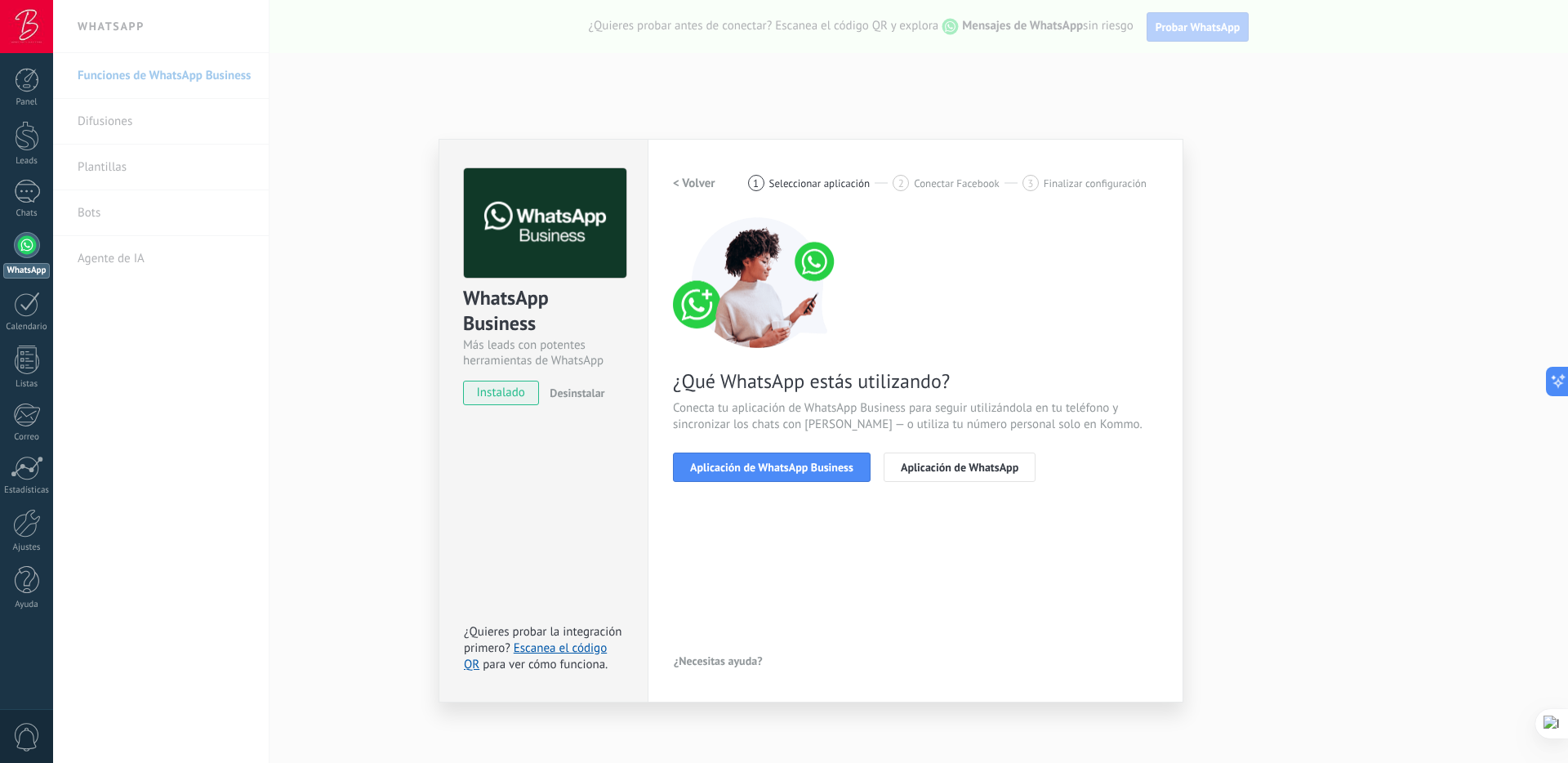
click at [789, 471] on span "Aplicación de WhatsApp Business" at bounding box center [772, 467] width 163 height 11
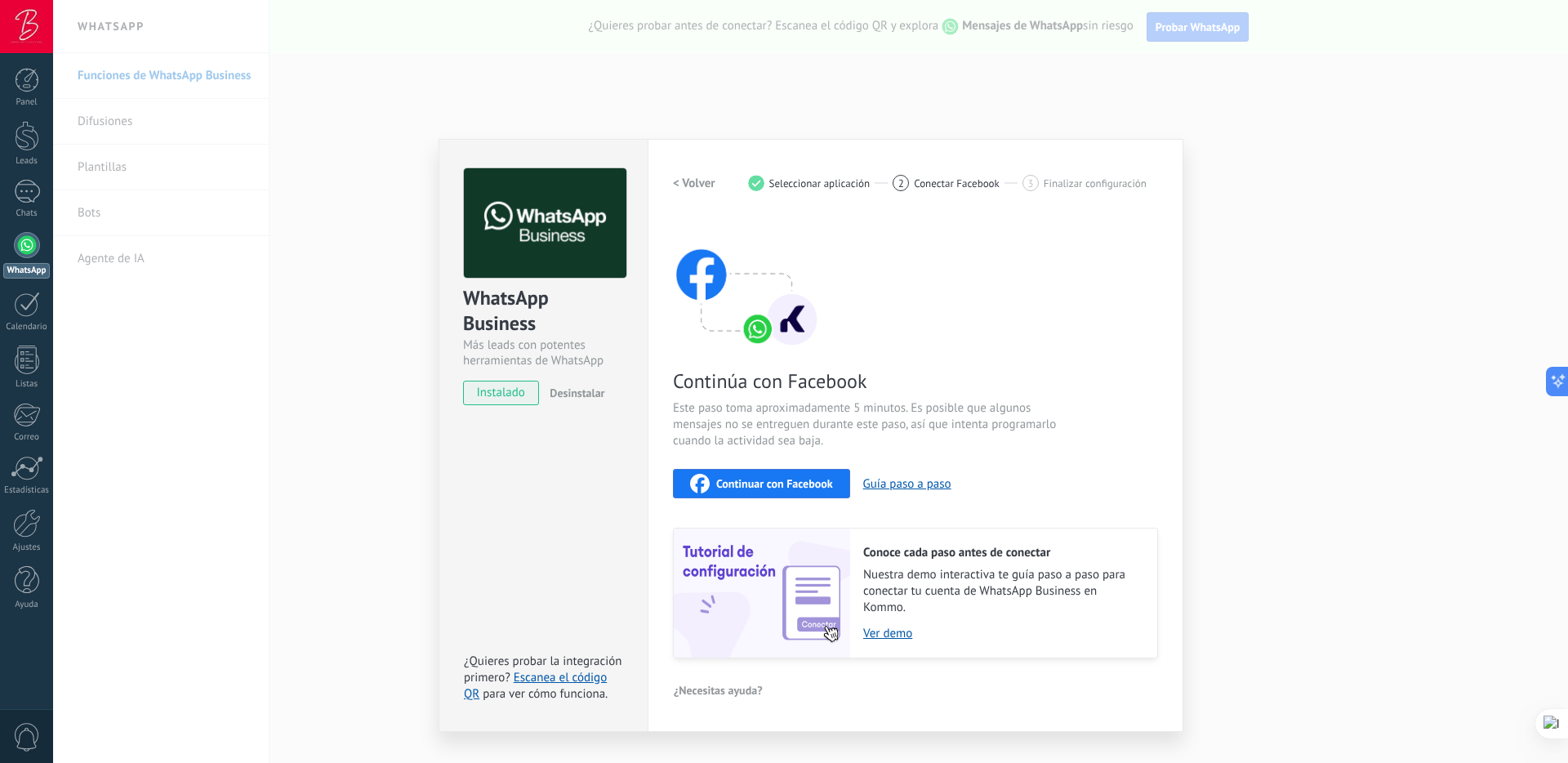
click at [748, 473] on div "Continuar con Facebook" at bounding box center [761, 483] width 142 height 20
click at [1370, 264] on div "WhatsApp Business Más leads con potentes herramientas de WhatsApp instalado Des…" at bounding box center [810, 381] width 1515 height 763
